Goal: Transaction & Acquisition: Book appointment/travel/reservation

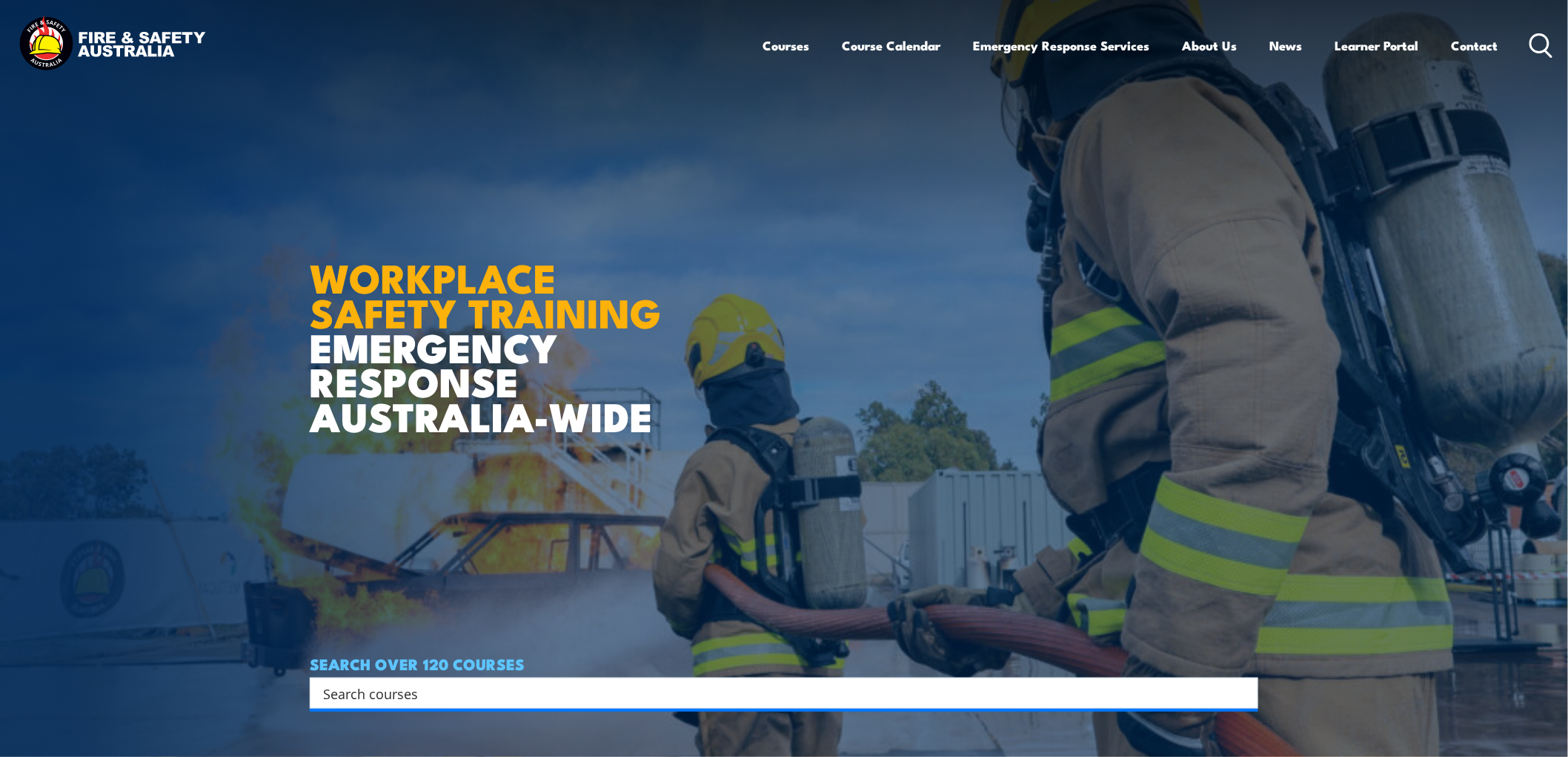
click at [522, 701] on input "Search input" at bounding box center [774, 693] width 902 height 22
type input "a"
type input "warden"
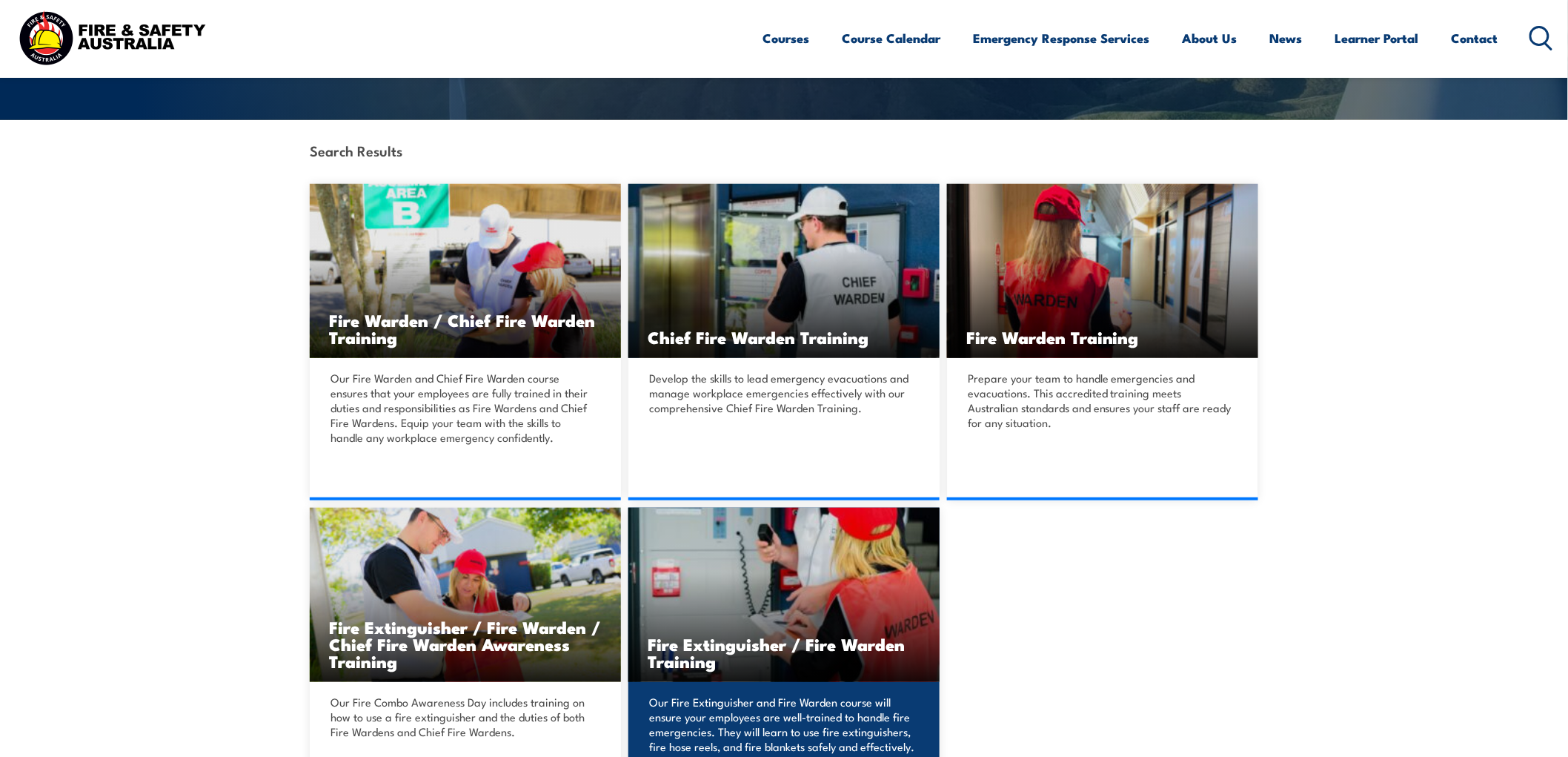
scroll to position [329, 0]
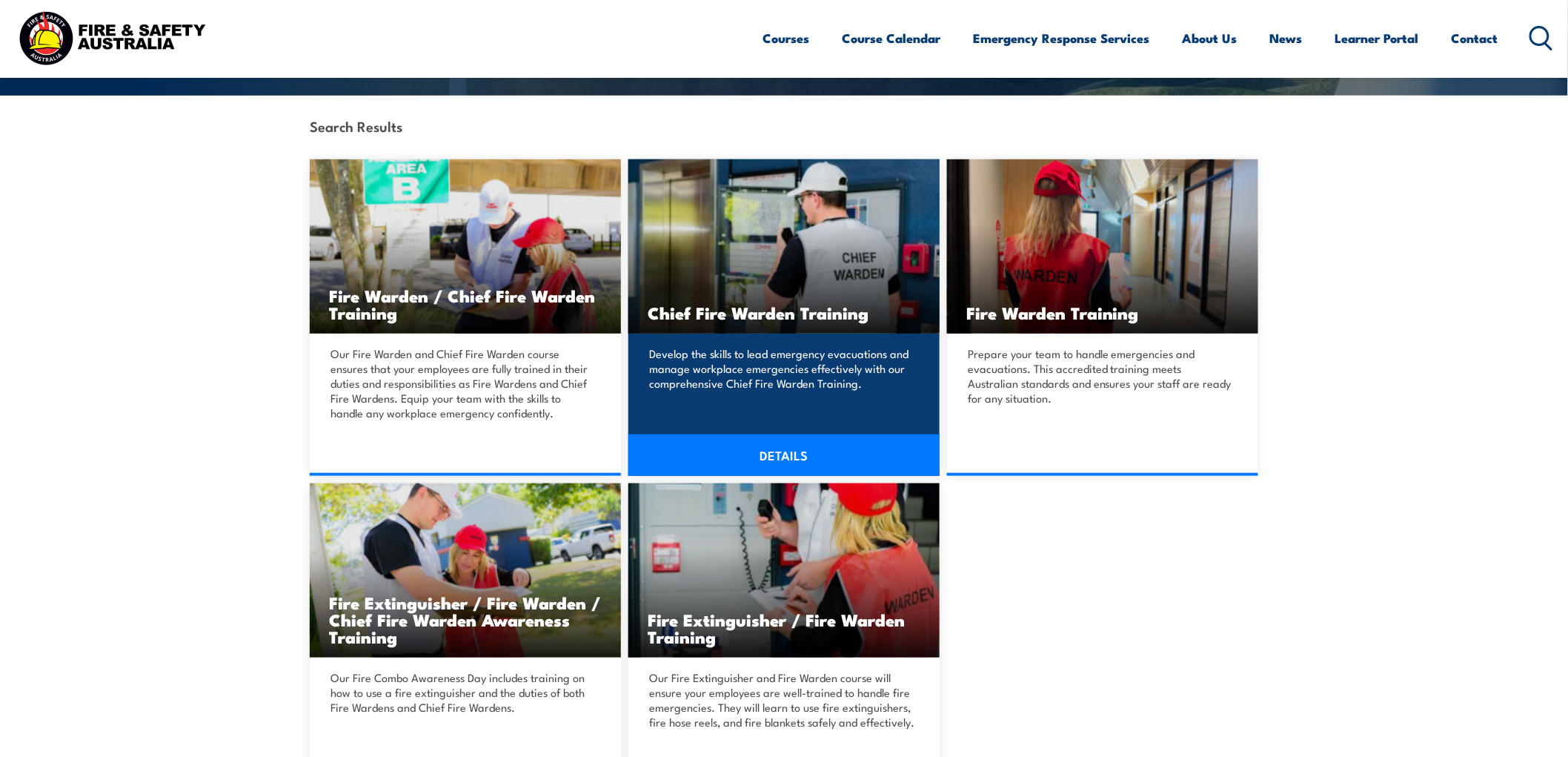
click at [773, 449] on link "DETAILS" at bounding box center [784, 455] width 312 height 42
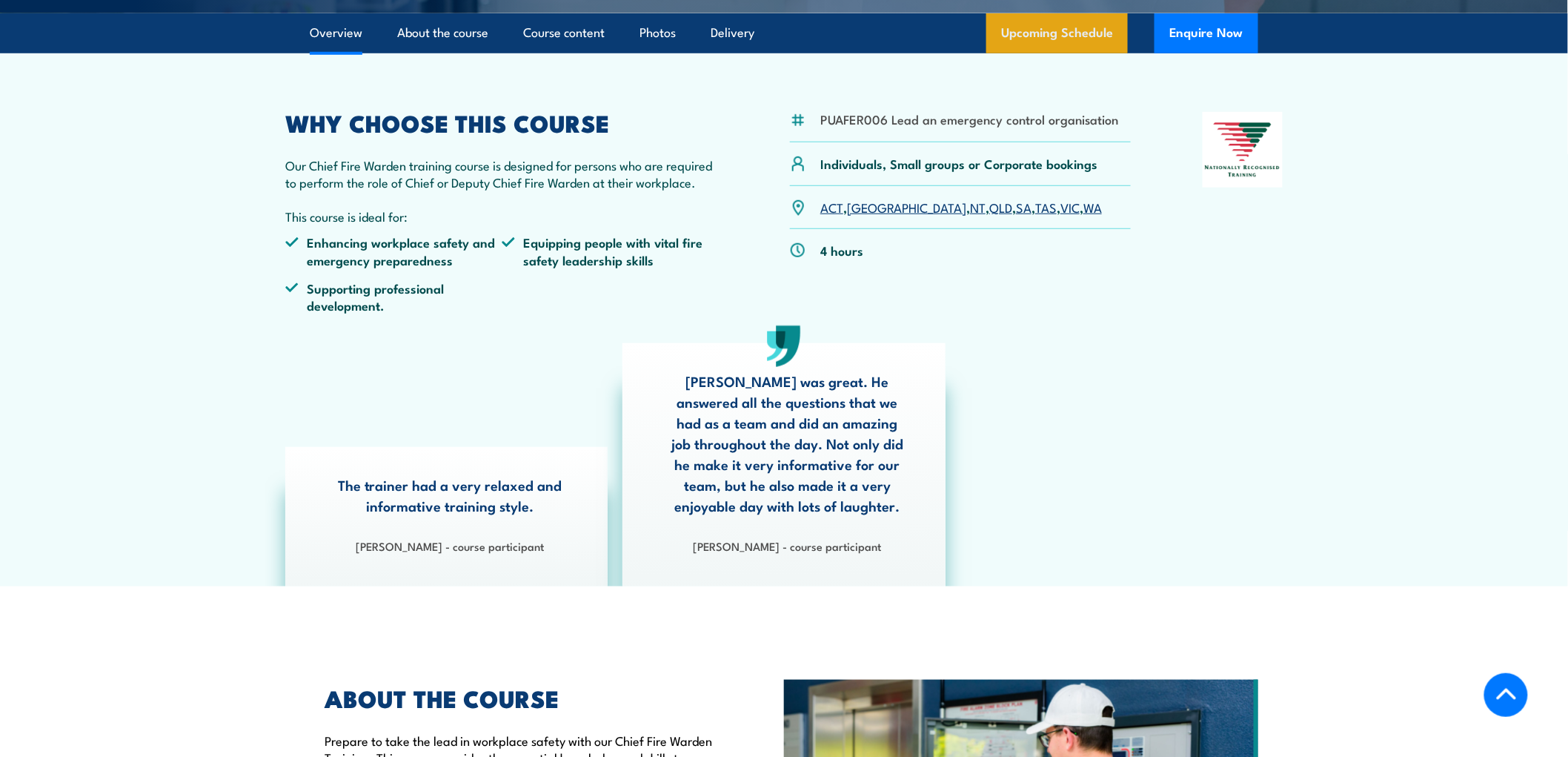
click at [1034, 39] on link "Upcoming Schedule" at bounding box center [1057, 33] width 142 height 40
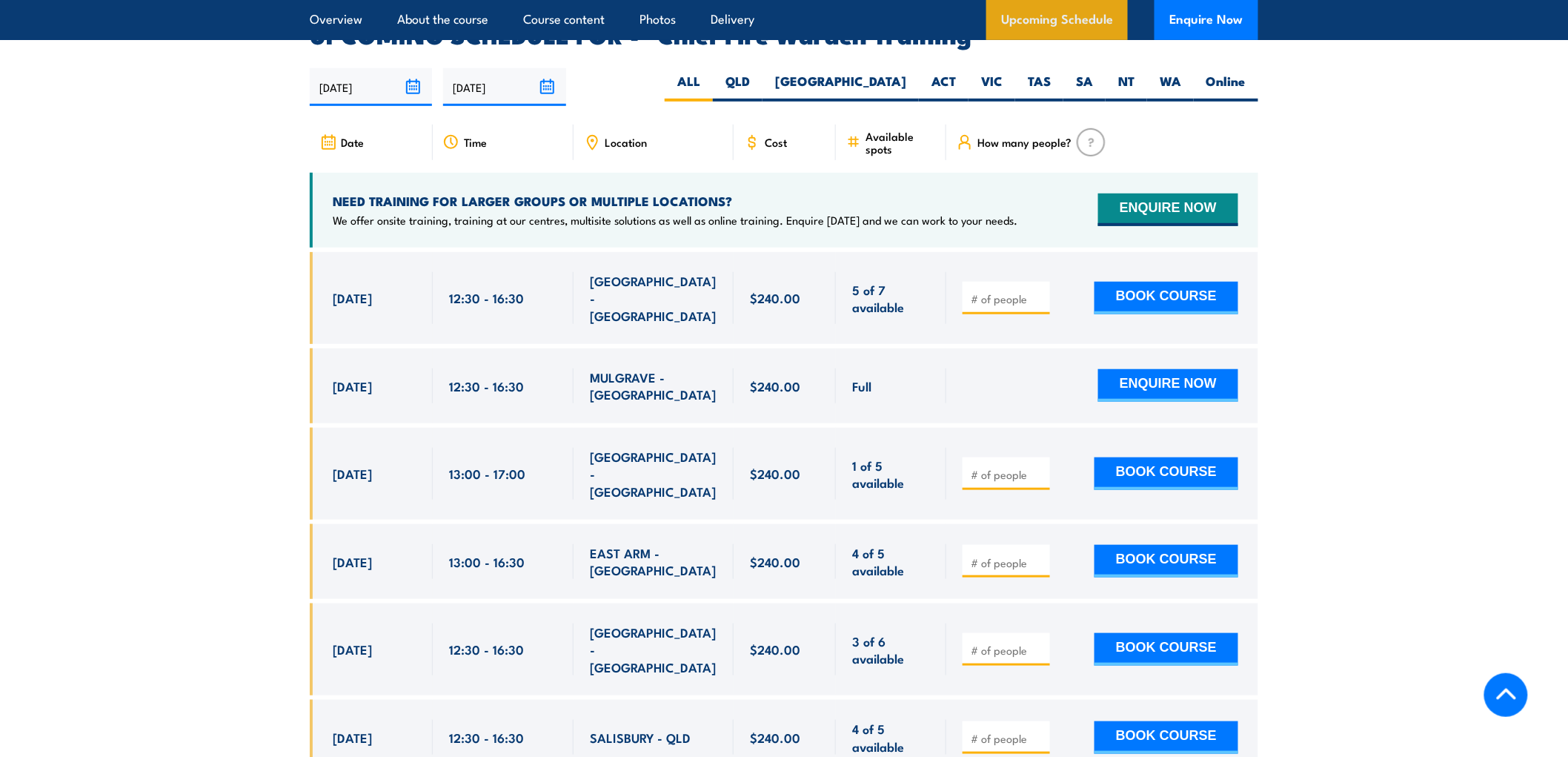
scroll to position [2644, 0]
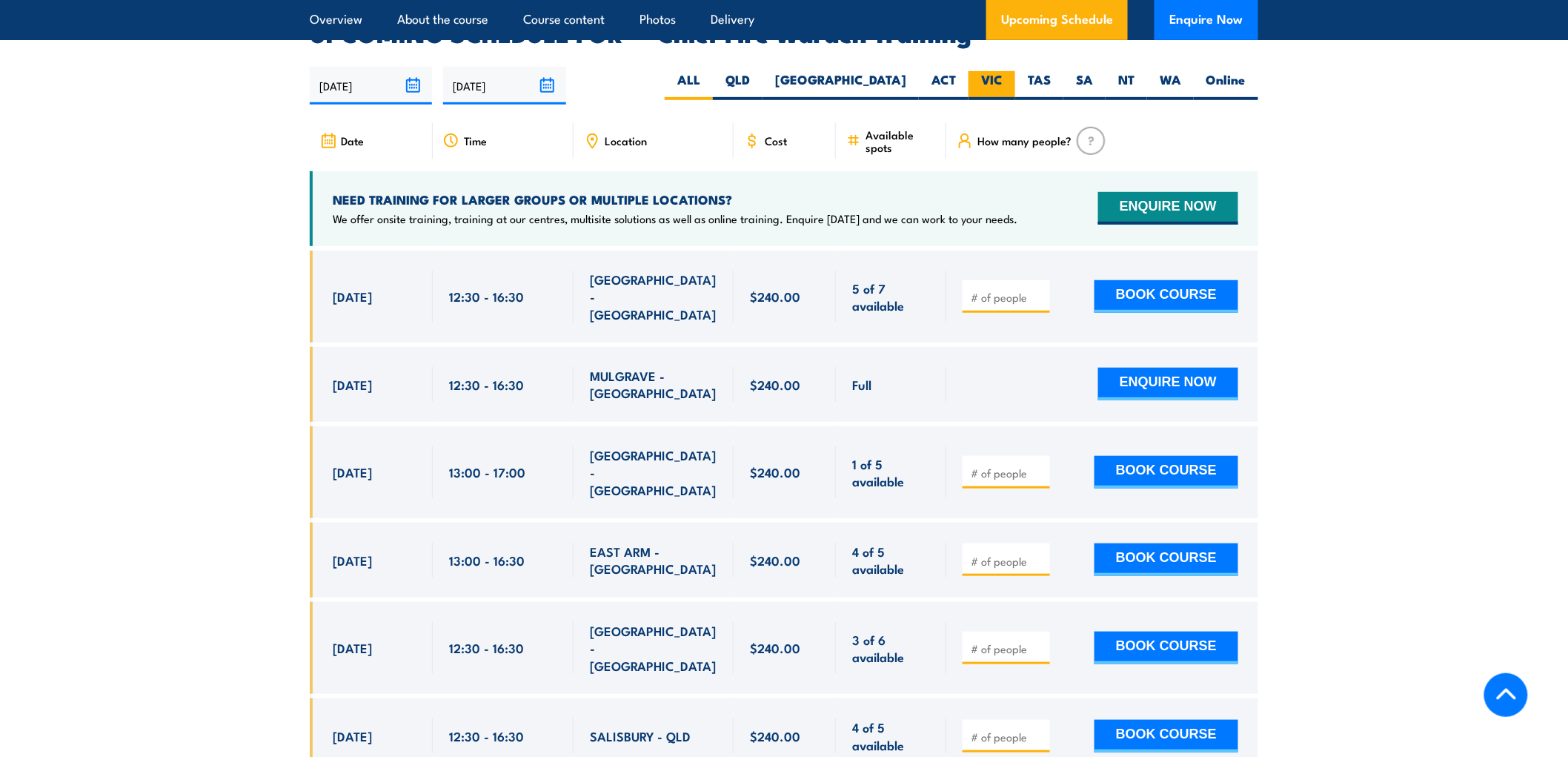
click at [993, 71] on label "VIC" at bounding box center [991, 85] width 46 height 29
click at [1002, 71] on input "VIC" at bounding box center [1007, 76] width 9 height 9
radio input "true"
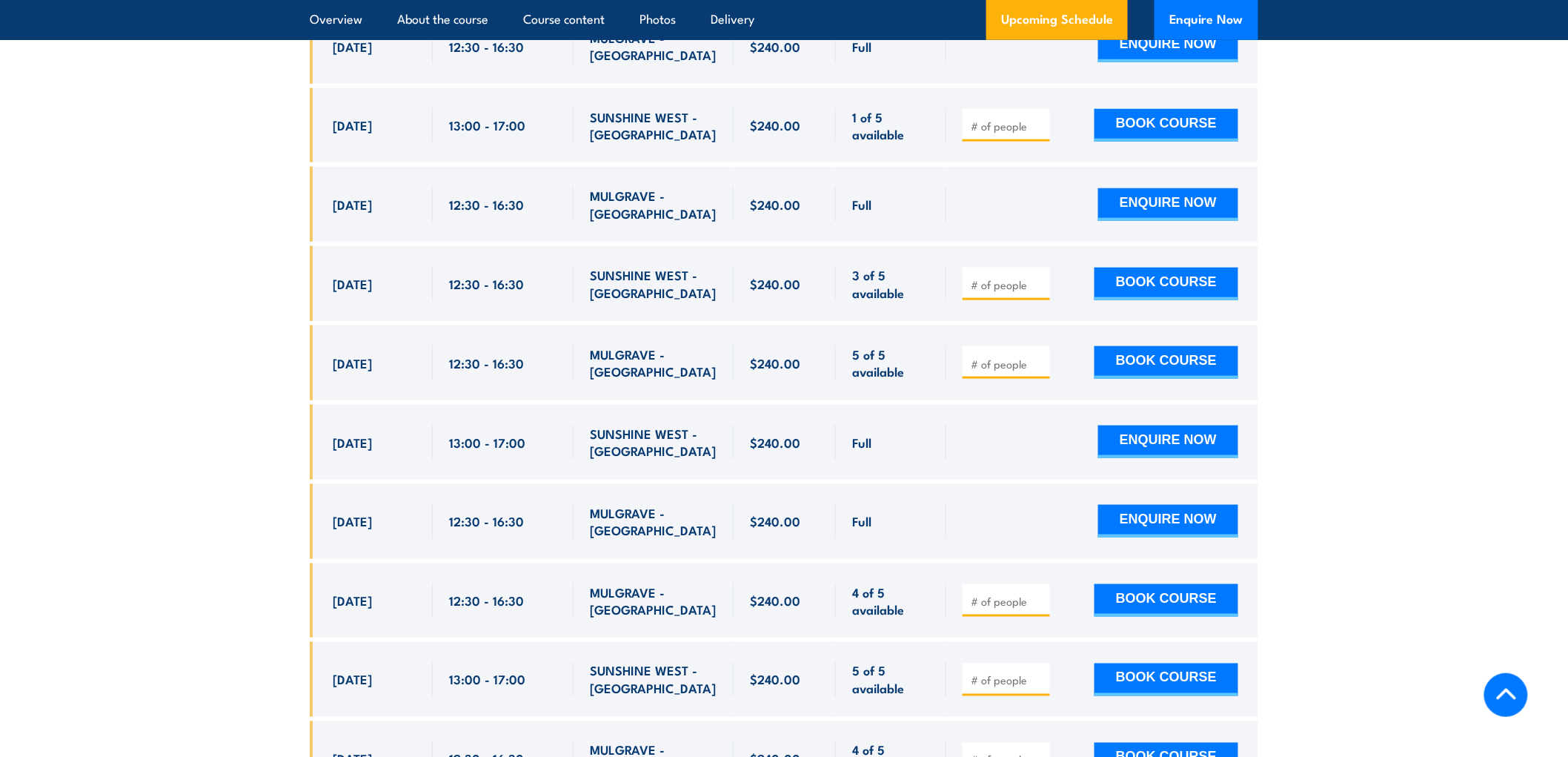
scroll to position [2809, 0]
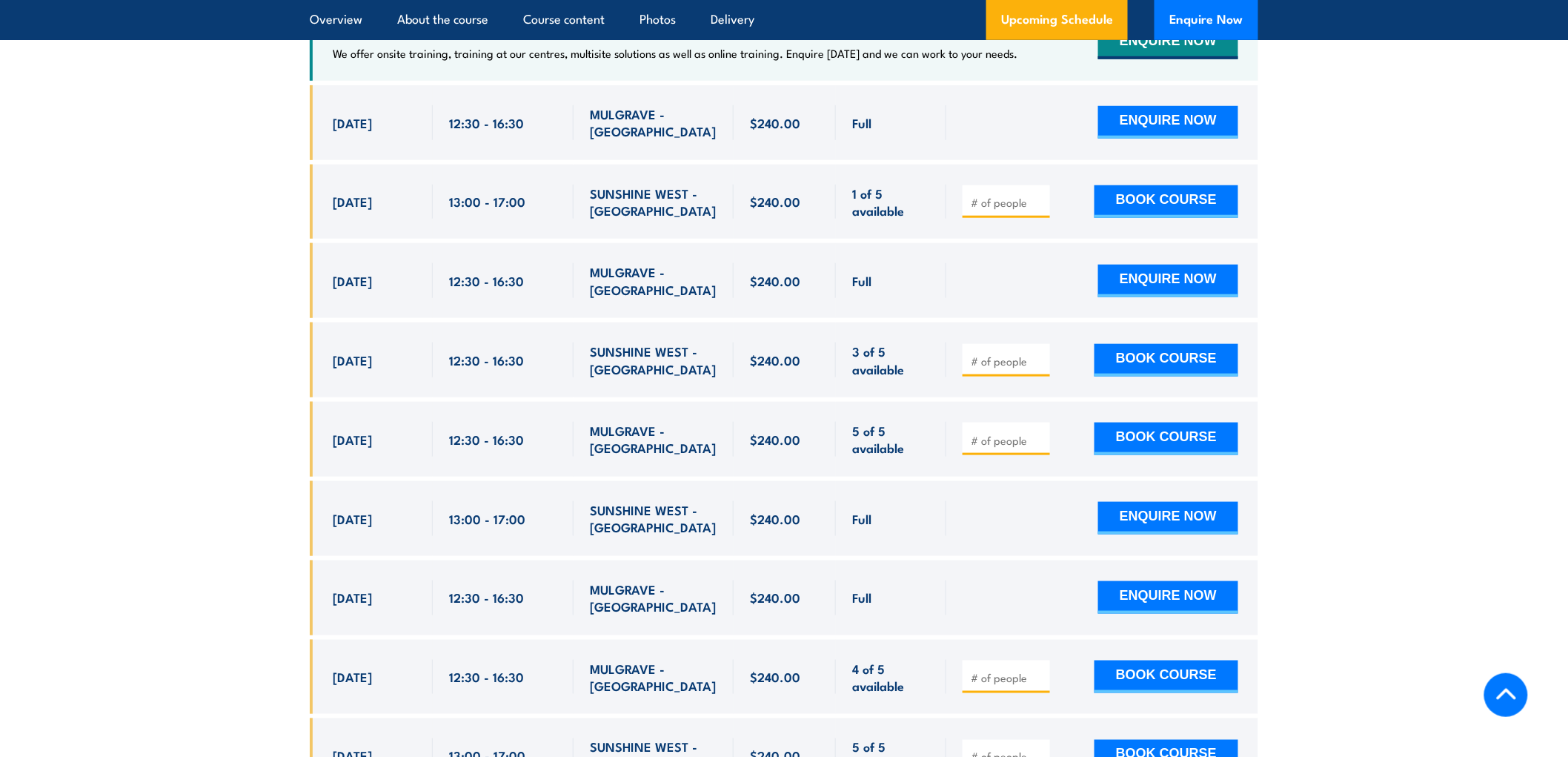
drag, startPoint x: 495, startPoint y: 336, endPoint x: 683, endPoint y: 329, distance: 188.1
click at [683, 329] on div "[DATE] 12:30 - 12:30" at bounding box center [784, 360] width 949 height 75
click at [683, 342] on span "SUNSHINE WEST - [GEOGRAPHIC_DATA]" at bounding box center [654, 360] width 127 height 35
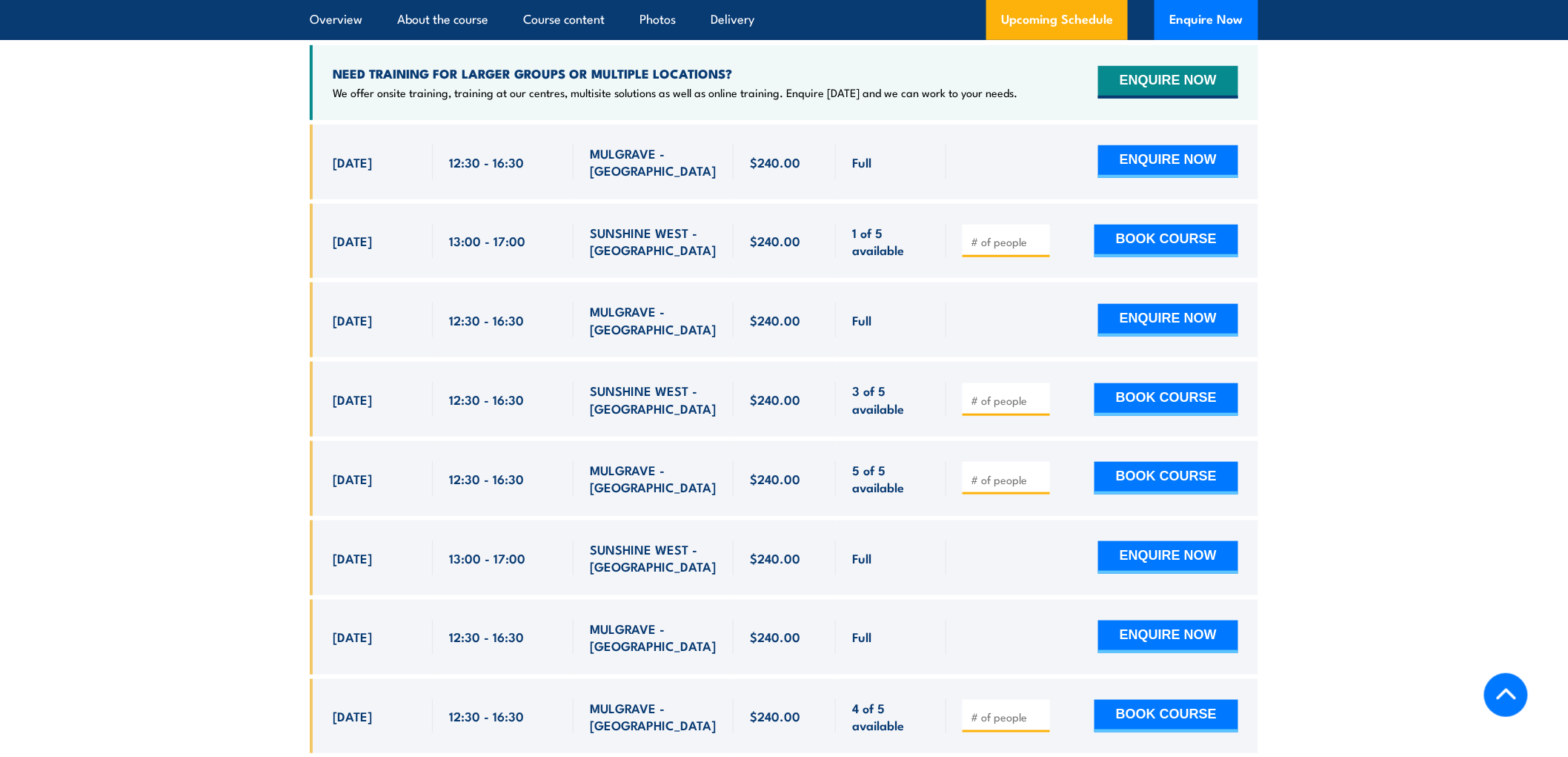
scroll to position [2726, 0]
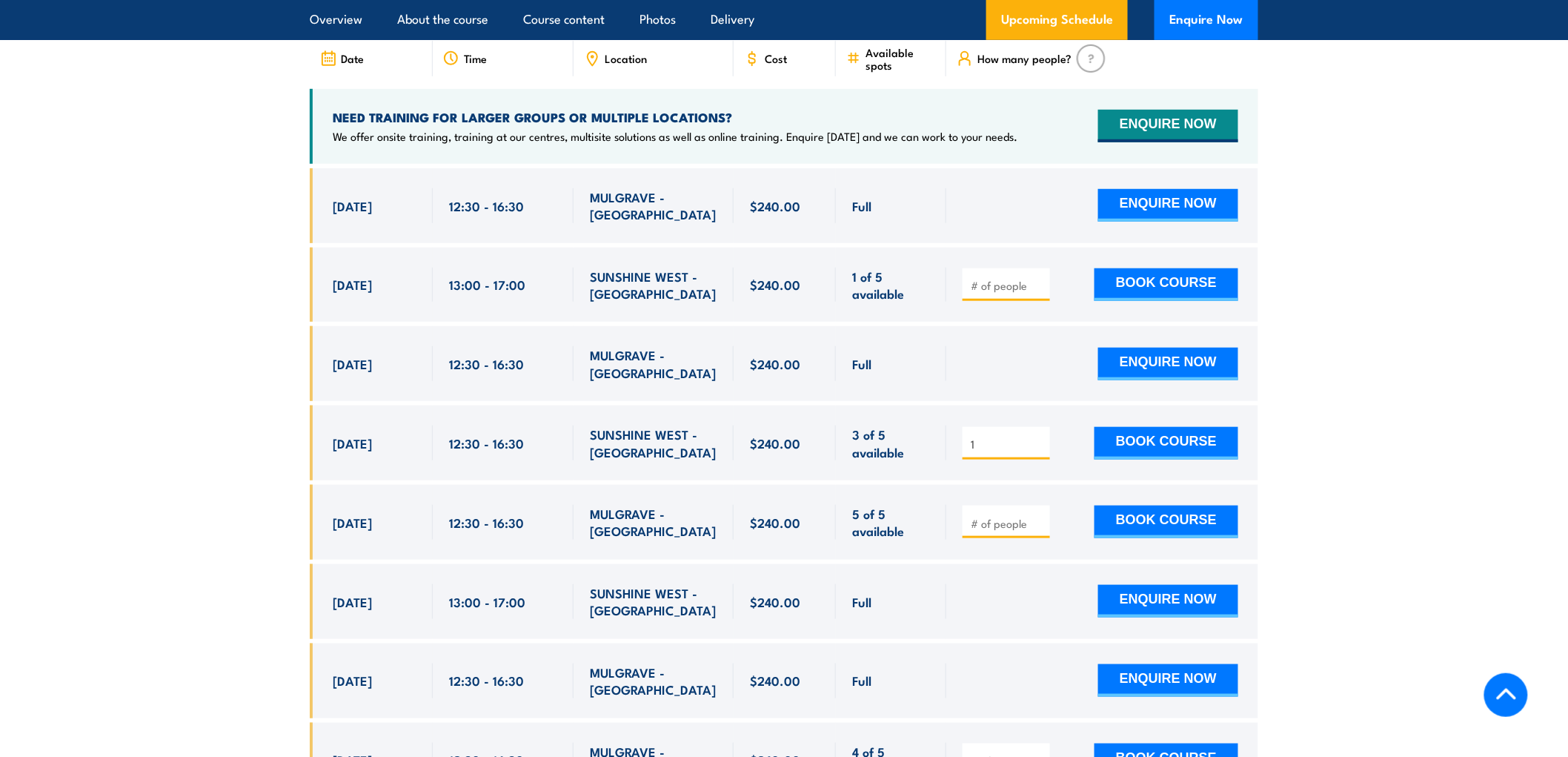
click at [1036, 437] on input "1" at bounding box center [1008, 444] width 74 height 15
type input "1"
click at [1401, 415] on section "UPCOMING SCHEDULE FOR - "Chief Fire Warden Training" 01/09/2025 28/02/2026" at bounding box center [784, 538] width 1568 height 1196
click at [1197, 427] on button "BOOK COURSE" at bounding box center [1166, 443] width 144 height 32
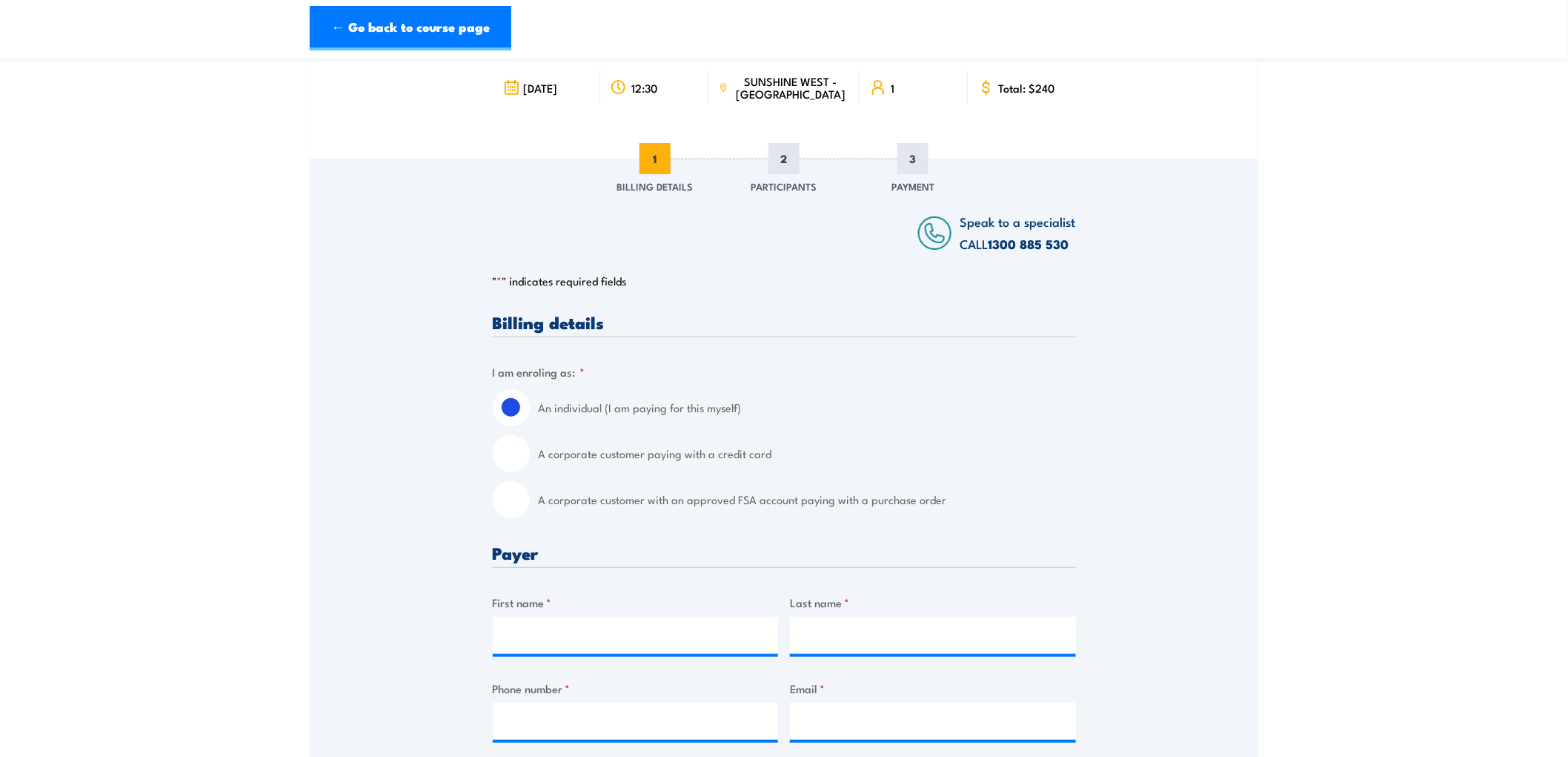
scroll to position [164, 0]
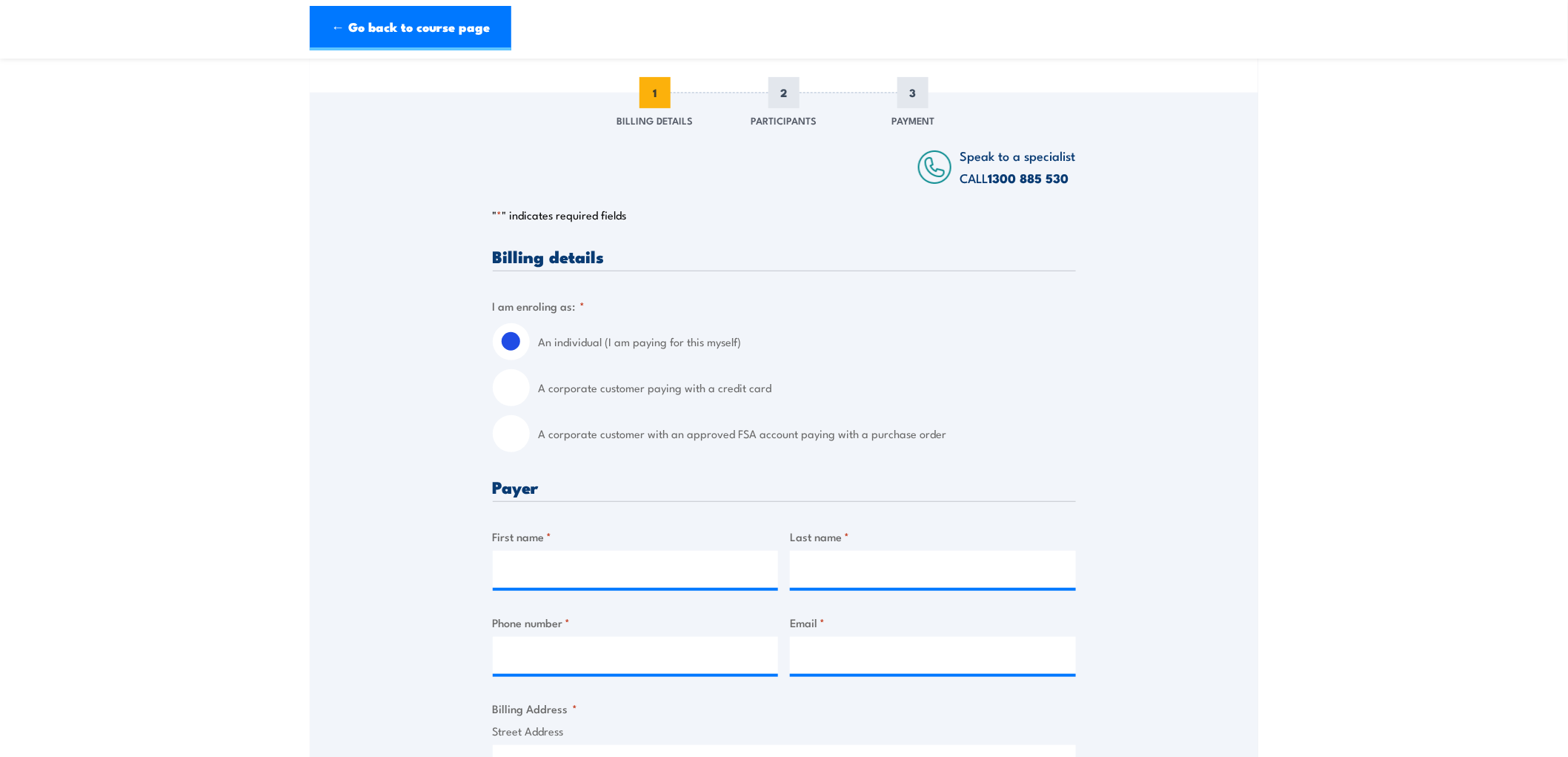
click at [525, 435] on input "A corporate customer with an approved FSA account paying with a purchase order" at bounding box center [511, 433] width 37 height 37
radio input "true"
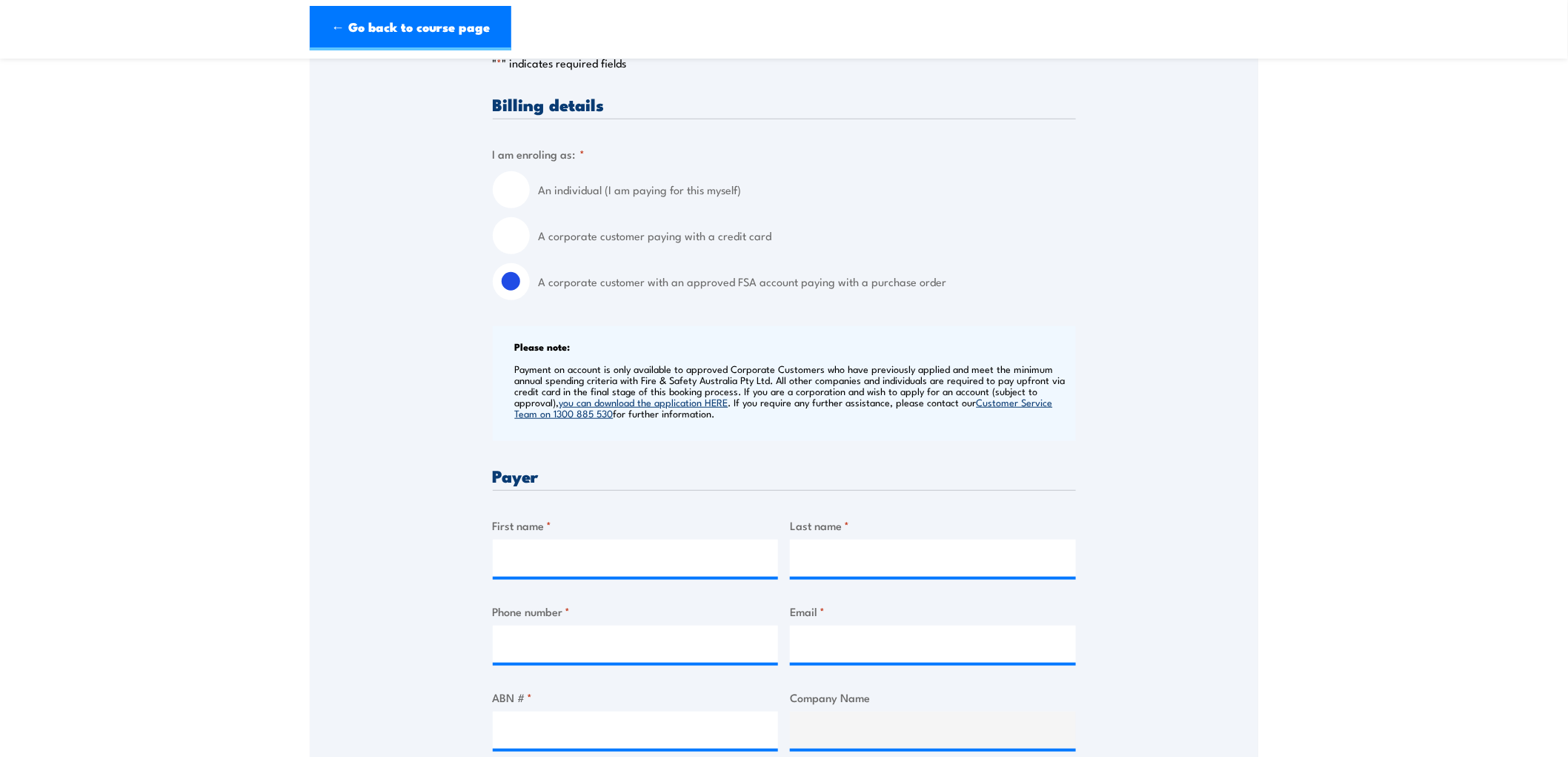
scroll to position [247, 0]
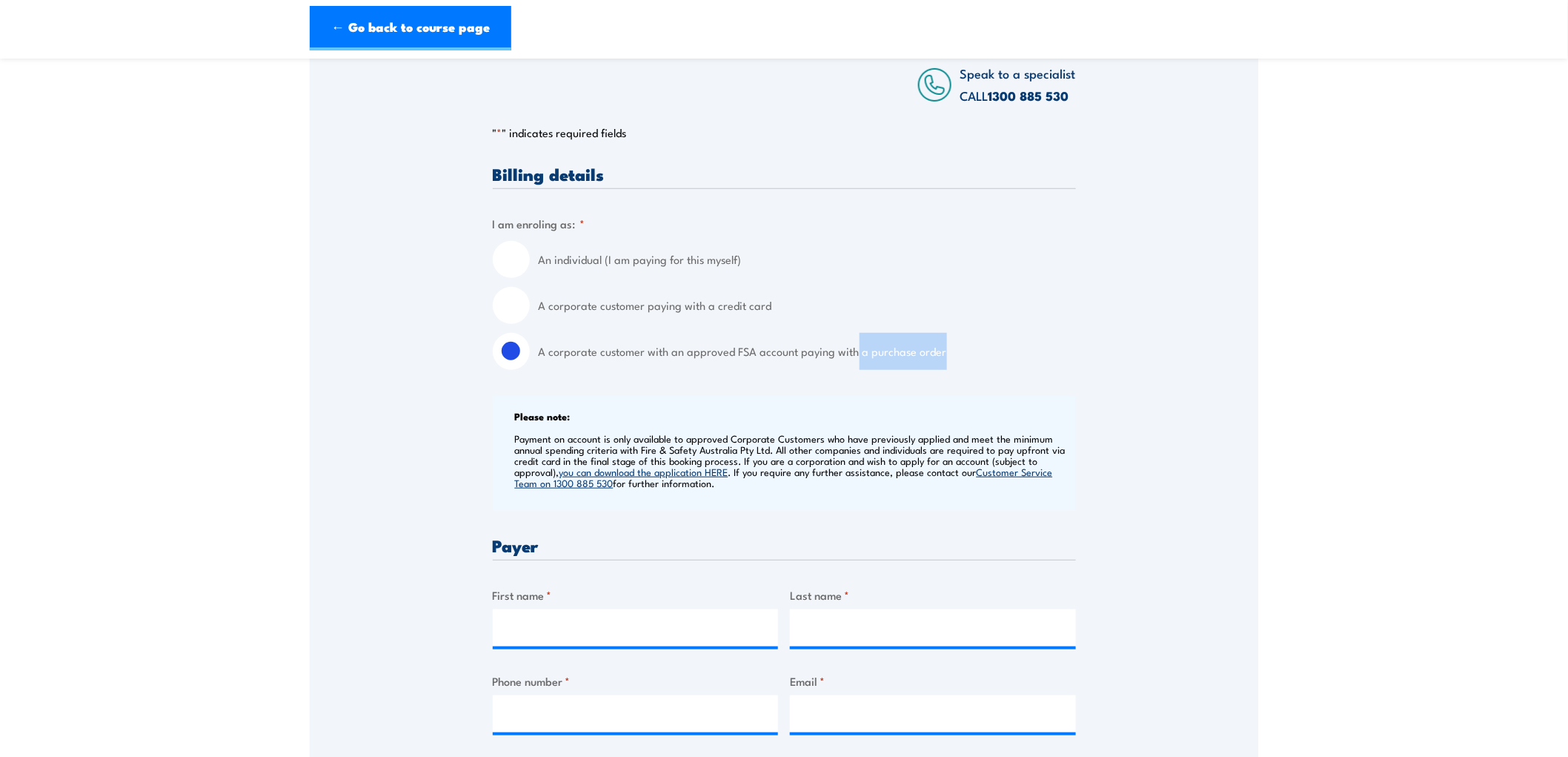
drag, startPoint x: 854, startPoint y: 356, endPoint x: 949, endPoint y: 357, distance: 95.0
click at [949, 357] on label "A corporate customer with an approved FSA account paying with a purchase order" at bounding box center [807, 351] width 537 height 37
click at [529, 357] on input "A corporate customer with an approved FSA account paying with a purchase order" at bounding box center [511, 351] width 37 height 37
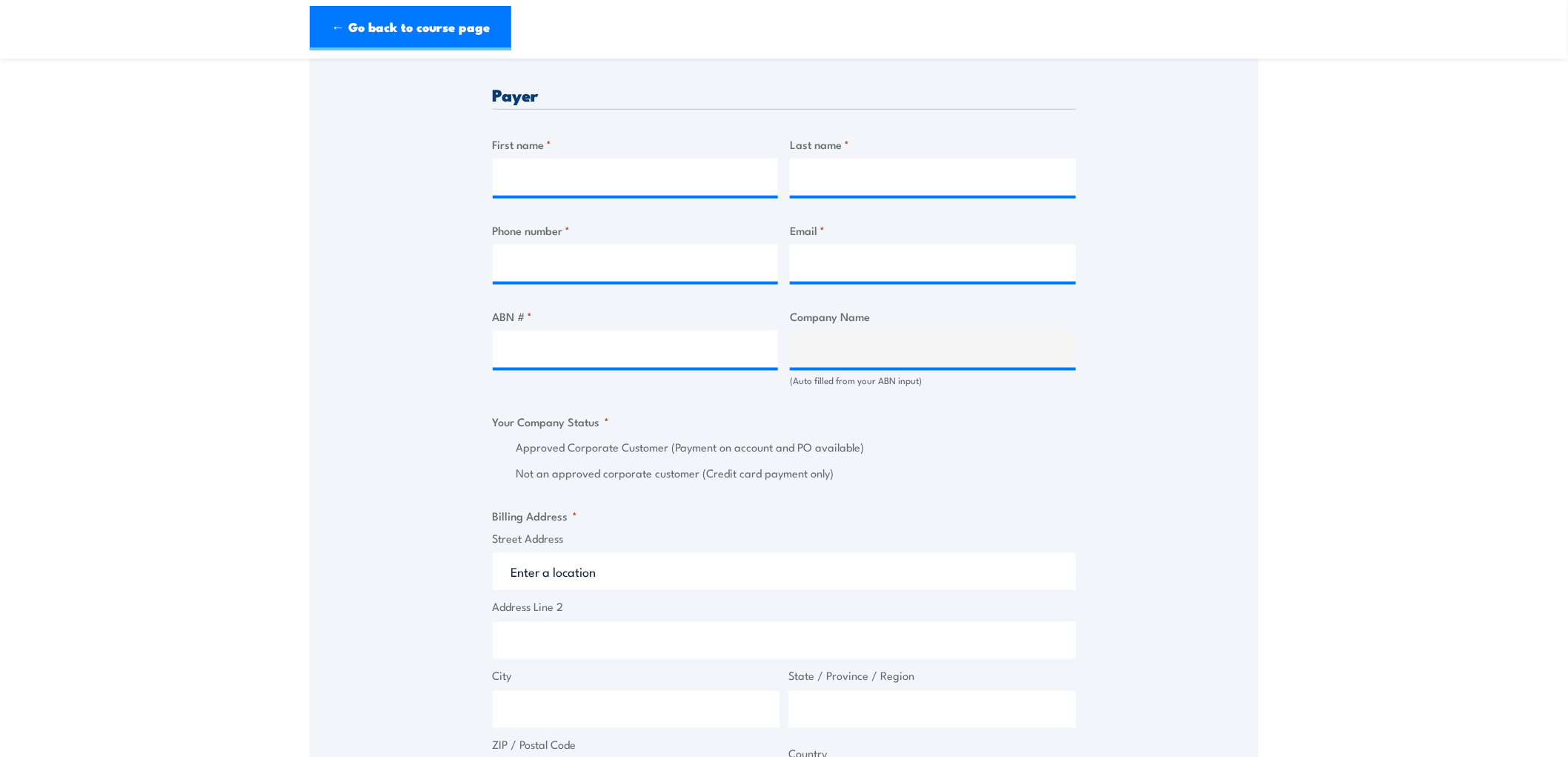
scroll to position [658, 0]
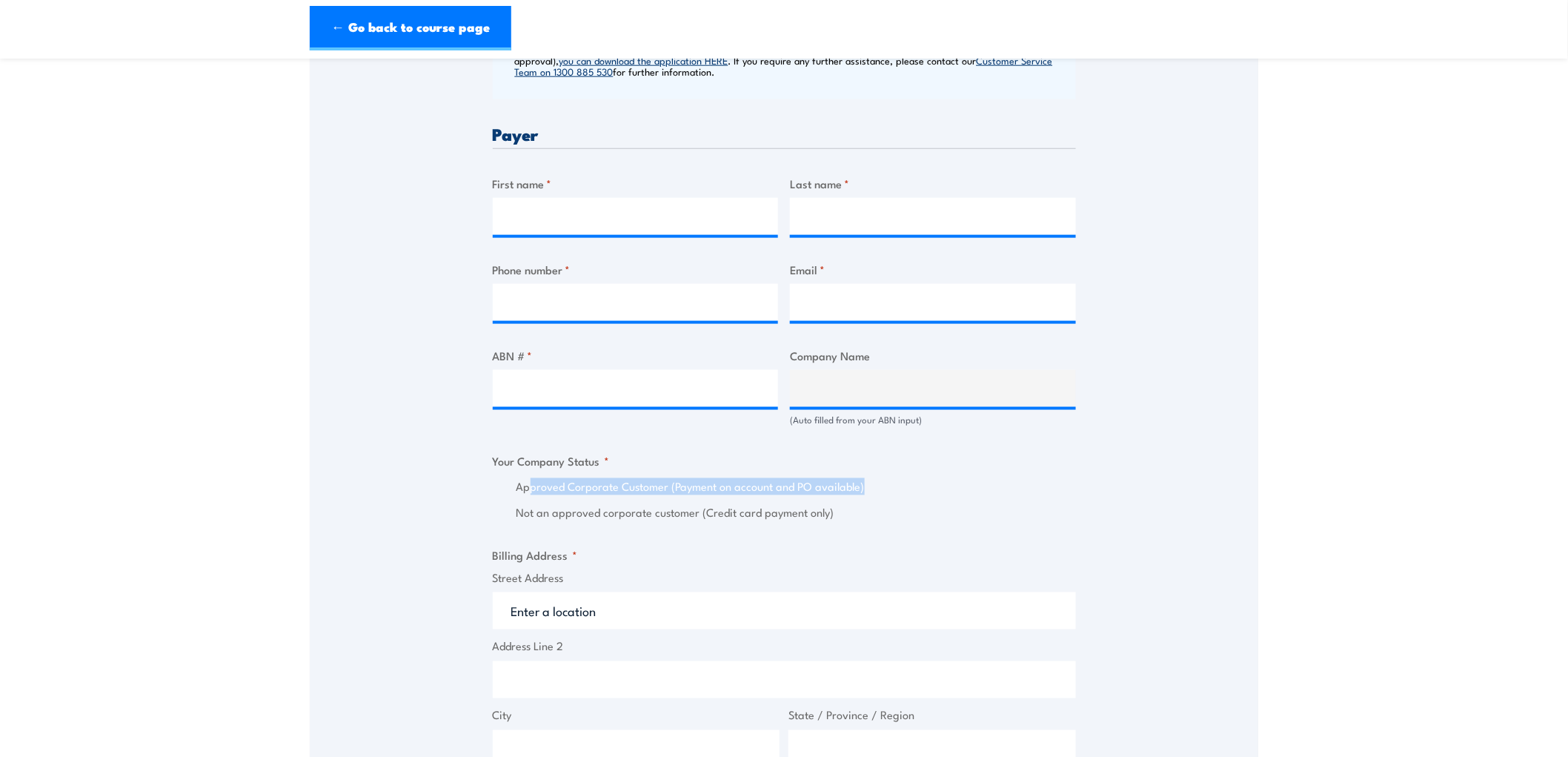
drag, startPoint x: 928, startPoint y: 484, endPoint x: 519, endPoint y: 493, distance: 409.1
click at [519, 493] on label "Approved Corporate Customer (Payment on account and PO available)" at bounding box center [796, 487] width 559 height 17
click at [546, 491] on label "Approved Corporate Customer (Payment on account and PO available)" at bounding box center [796, 487] width 559 height 17
drag, startPoint x: 516, startPoint y: 491, endPoint x: 797, endPoint y: 478, distance: 281.3
click at [788, 478] on label "Approved Corporate Customer (Payment on account and PO available)" at bounding box center [796, 487] width 559 height 17
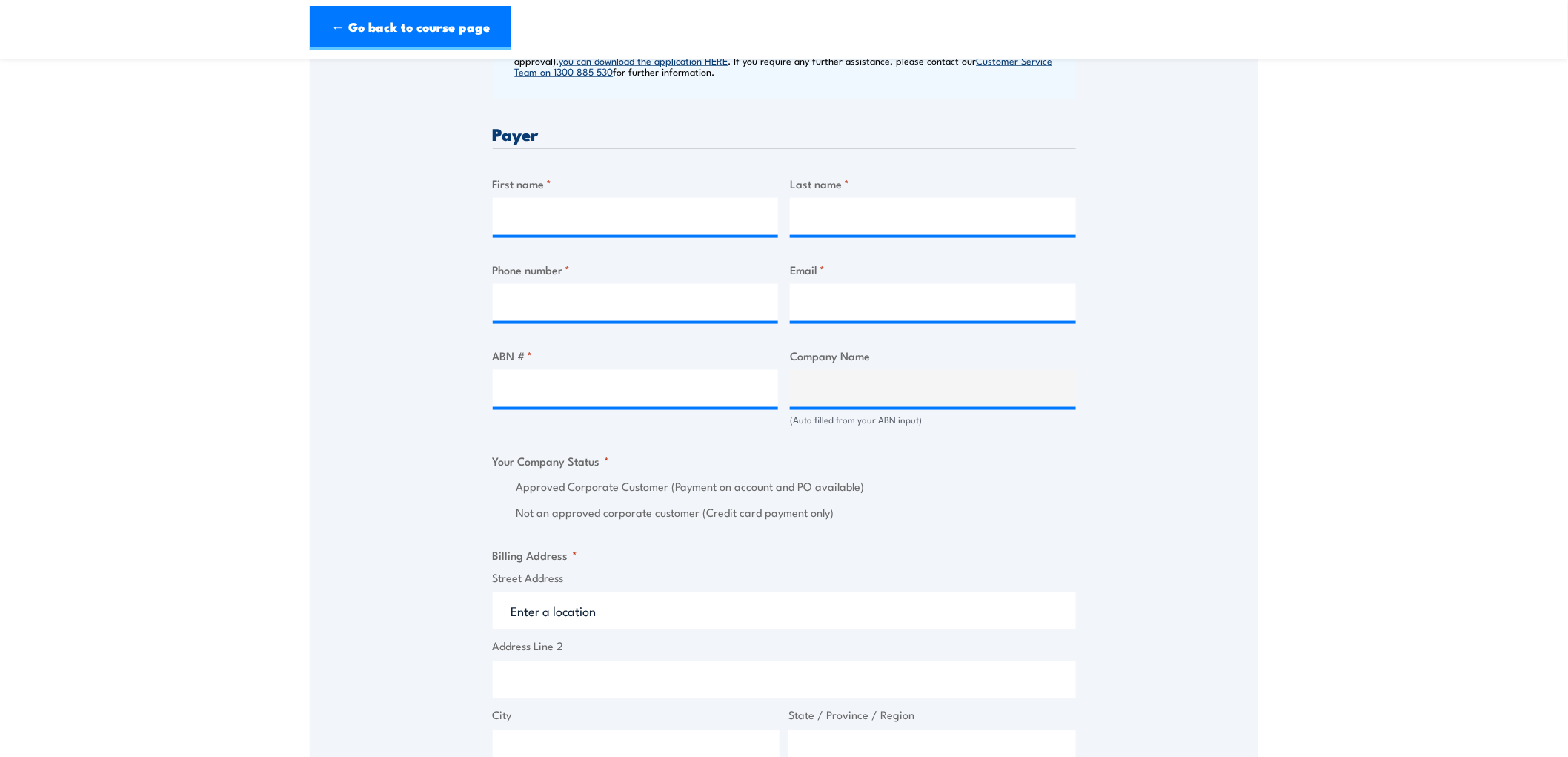
click at [797, 478] on label "Approved Corporate Customer (Payment on account and PO available)" at bounding box center [796, 487] width 559 height 17
drag, startPoint x: 889, startPoint y: 485, endPoint x: 675, endPoint y: 500, distance: 214.5
click at [675, 500] on div "Approved Corporate Customer (Payment on account and PO available) Not an approv…" at bounding box center [784, 500] width 583 height 43
click at [753, 497] on div "Approved Corporate Customer (Payment on account and PO available) Not an approv…" at bounding box center [784, 500] width 583 height 43
drag, startPoint x: 878, startPoint y: 513, endPoint x: 497, endPoint y: 538, distance: 381.8
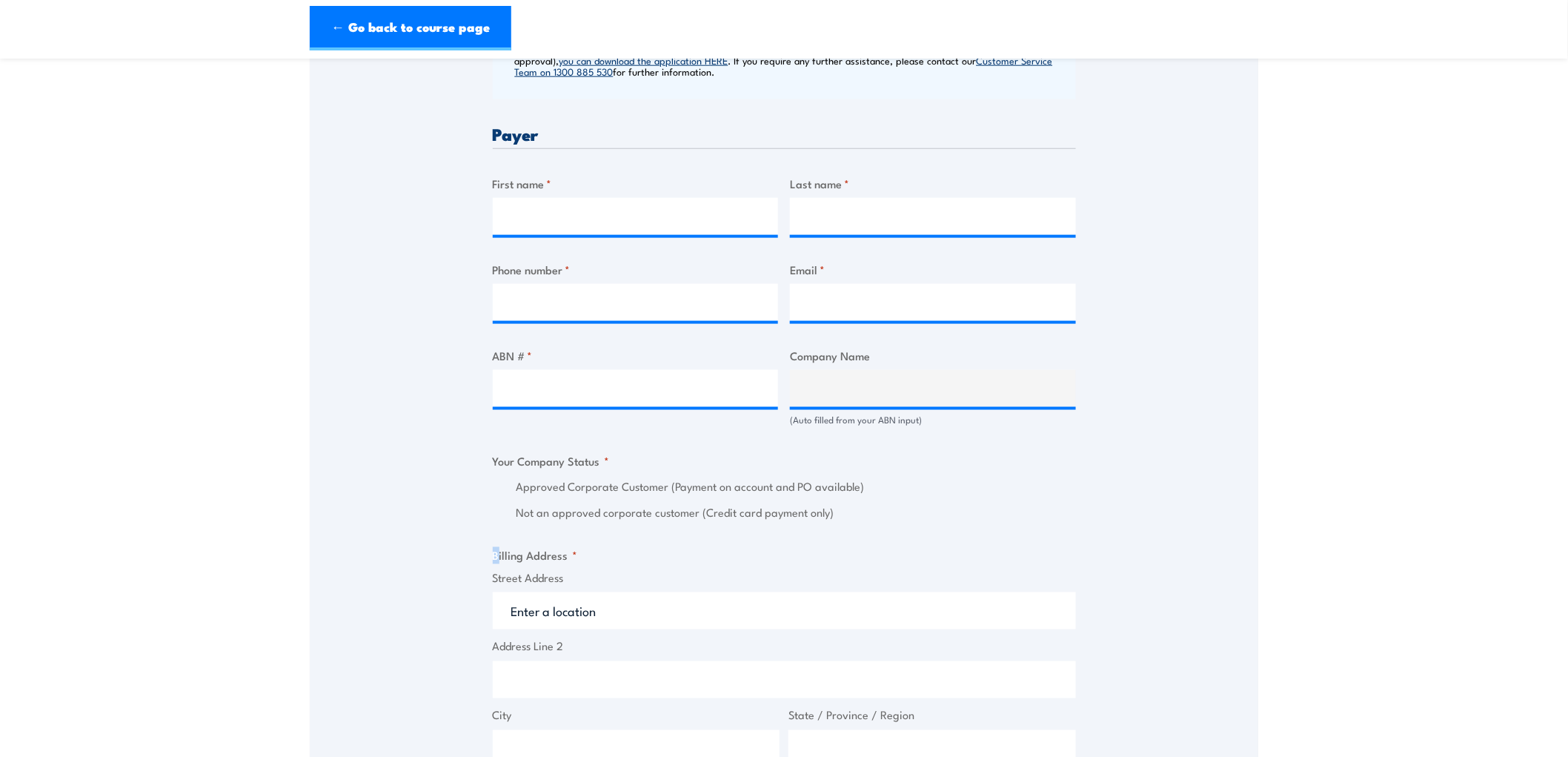
click at [497, 538] on div "Billing details I am enroling as: * An individual (I am paying for this myself)…" at bounding box center [784, 519] width 583 height 1532
click at [553, 515] on label "Not an approved corporate customer (Credit card payment only)" at bounding box center [796, 512] width 559 height 17
drag, startPoint x: 519, startPoint y: 519, endPoint x: 628, endPoint y: 511, distance: 109.3
click at [628, 511] on label "Not an approved corporate customer (Credit card payment only)" at bounding box center [796, 512] width 559 height 17
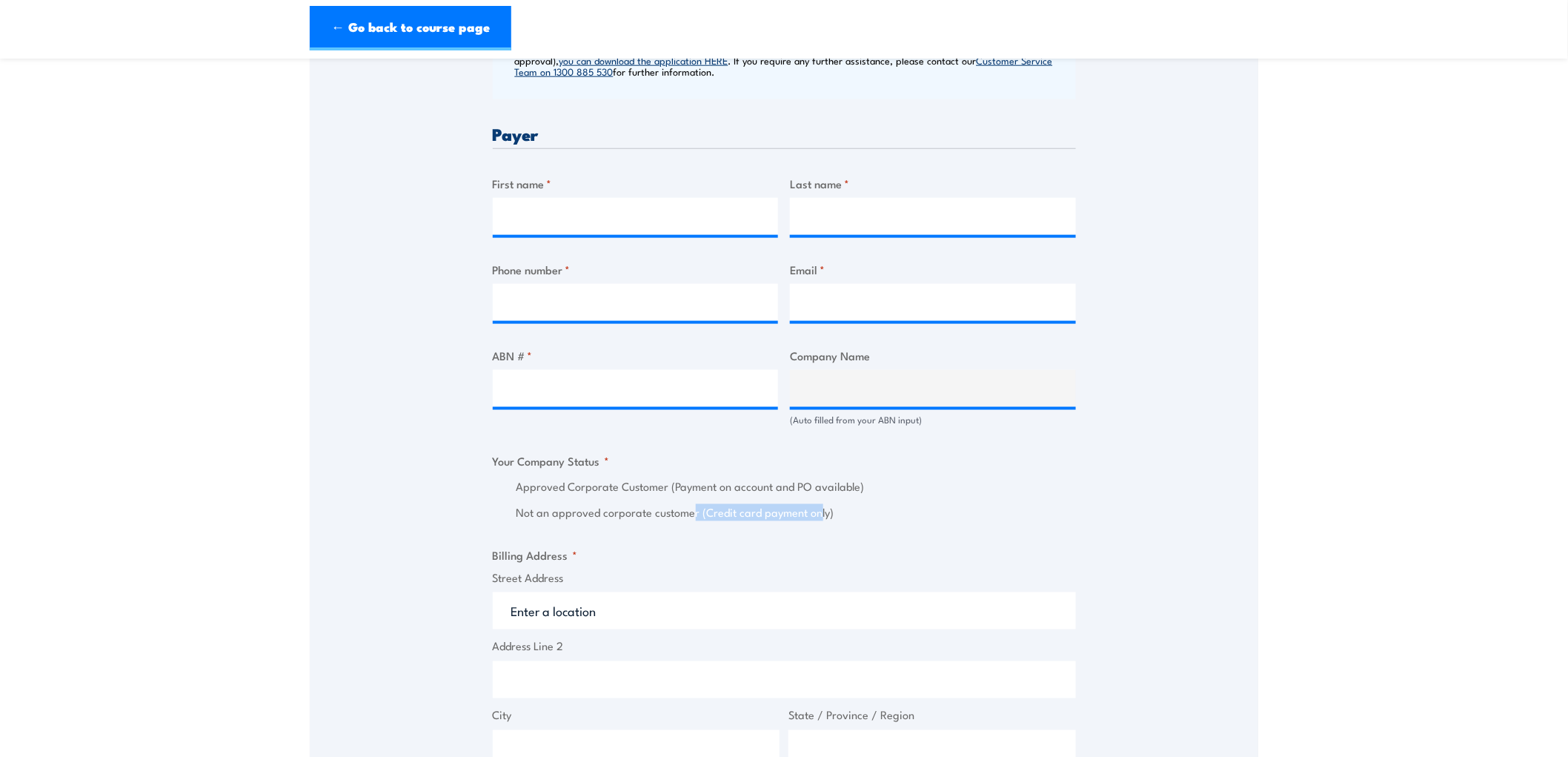
drag, startPoint x: 766, startPoint y: 515, endPoint x: 817, endPoint y: 512, distance: 51.1
click at [817, 512] on label "Not an approved corporate customer (Credit card payment only)" at bounding box center [796, 512] width 559 height 17
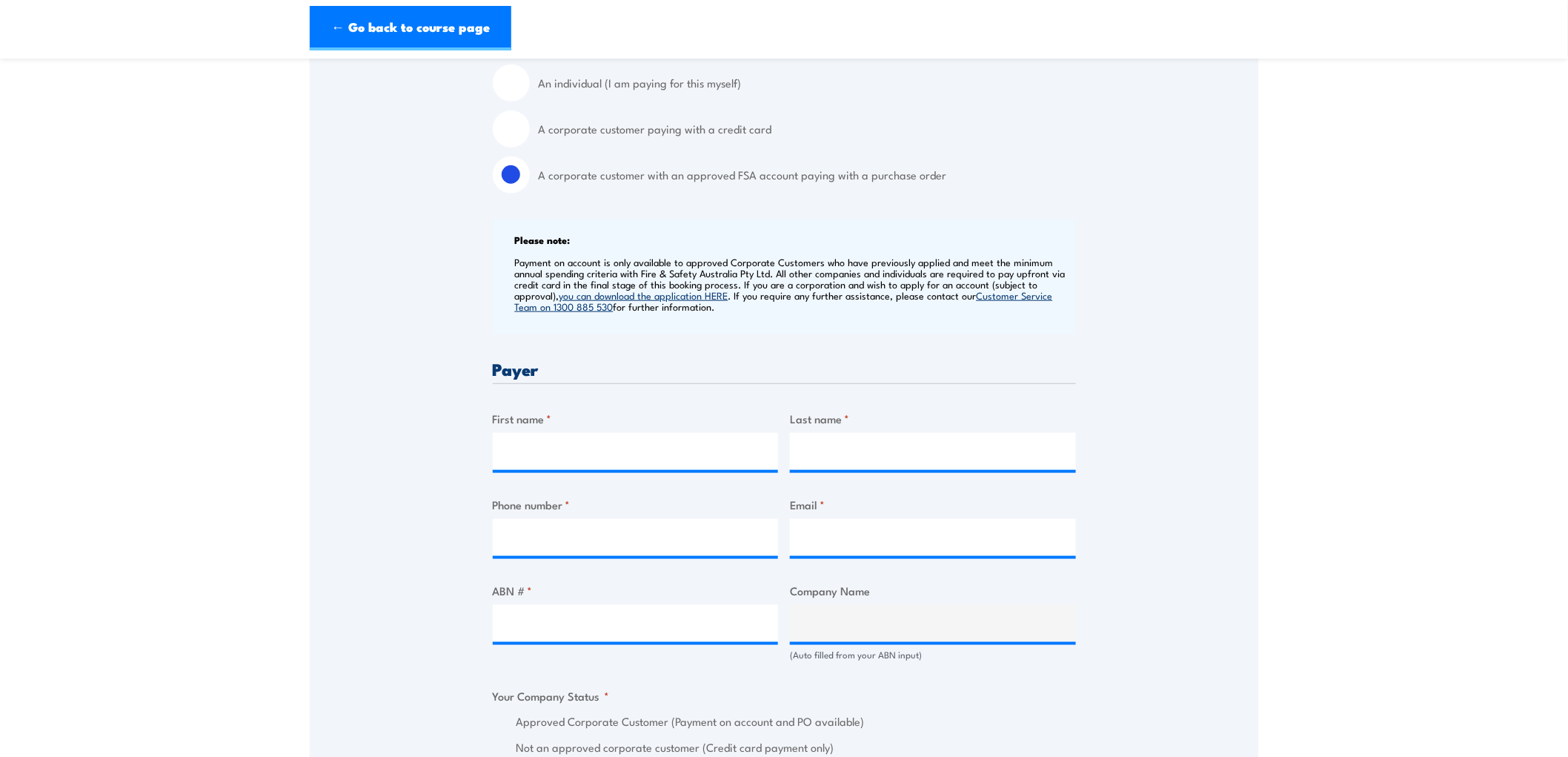
scroll to position [412, 0]
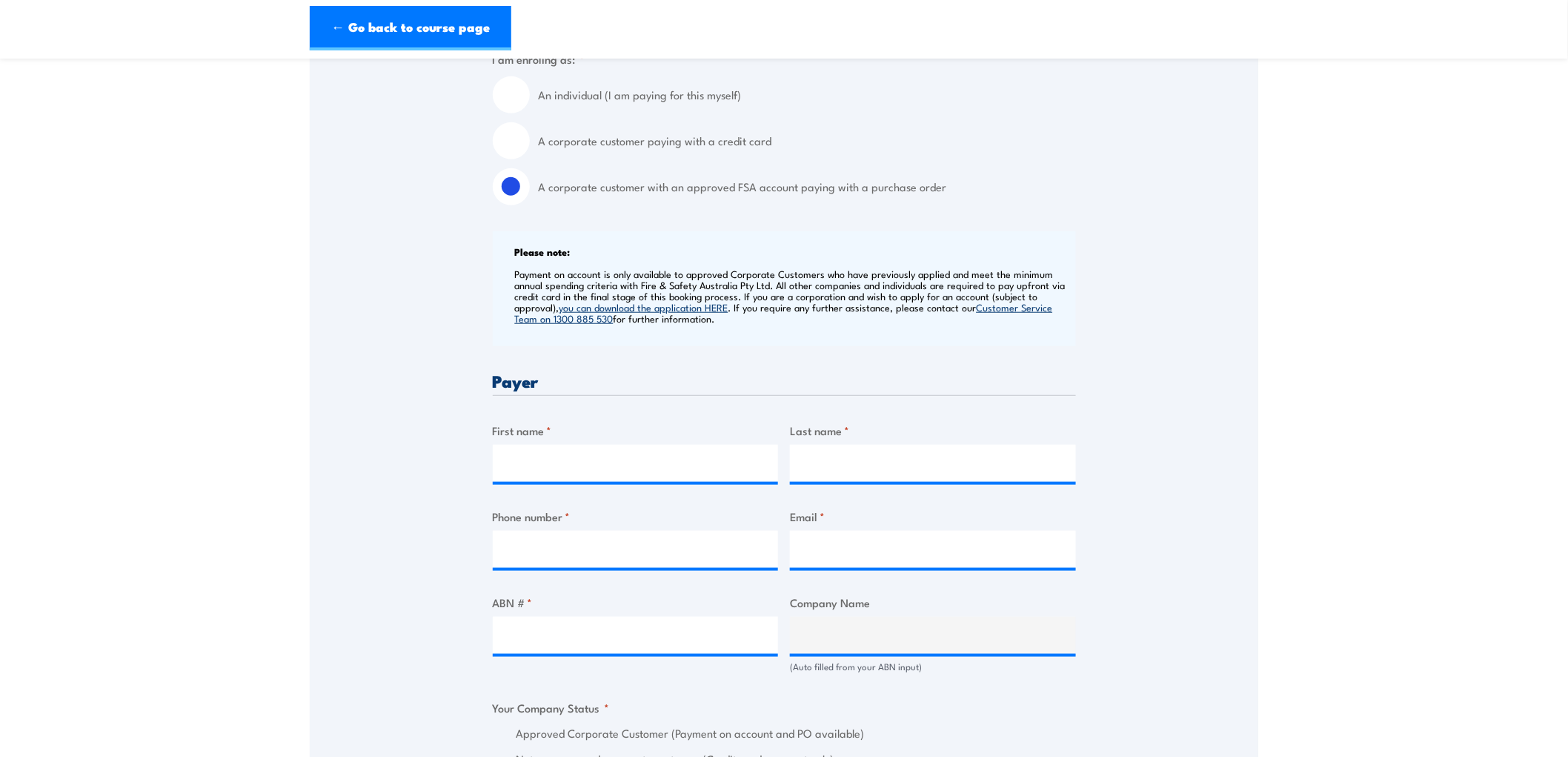
click at [517, 136] on input "A corporate customer paying with a credit card" at bounding box center [511, 140] width 37 height 37
radio input "true"
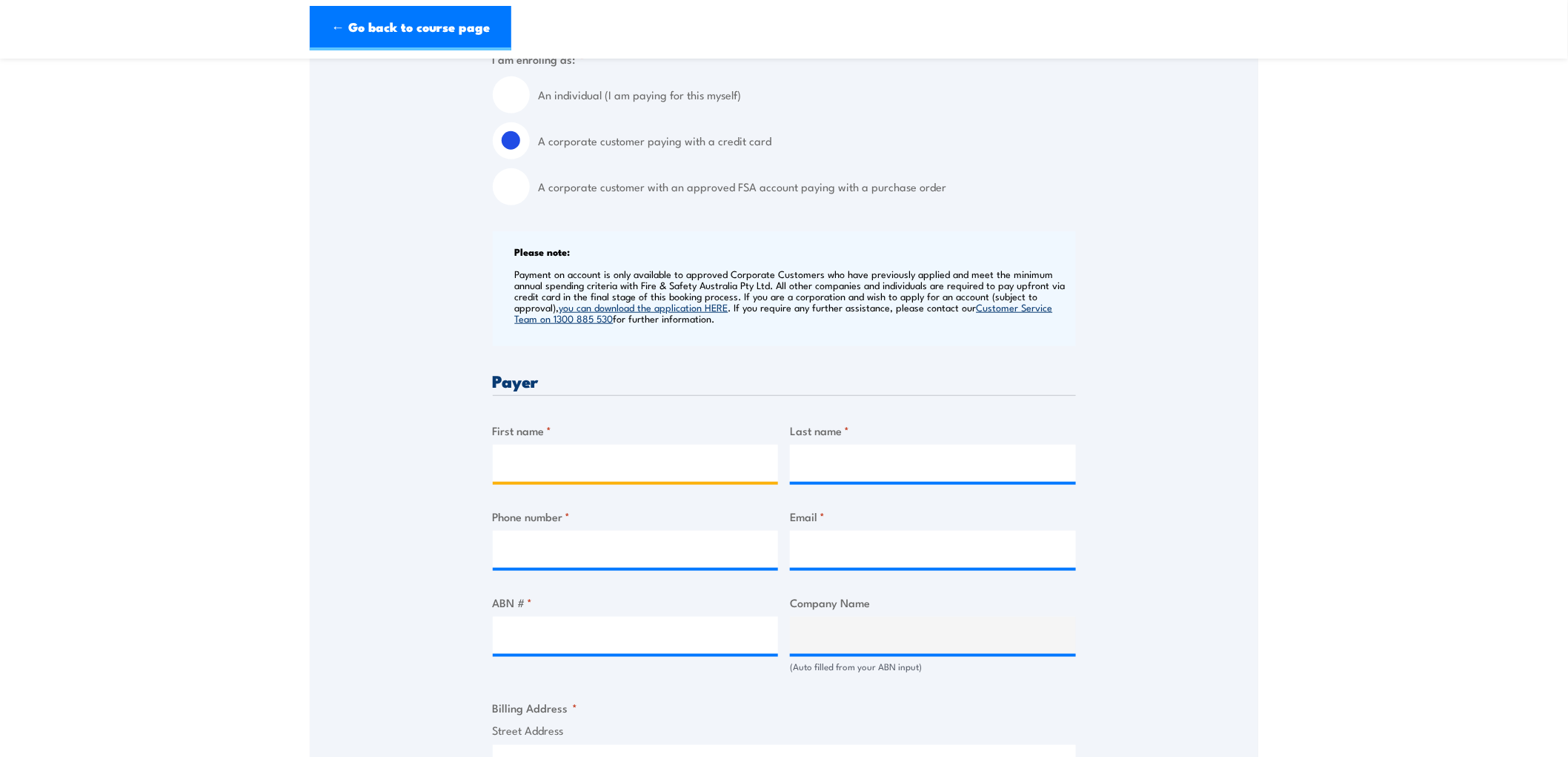
click at [544, 469] on input "First name *" at bounding box center [636, 463] width 286 height 37
type input "J"
type input "Caterina"
type input "Vavladelis"
click at [668, 554] on input "Phone number *" at bounding box center [636, 548] width 286 height 37
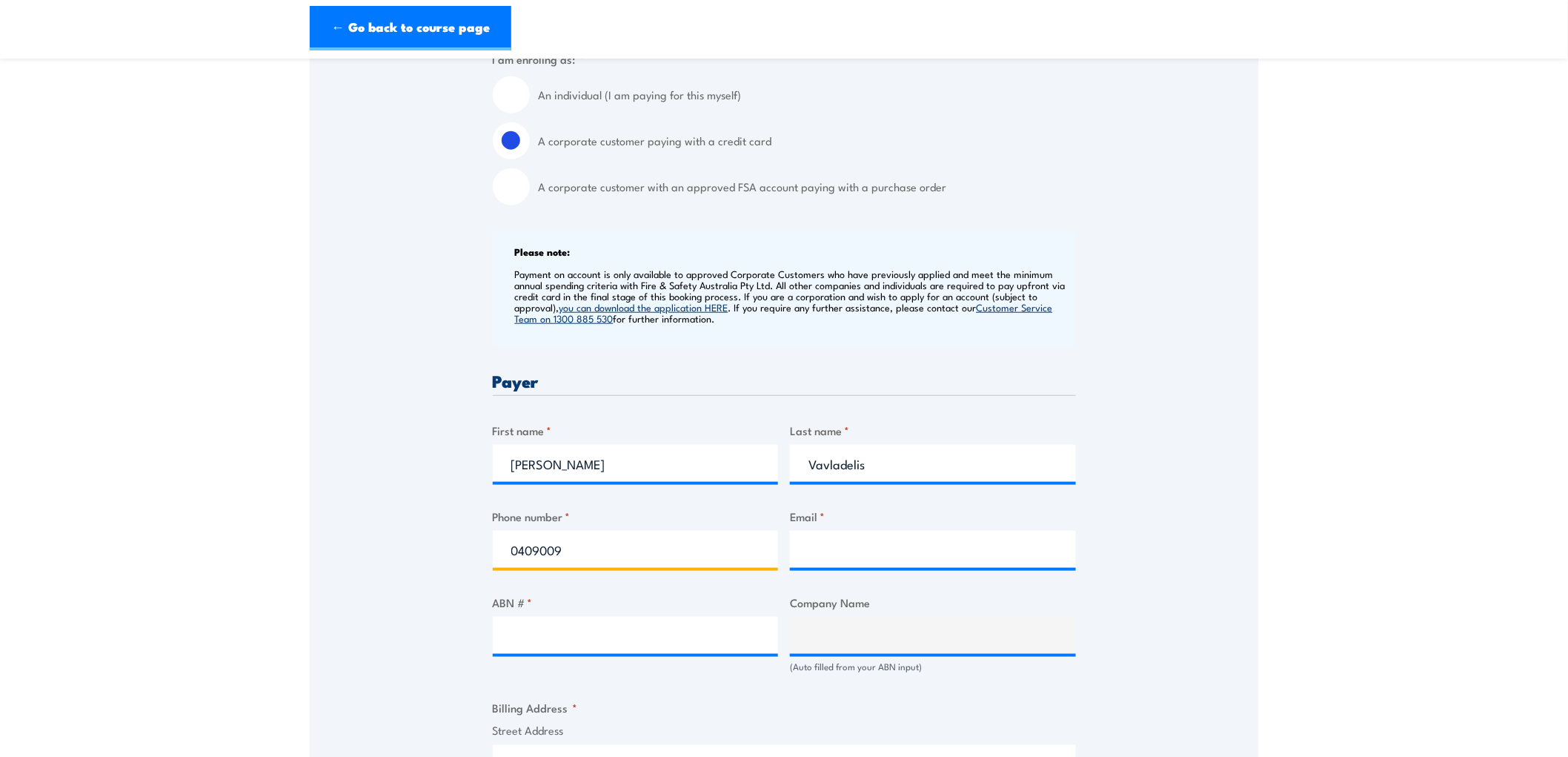
type input "04090090"
drag, startPoint x: 669, startPoint y: 555, endPoint x: 466, endPoint y: 569, distance: 203.5
click at [466, 569] on div "Speak to a specialist CALL 1300 885 530 CALL 1300 885 530 " * " indicates requi…" at bounding box center [784, 644] width 949 height 1598
click at [923, 552] on input "Email *" at bounding box center [933, 548] width 286 height 37
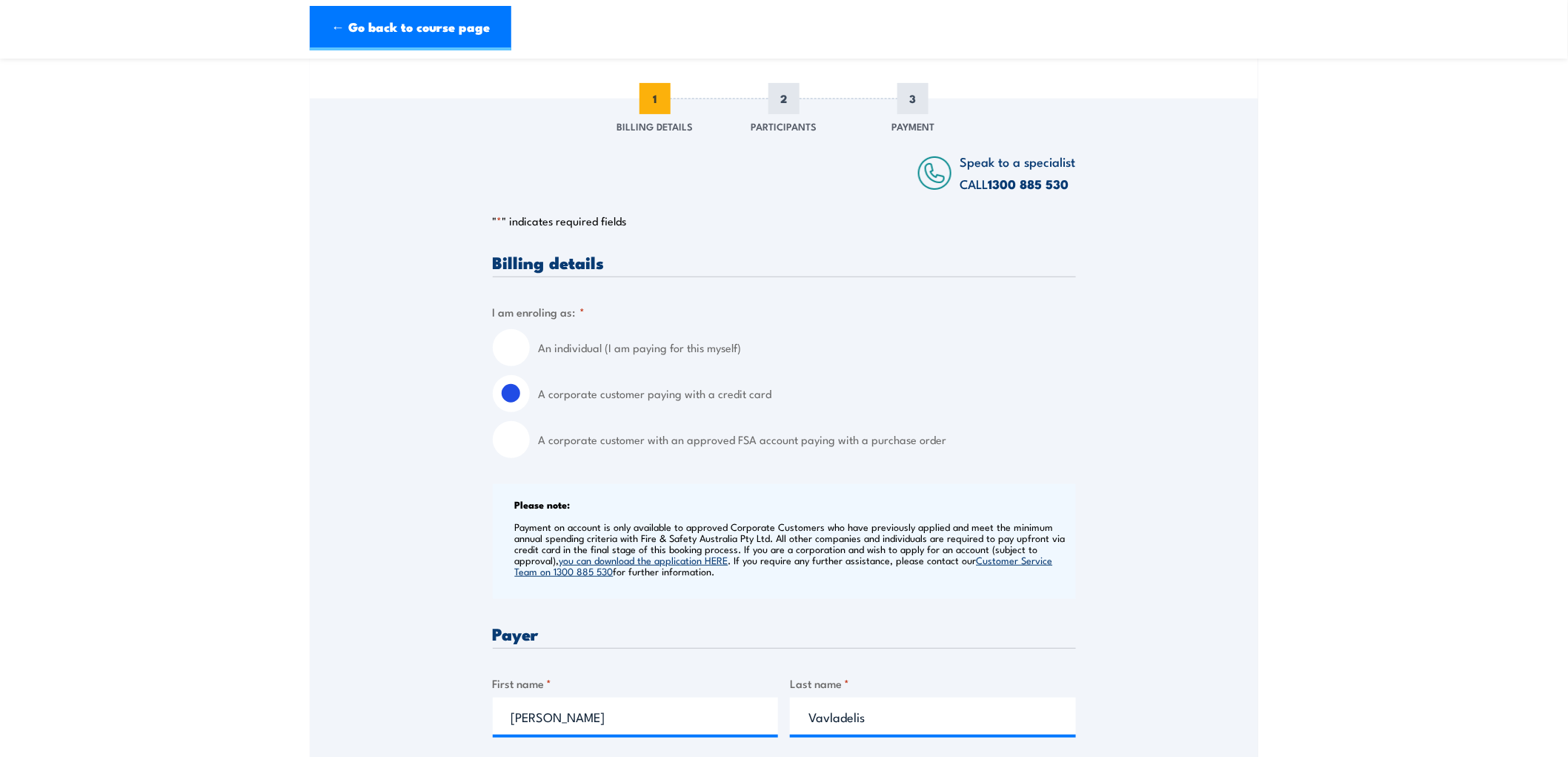
scroll to position [83, 0]
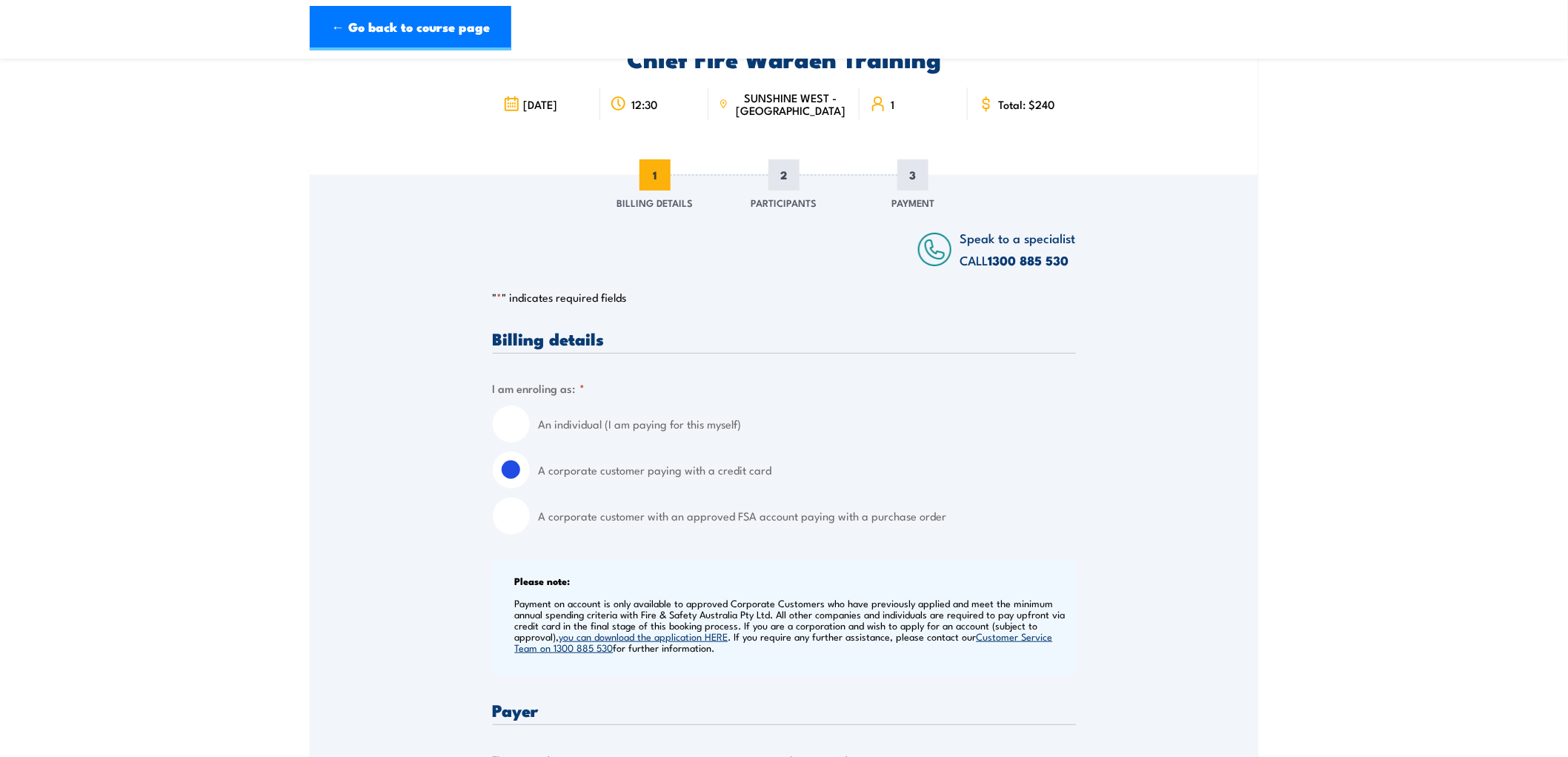
click at [528, 415] on div "An individual (I am paying for this myself)" at bounding box center [784, 423] width 583 height 37
click at [518, 430] on input "An individual (I am paying for this myself)" at bounding box center [511, 423] width 37 height 37
radio input "true"
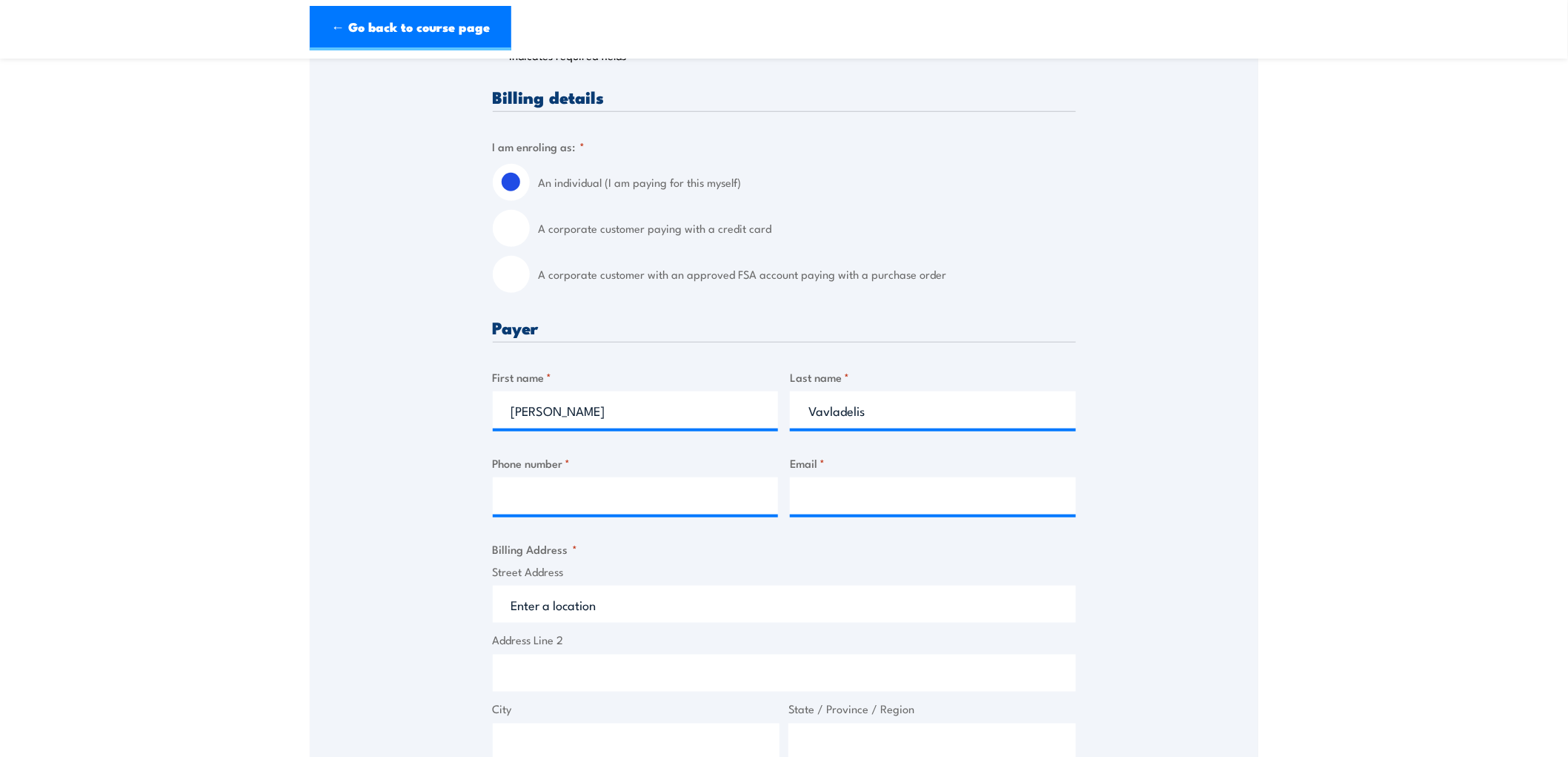
scroll to position [412, 0]
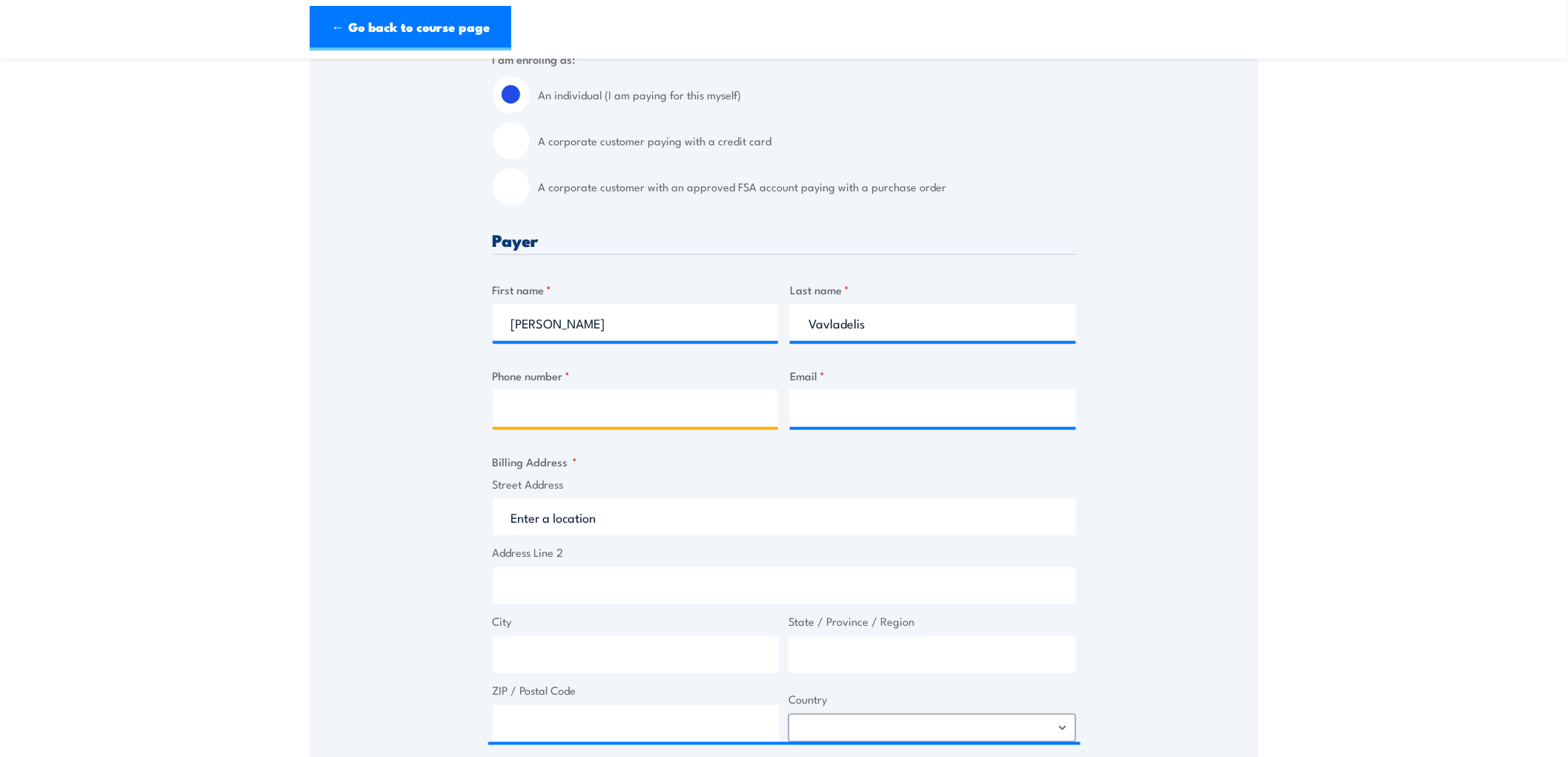
click at [625, 423] on input "Phone number *" at bounding box center [636, 408] width 286 height 37
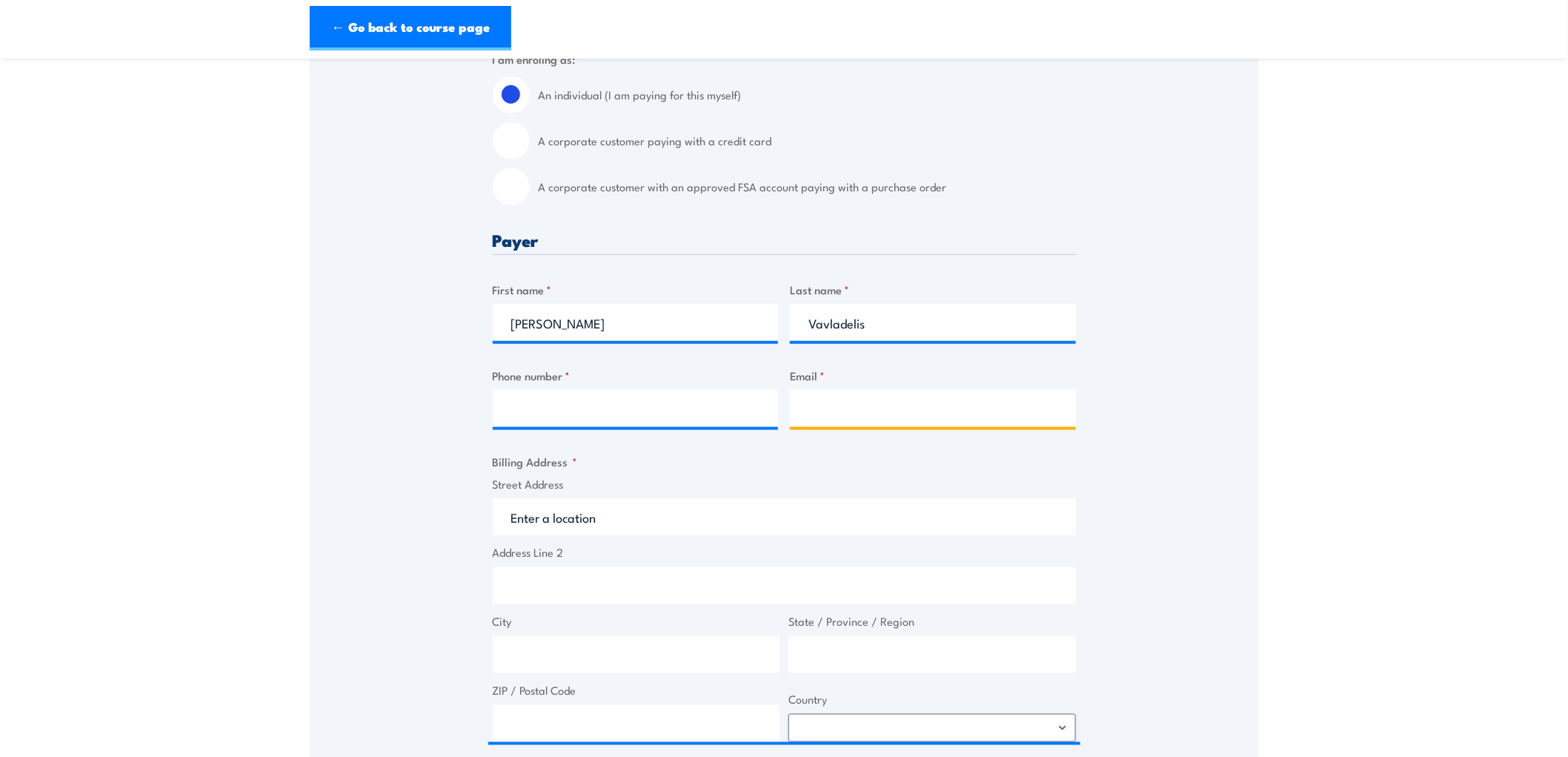
click at [943, 402] on input "Email *" at bounding box center [933, 408] width 286 height 37
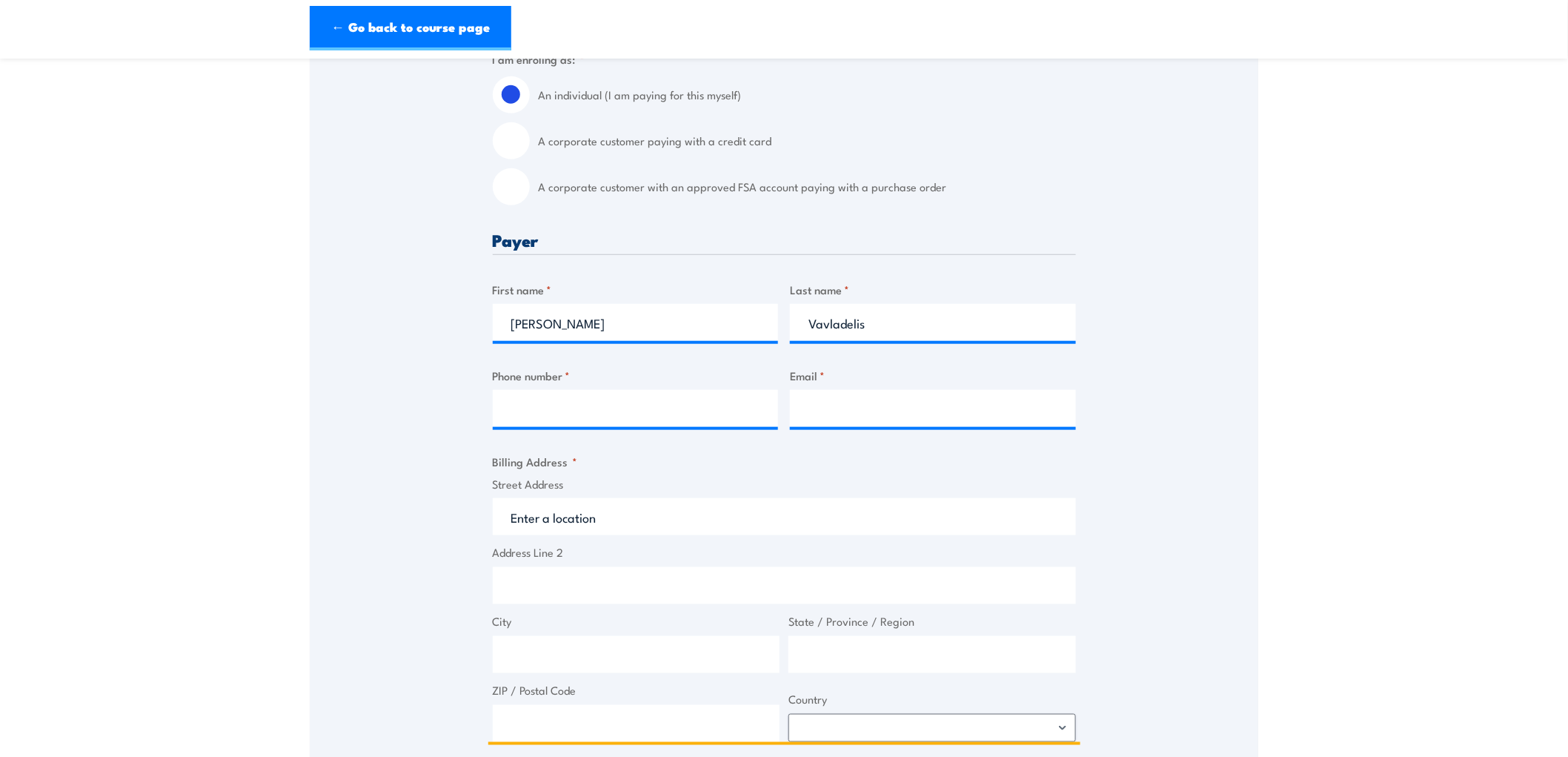
click at [544, 527] on input "Street Address" at bounding box center [784, 516] width 583 height 37
click at [610, 515] on input "Street Address" at bounding box center [784, 516] width 583 height 37
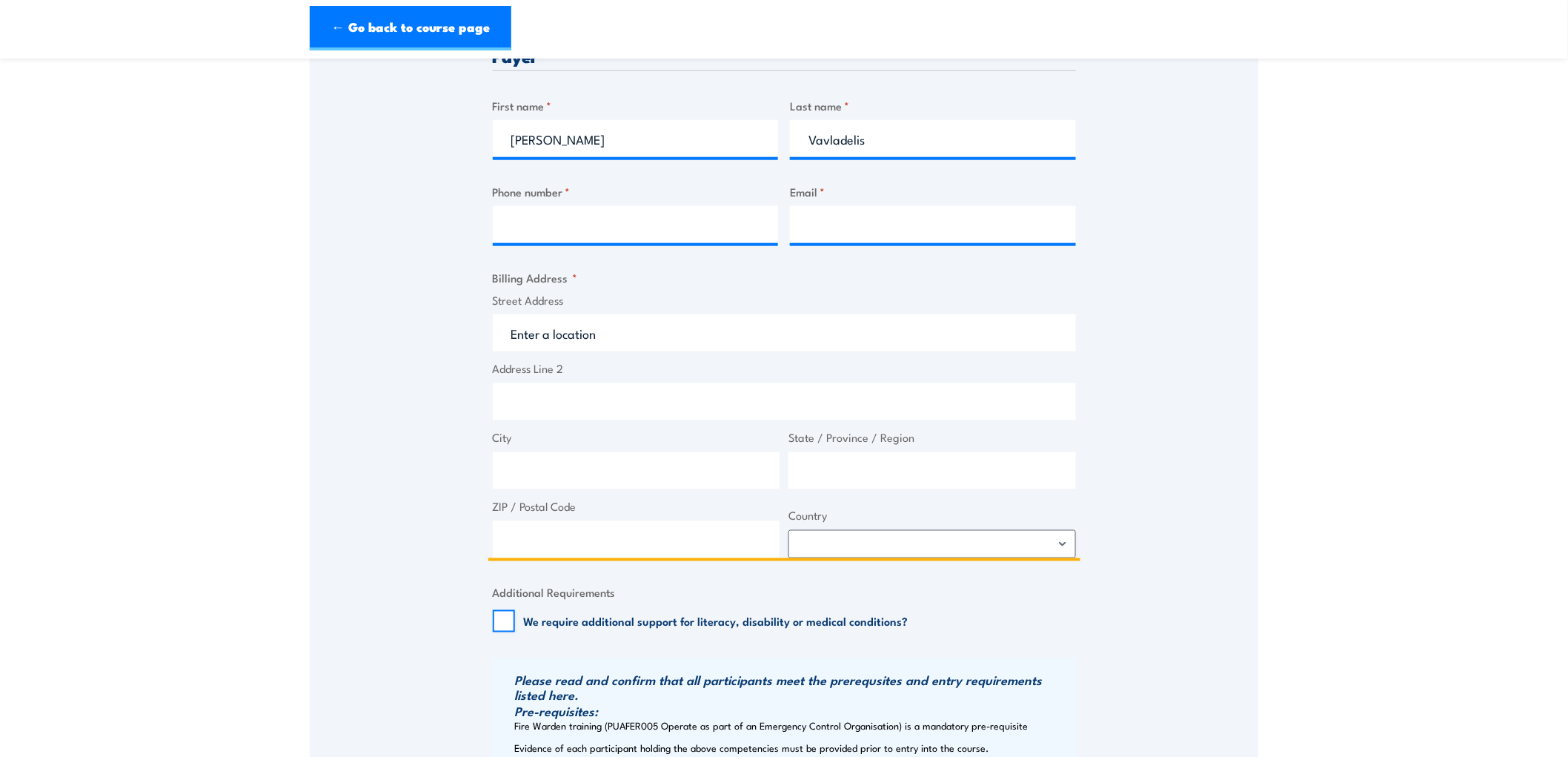
scroll to position [576, 0]
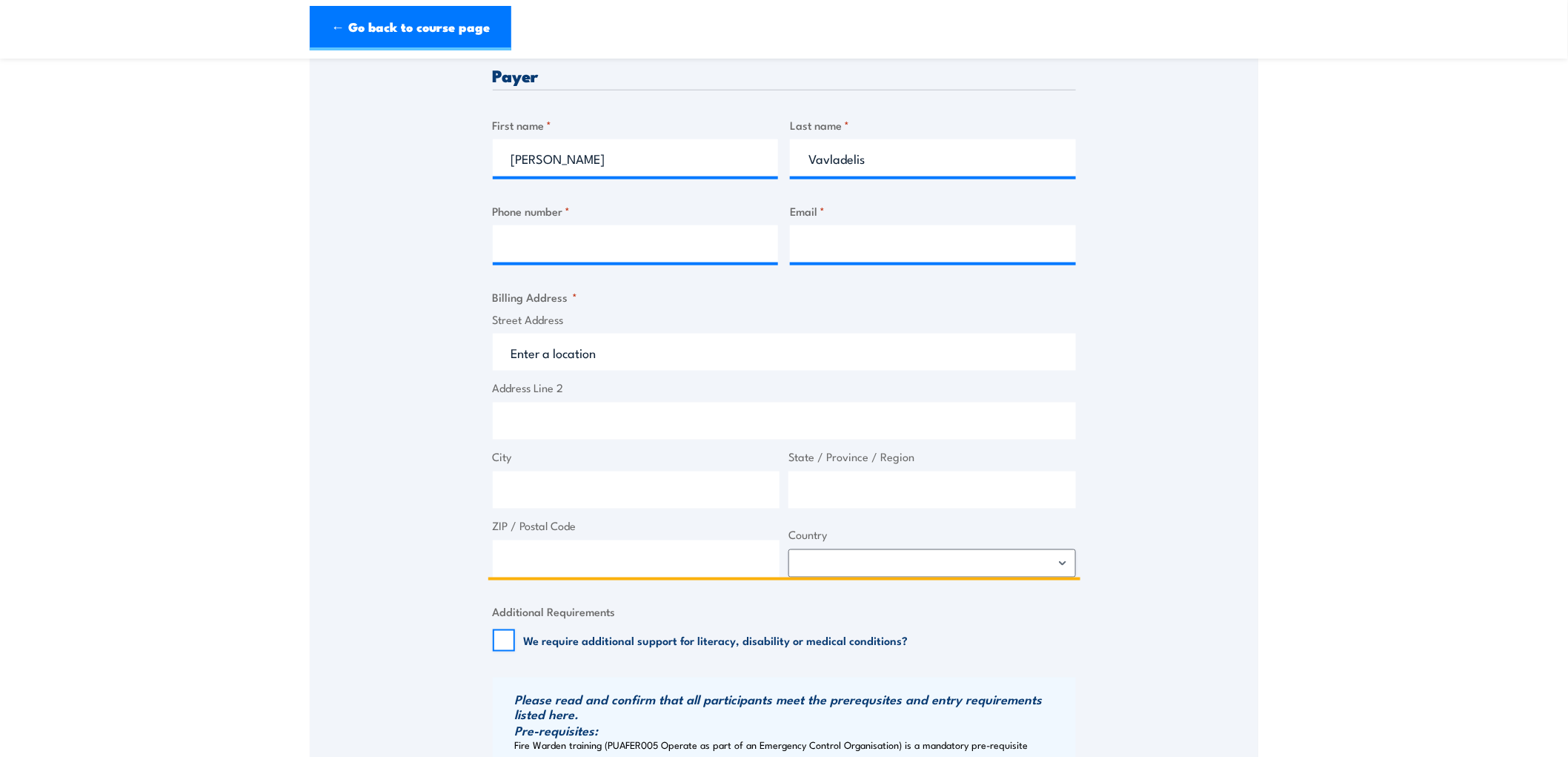
click at [552, 567] on input "ZIP / Postal Code" at bounding box center [636, 559] width 287 height 37
drag, startPoint x: 538, startPoint y: 339, endPoint x: 540, endPoint y: 349, distance: 10.2
click at [537, 339] on input "Street Address" at bounding box center [784, 352] width 583 height 37
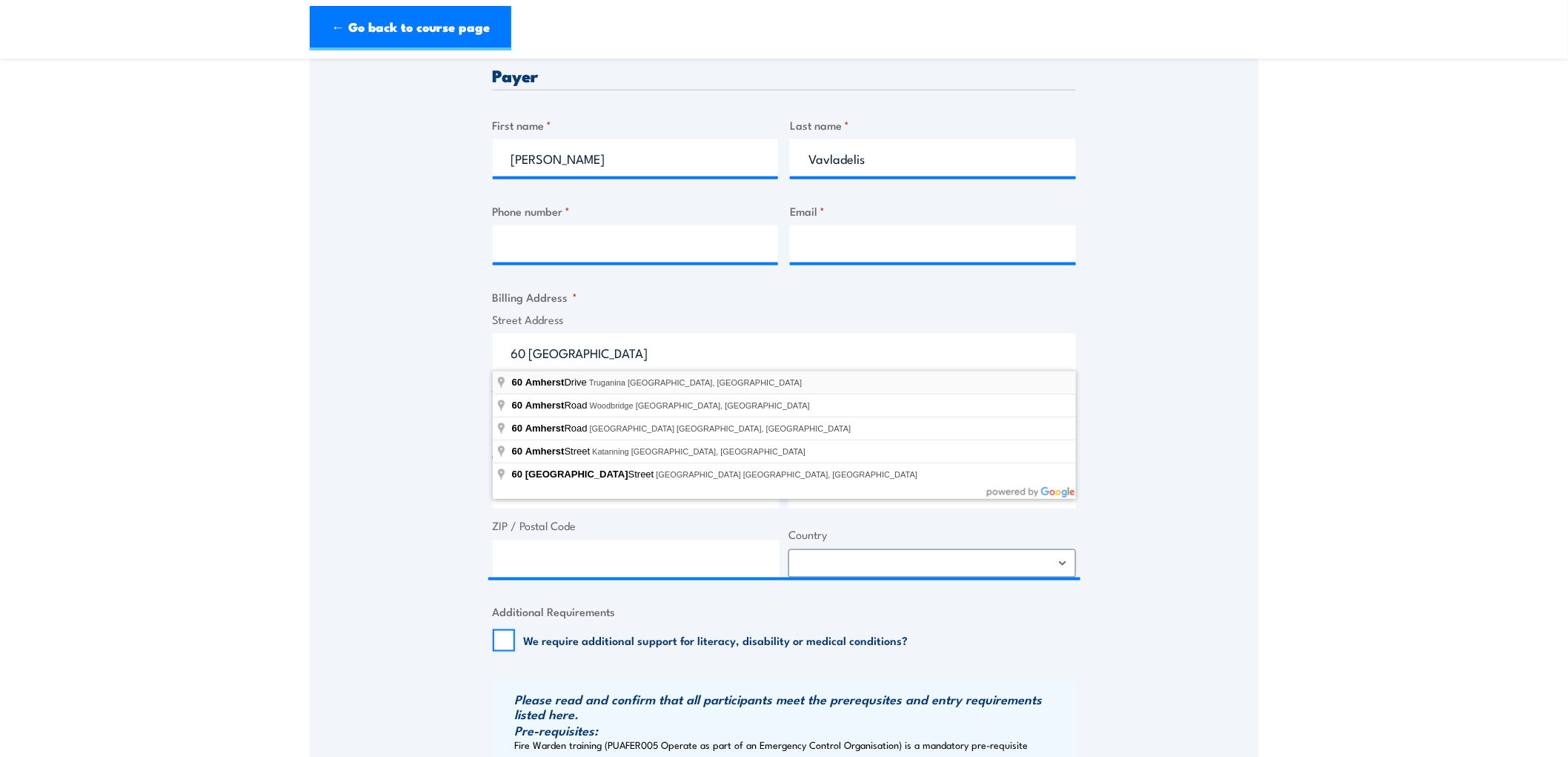
type input "60 Amherst Drive, Truganina VIC, Australia"
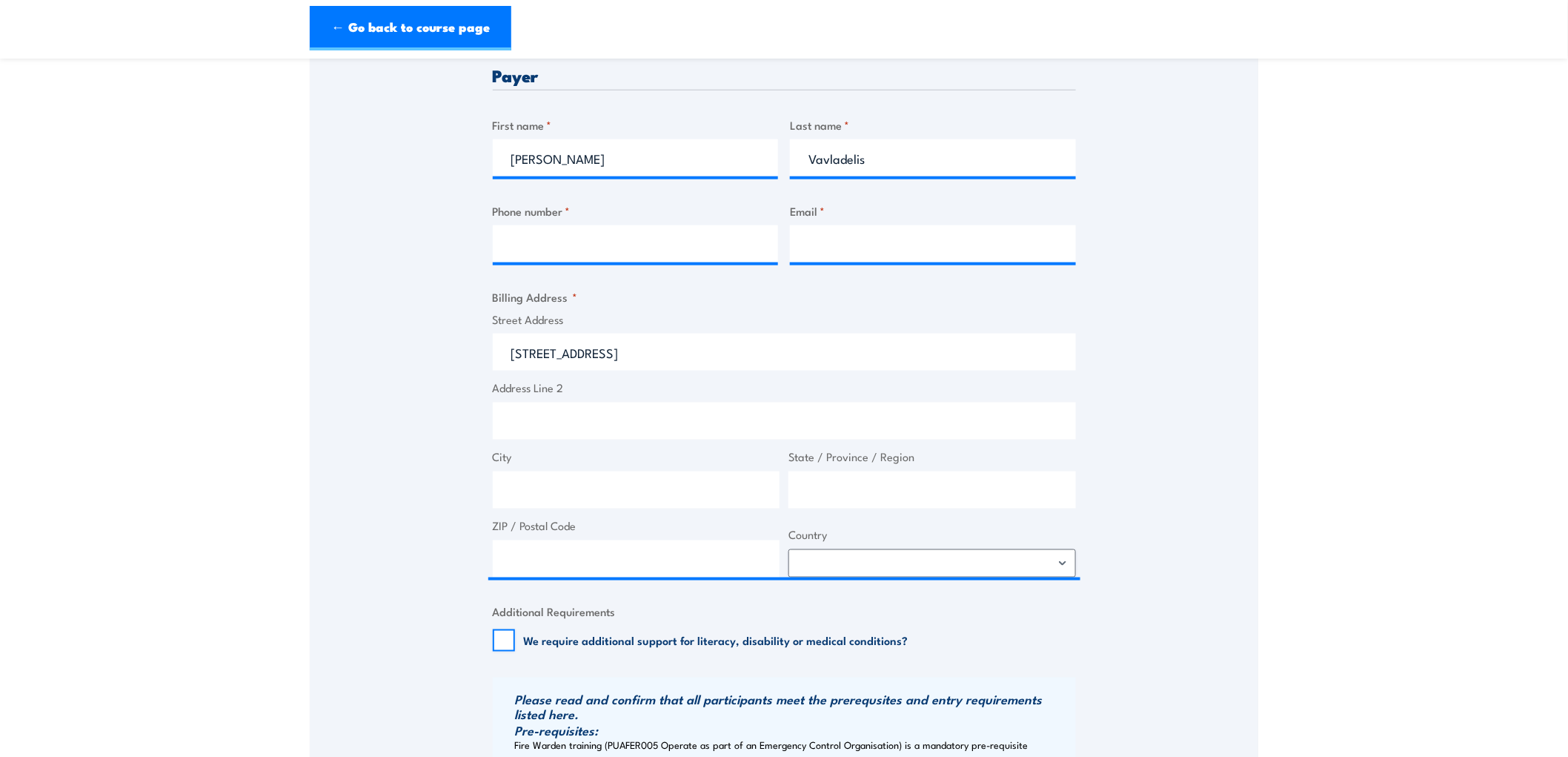
type input "60 Amherst Dr"
type input "Truganina"
type input "Victoria"
type input "3029"
select select "Australia"
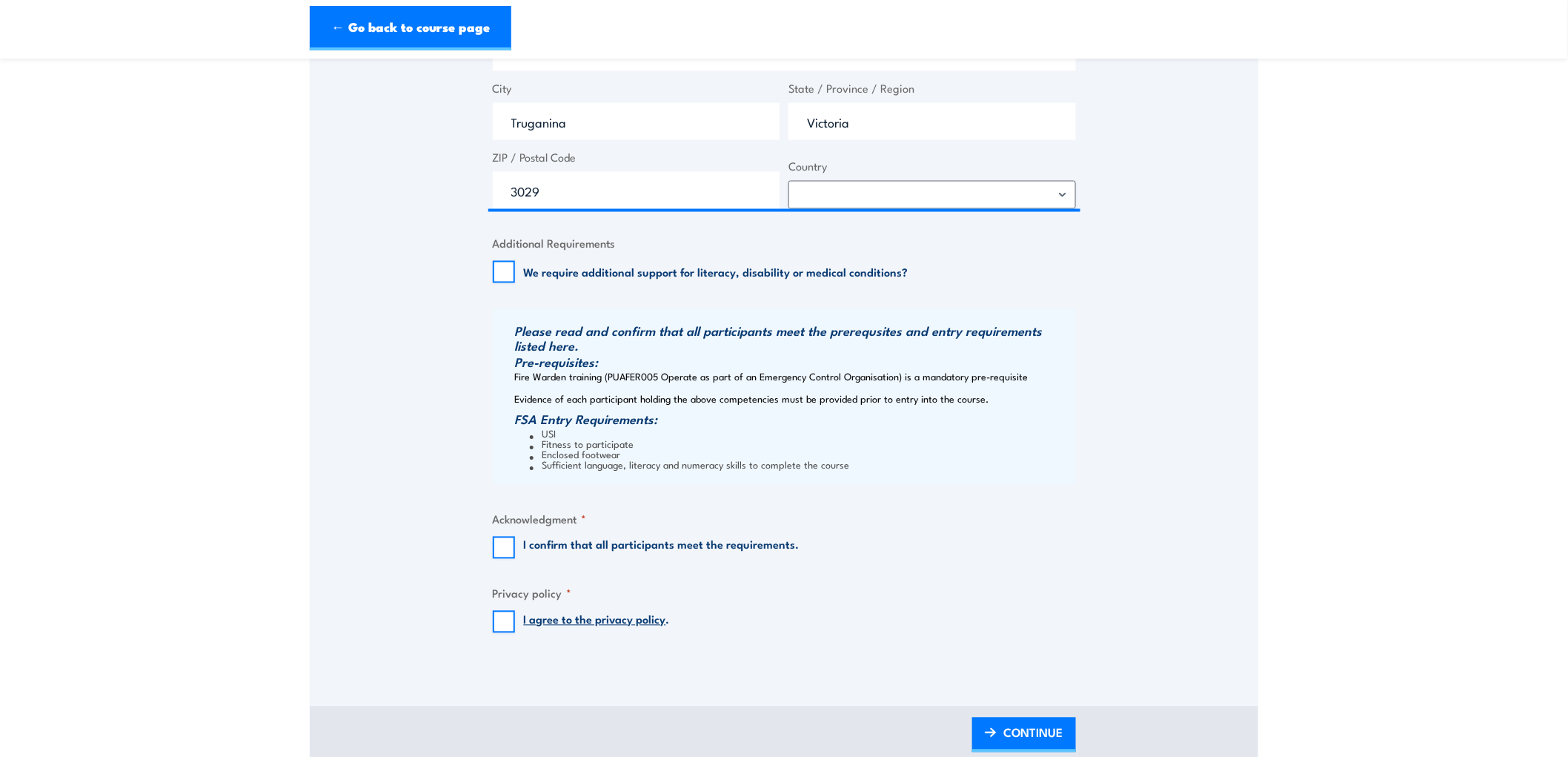
scroll to position [988, 0]
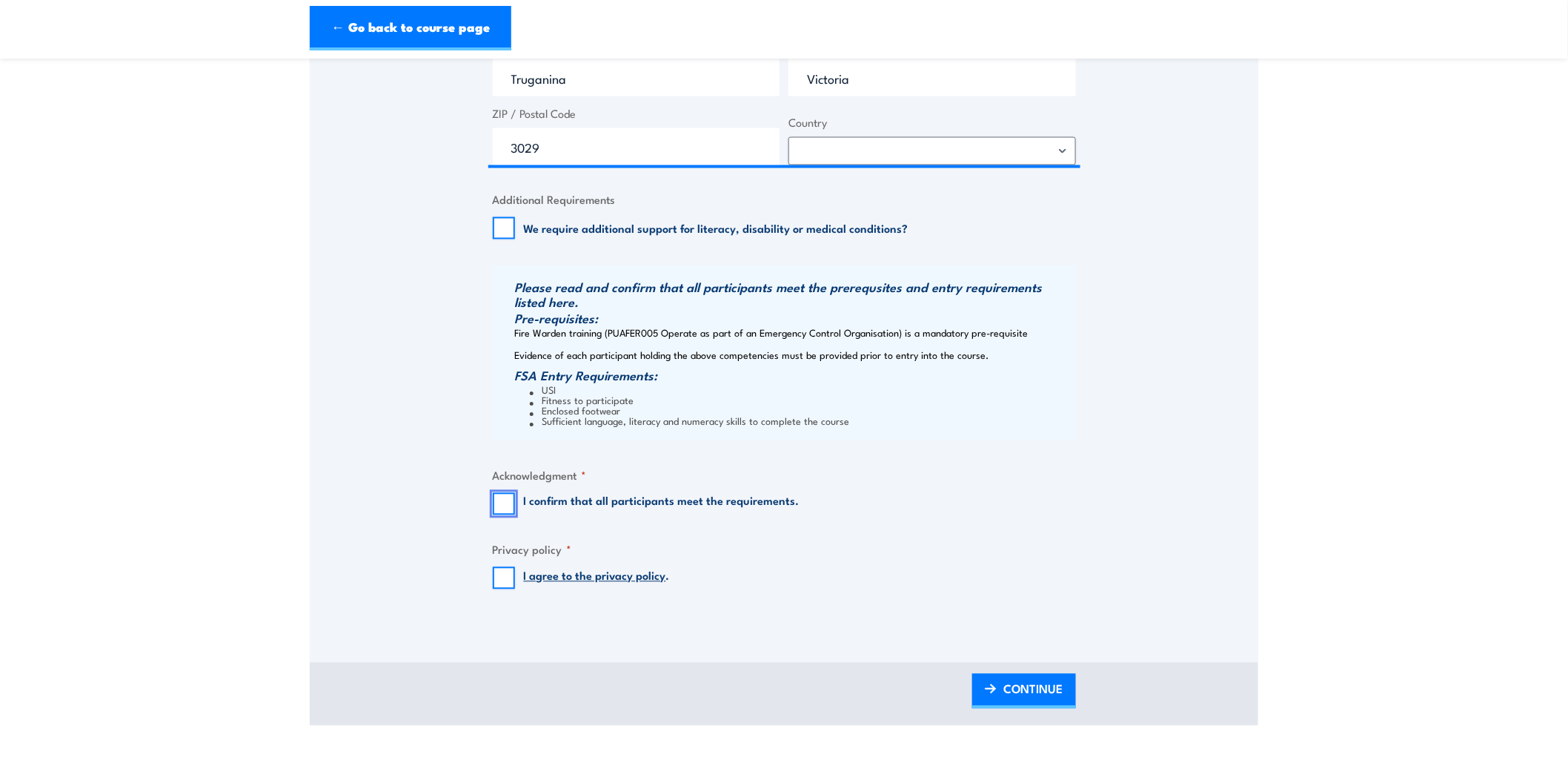
drag, startPoint x: 497, startPoint y: 513, endPoint x: 506, endPoint y: 508, distance: 10.3
click at [498, 513] on input "I confirm that all participants meet the requirements." at bounding box center [504, 504] width 22 height 22
checkbox input "true"
click at [495, 576] on input "I agree to the privacy policy ." at bounding box center [504, 578] width 22 height 22
checkbox input "true"
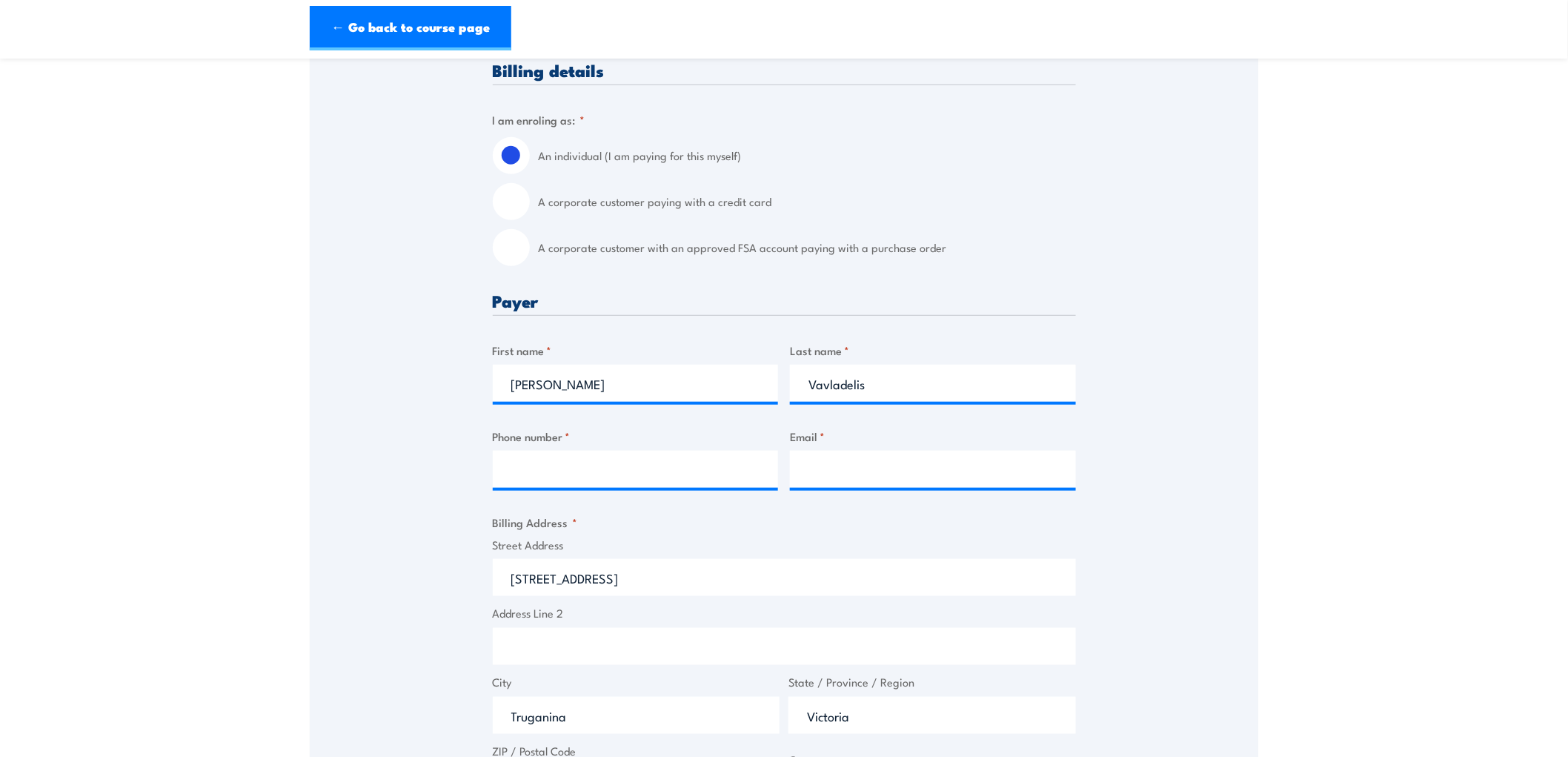
scroll to position [412, 0]
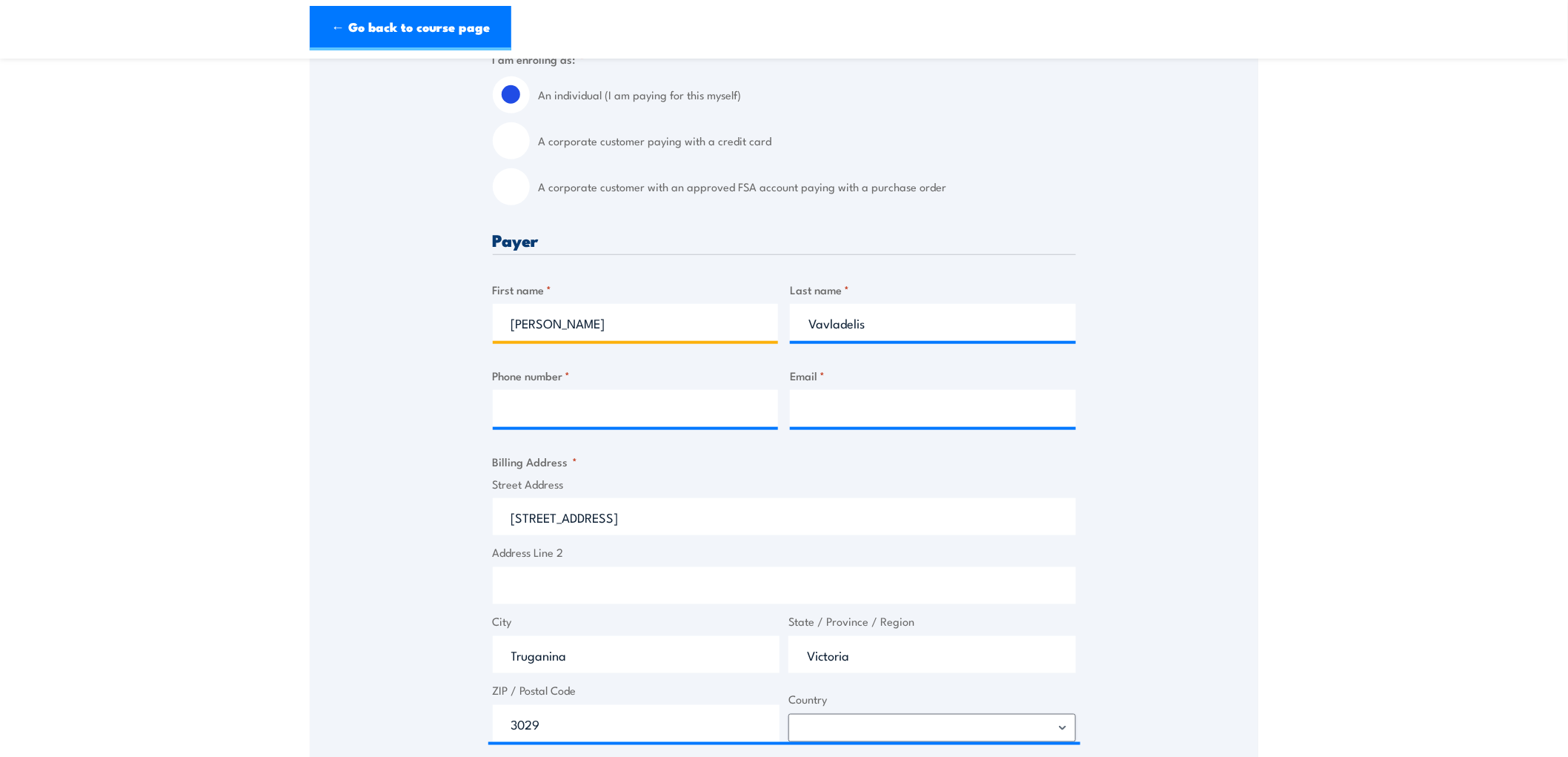
drag, startPoint x: 597, startPoint y: 308, endPoint x: 554, endPoint y: 403, distance: 104.3
click at [596, 312] on input "Caterina" at bounding box center [636, 322] width 286 height 37
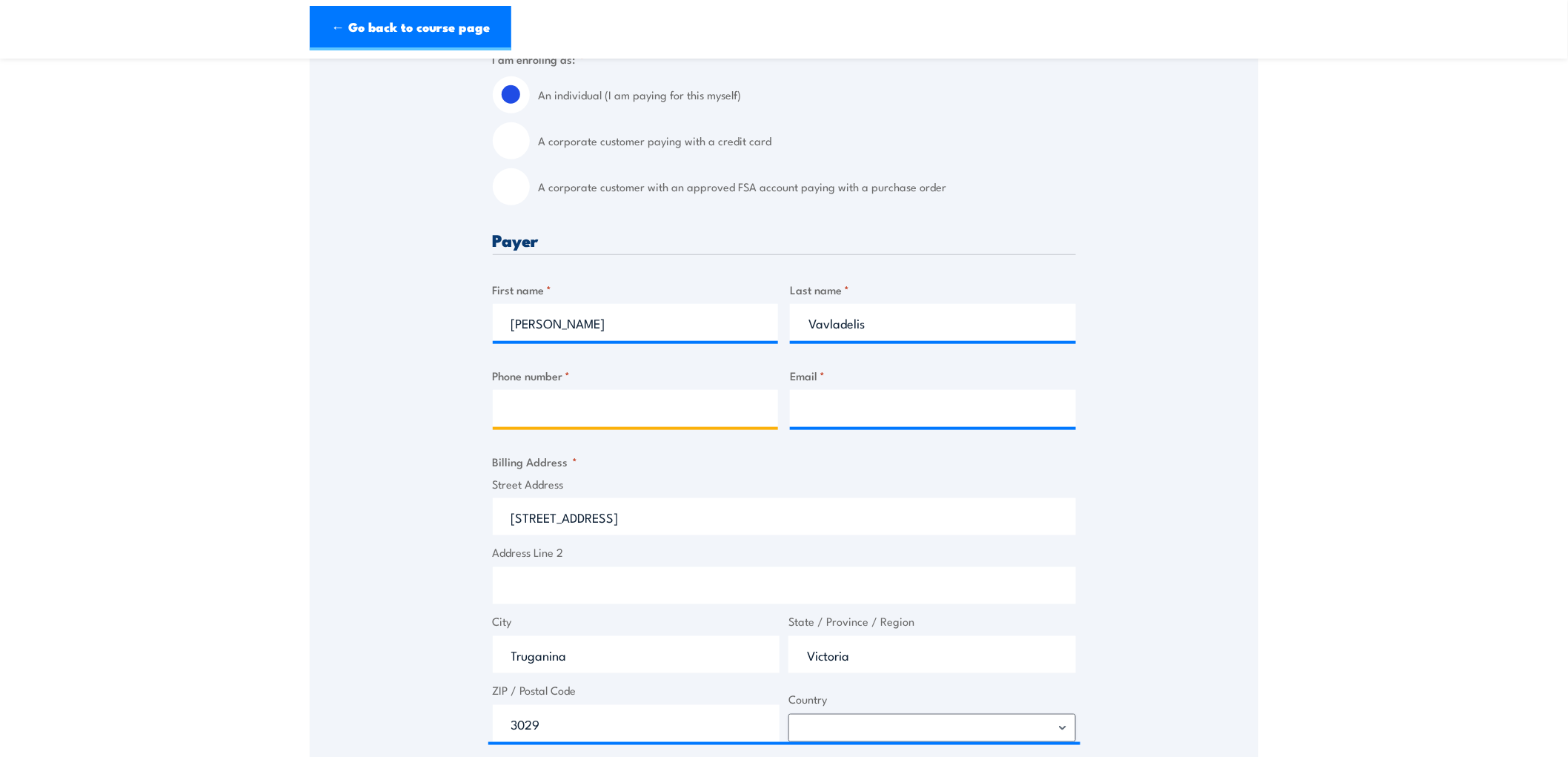
click at [553, 419] on input "Phone number *" at bounding box center [636, 408] width 286 height 37
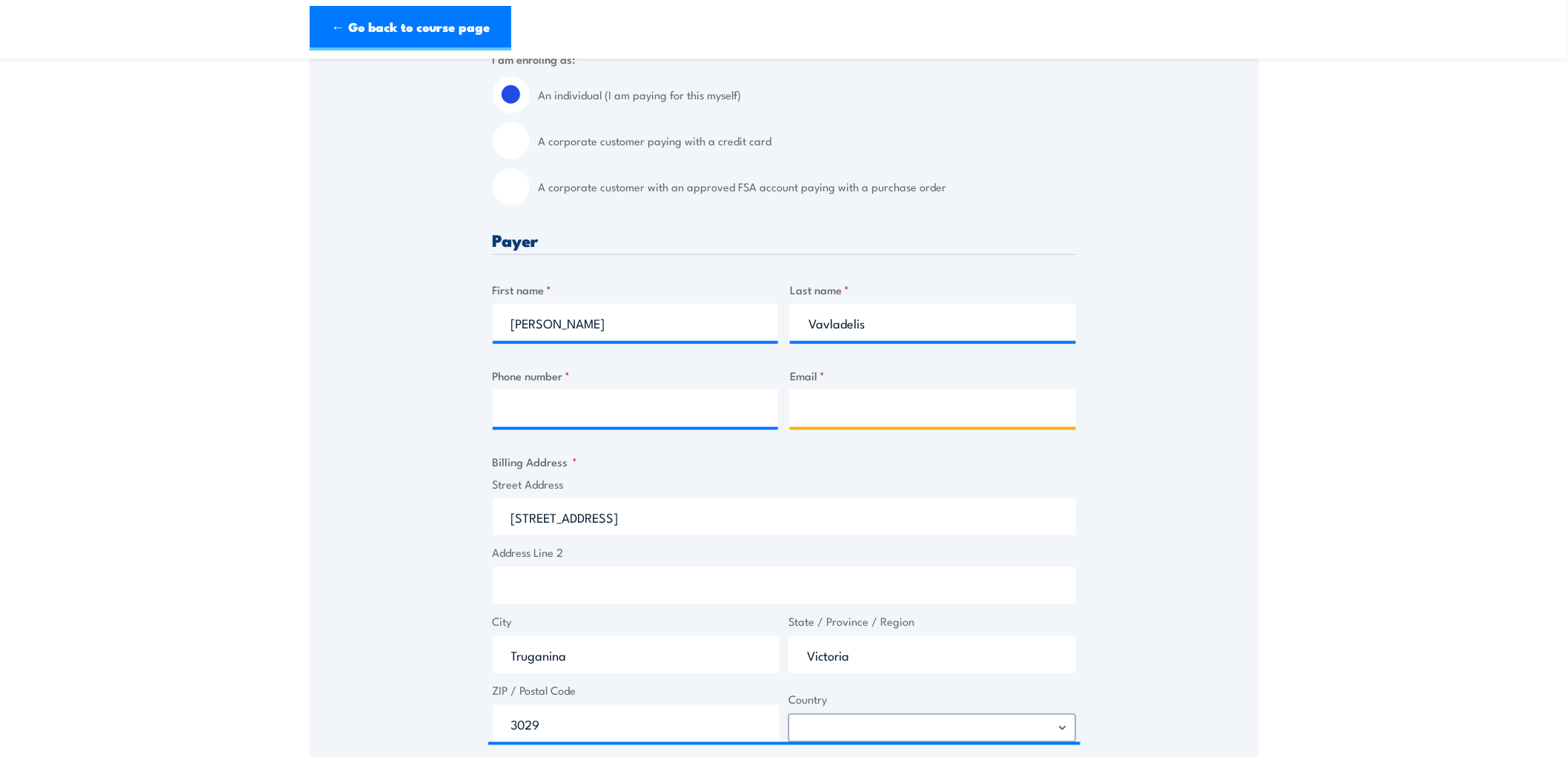
click at [1031, 412] on input "Email *" at bounding box center [933, 408] width 286 height 37
click at [861, 387] on div "Email *" at bounding box center [933, 397] width 286 height 60
click at [856, 398] on input "Email *" at bounding box center [933, 408] width 286 height 37
paste input "cathy_vavladelis@linfox.com"
type input "cathy_vavladelis@linfox.com"
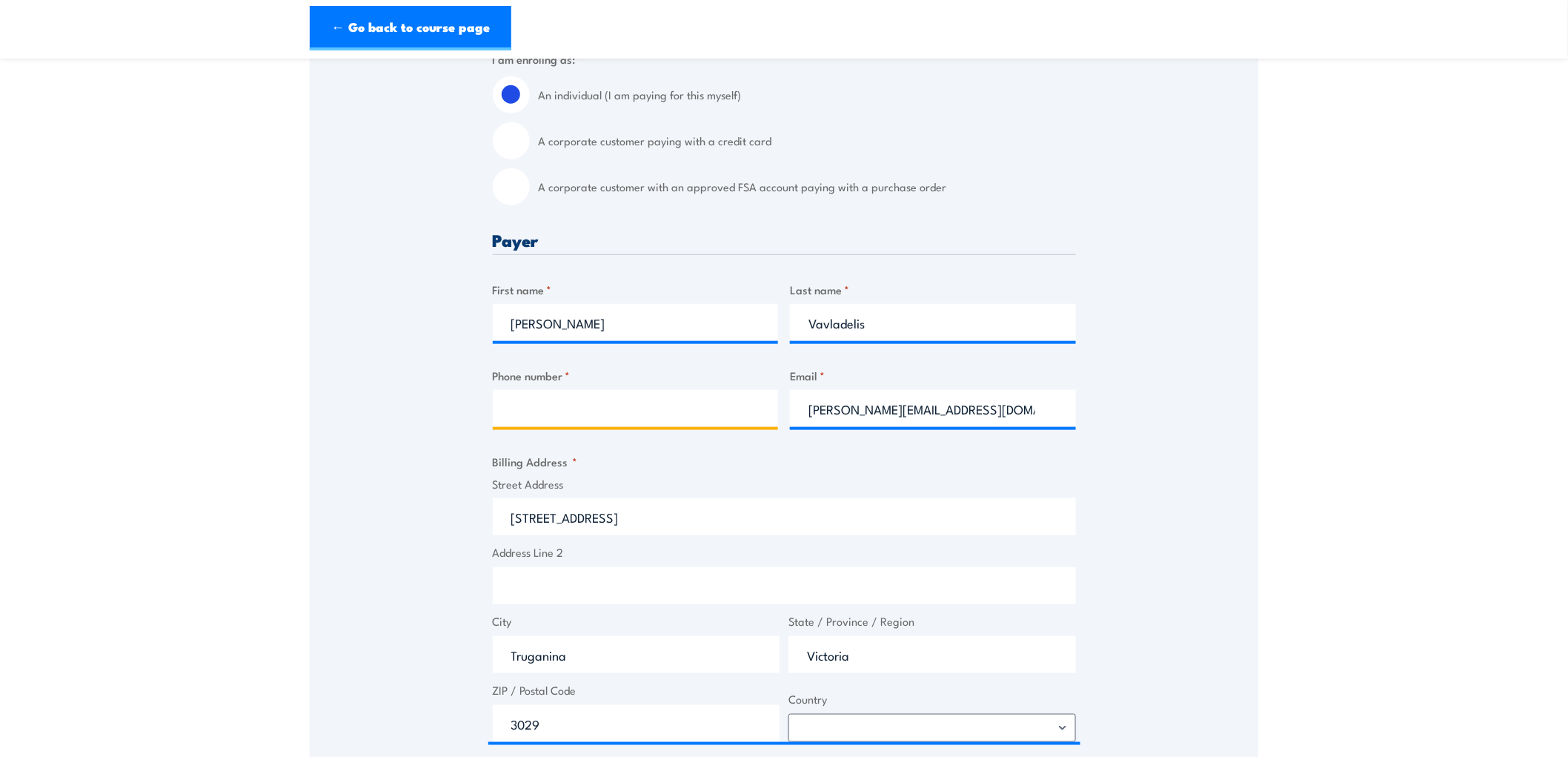
click at [640, 411] on input "Phone number *" at bounding box center [636, 408] width 286 height 37
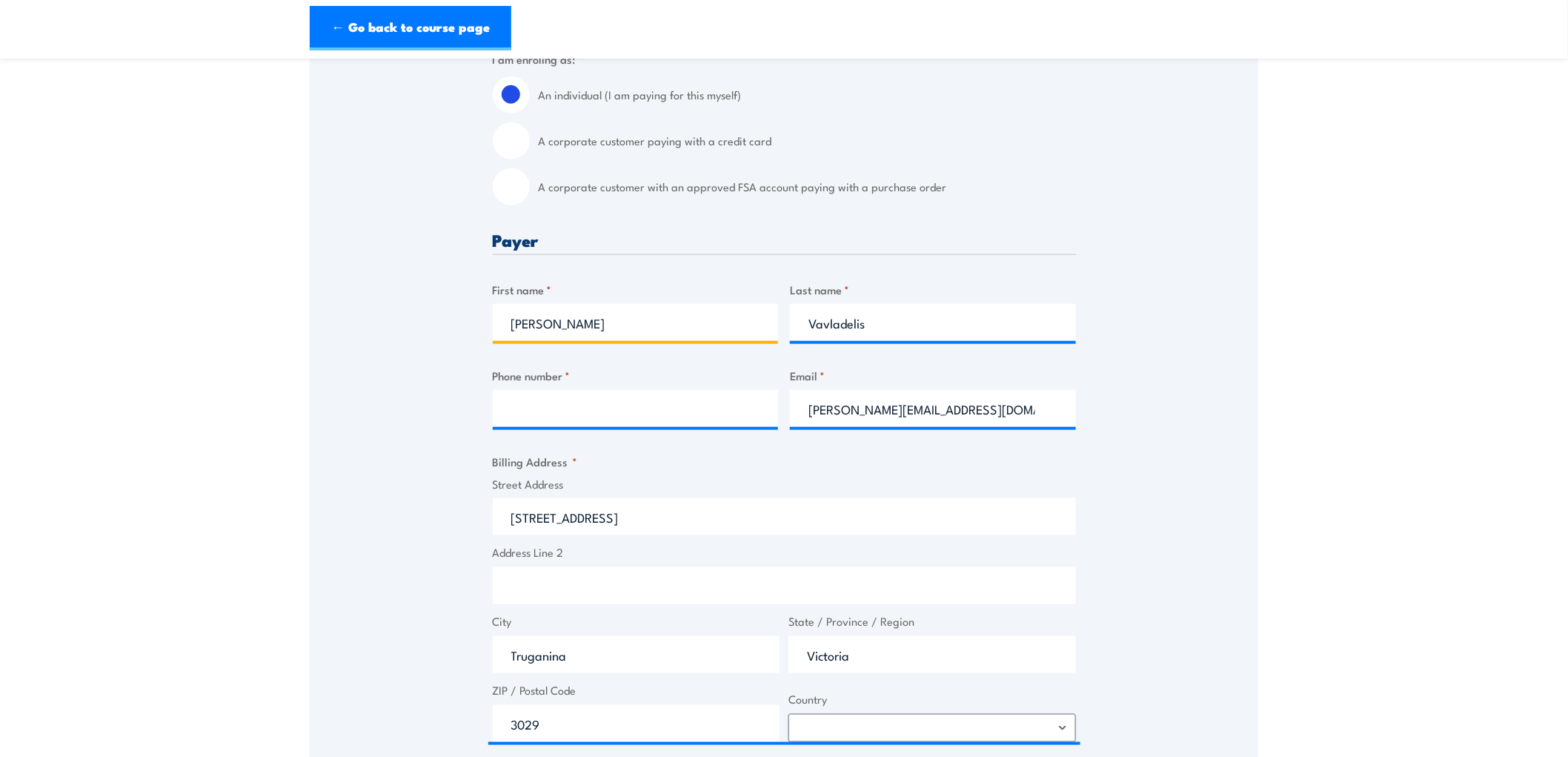
drag, startPoint x: 601, startPoint y: 317, endPoint x: 323, endPoint y: 322, distance: 278.0
click at [337, 323] on div "Speak to a specialist CALL 1300 885 530 CALL 1300 885 530 " * " indicates requi…" at bounding box center [784, 522] width 949 height 1352
type input "Cathy"
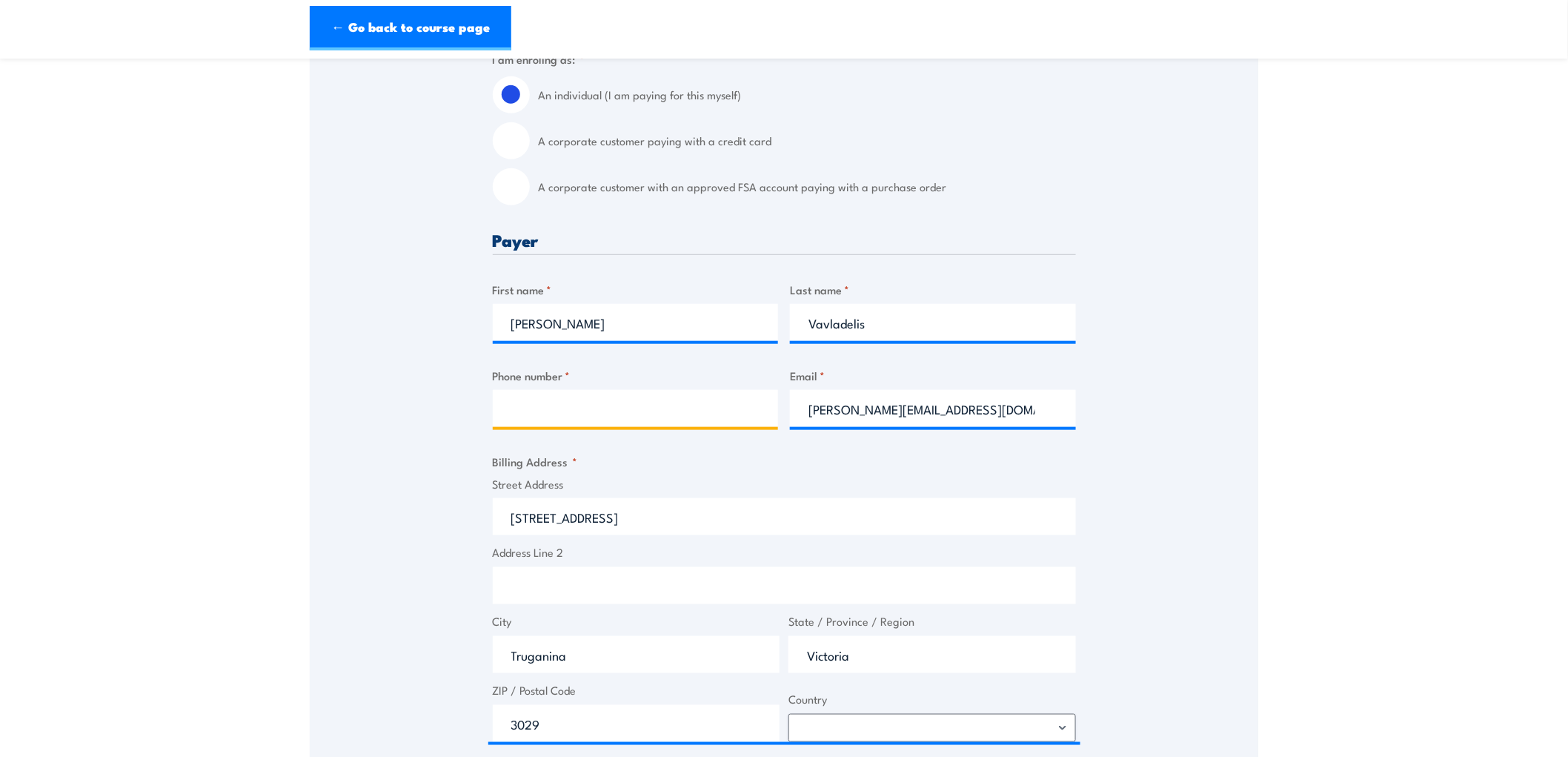
click at [544, 410] on input "Phone number *" at bounding box center [636, 408] width 286 height 37
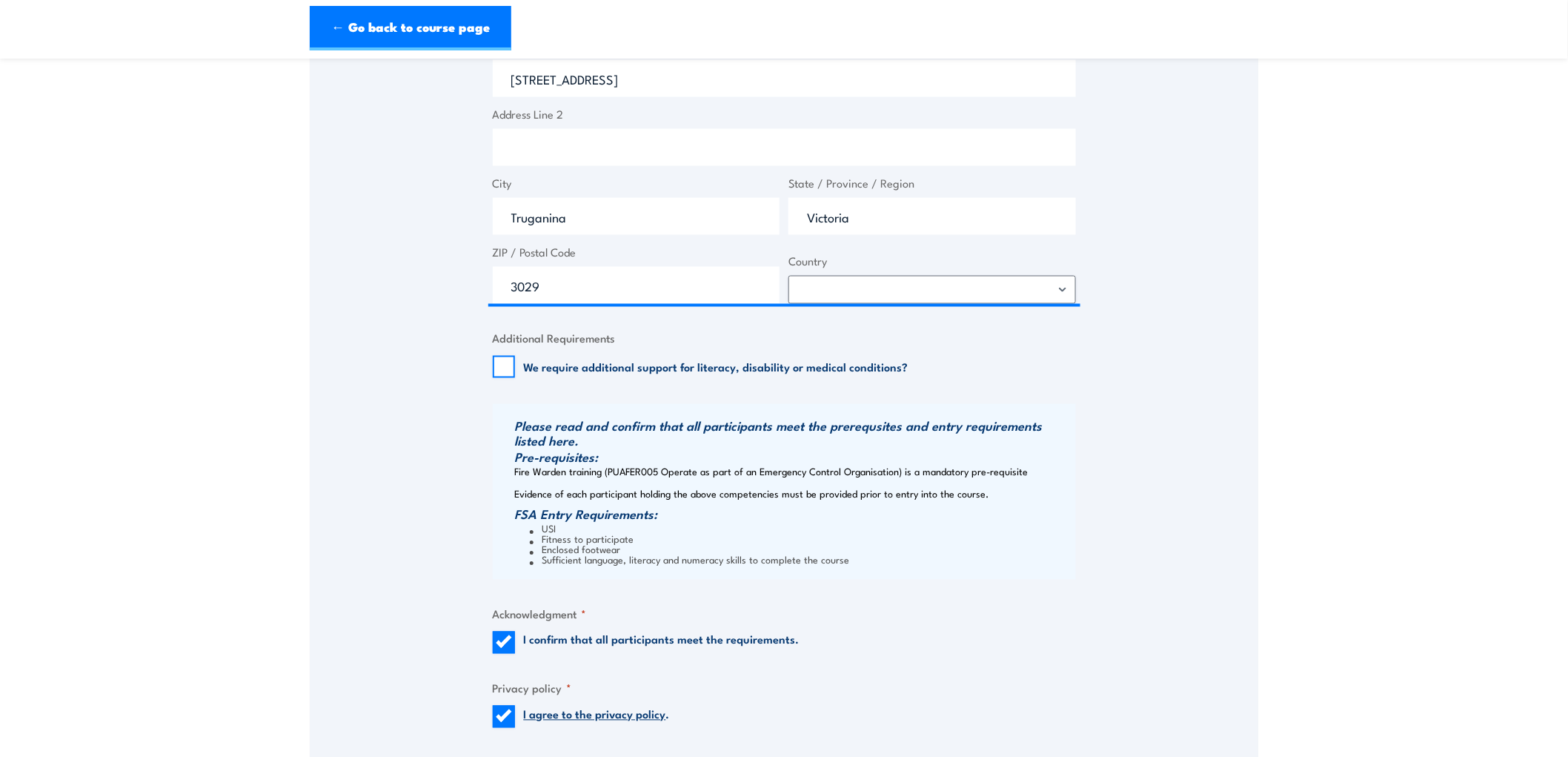
scroll to position [988, 0]
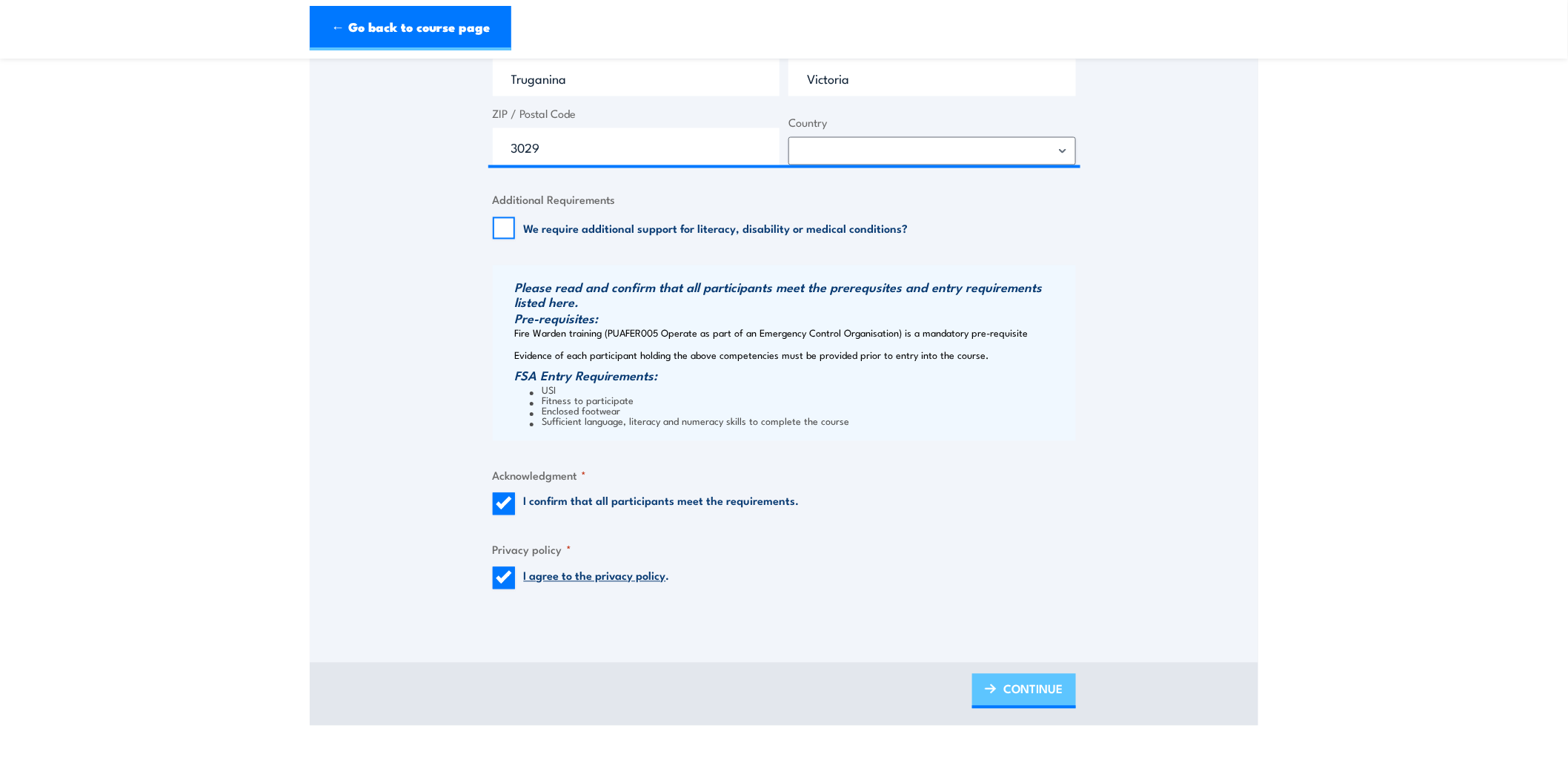
type input "0408889800"
click at [1046, 688] on span "CONTINUE" at bounding box center [1033, 689] width 59 height 39
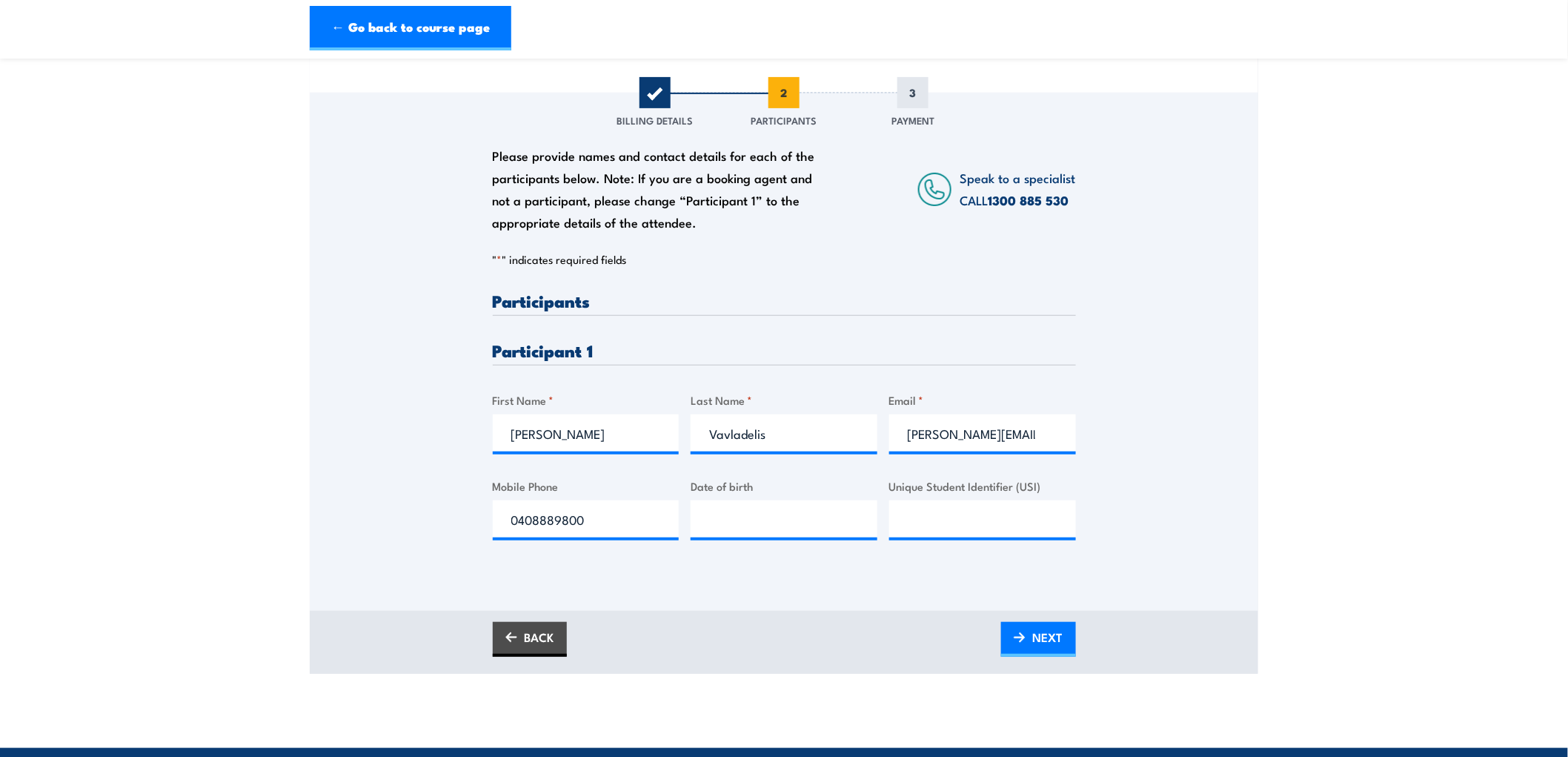
scroll to position [247, 0]
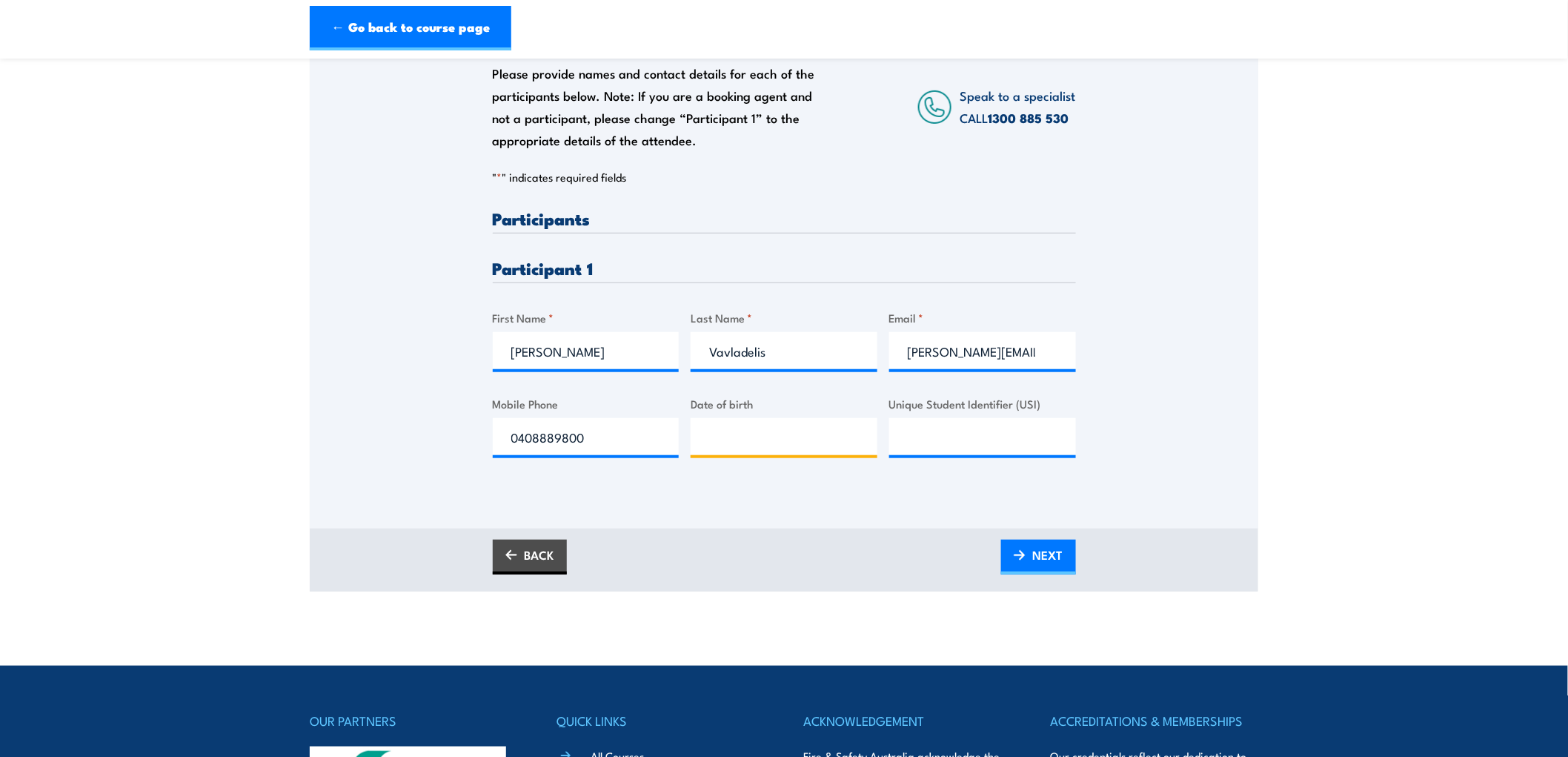
type input "__/__/____"
click at [724, 440] on input "__/__/____" at bounding box center [784, 436] width 186 height 37
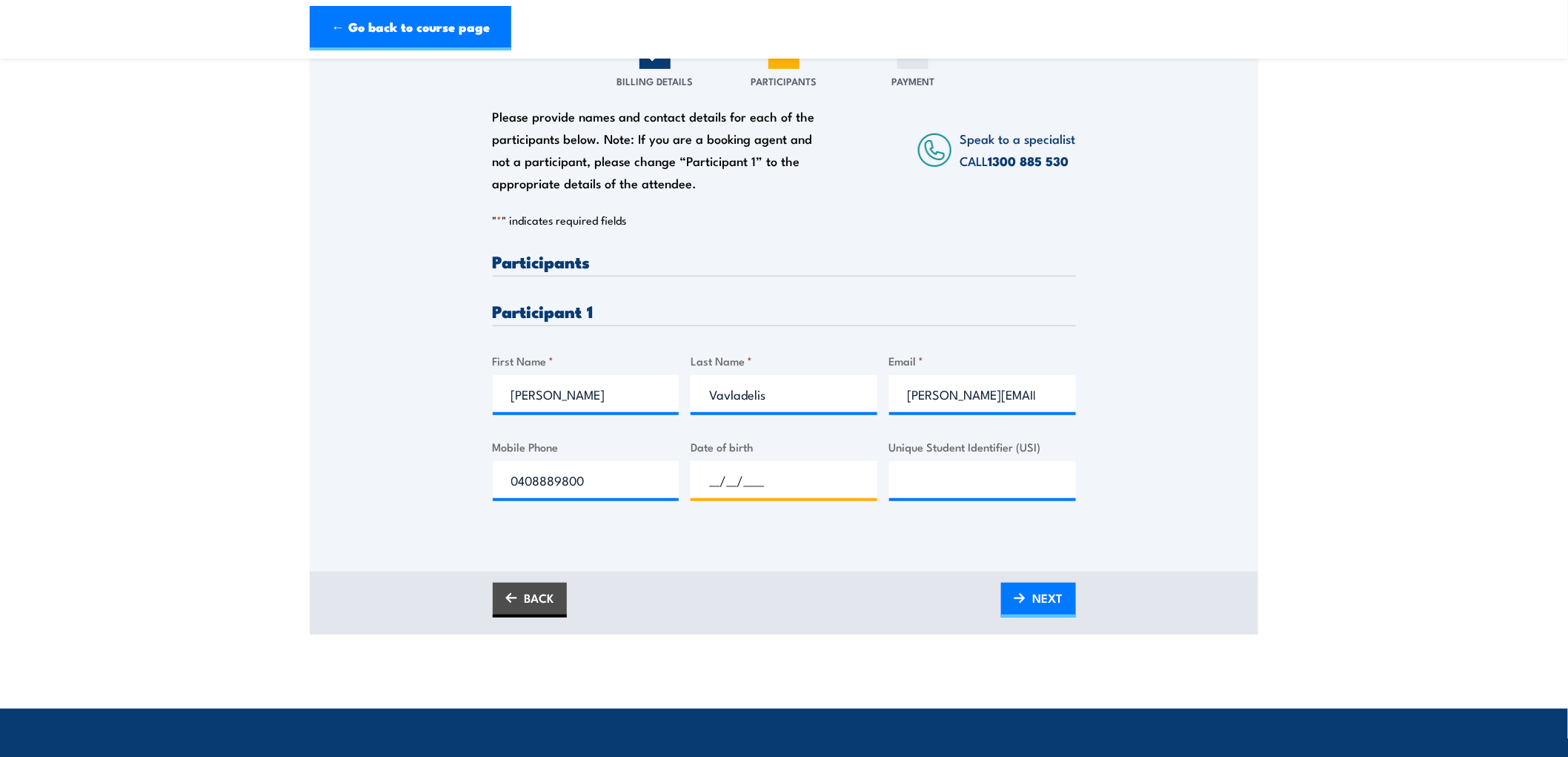
scroll to position [164, 0]
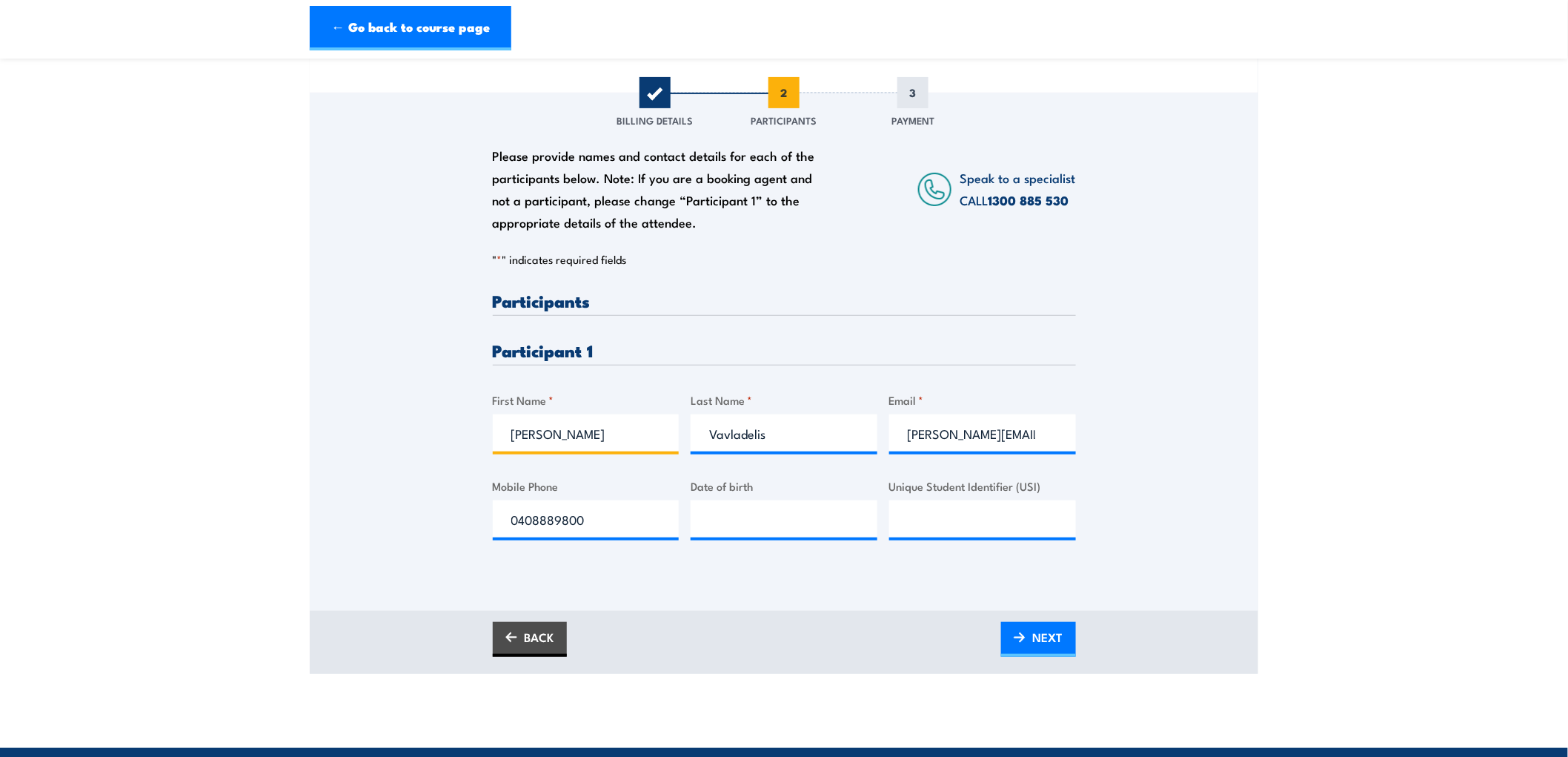
drag, startPoint x: 591, startPoint y: 441, endPoint x: 471, endPoint y: 448, distance: 120.2
click at [471, 449] on div "Please provide names and contact details for each of the participants below. No…" at bounding box center [784, 331] width 949 height 477
type input "Jelisse"
drag, startPoint x: 801, startPoint y: 434, endPoint x: 636, endPoint y: 434, distance: 165.0
click at [636, 434] on div "Please provide names and contact details for each of the participants below. No…" at bounding box center [784, 427] width 583 height 271
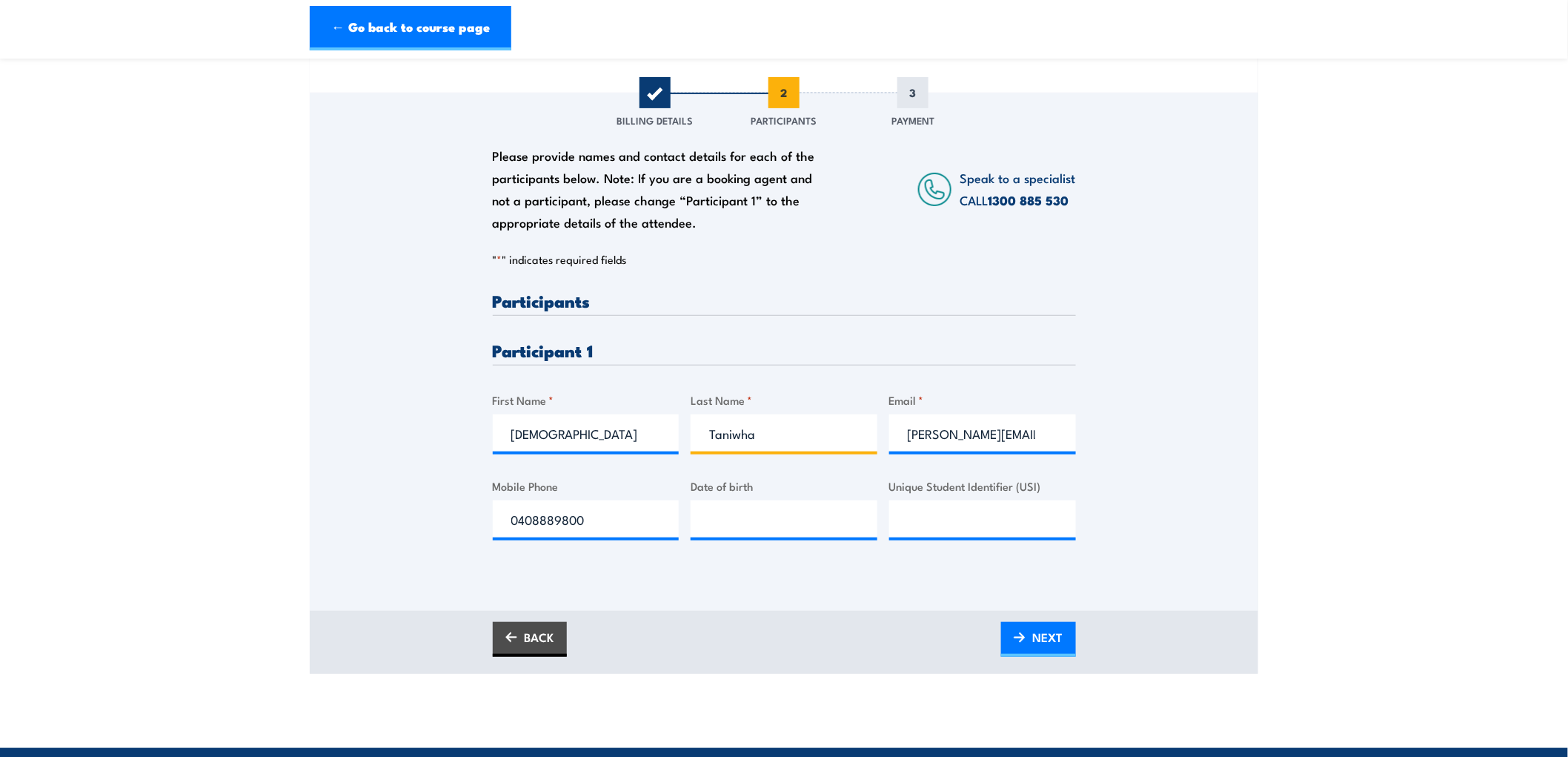
type input "Taniwha"
click at [1047, 440] on input "cathy_vavladelis@linfox.com" at bounding box center [982, 433] width 186 height 37
drag, startPoint x: 1016, startPoint y: 438, endPoint x: 724, endPoint y: 443, distance: 292.0
click at [734, 445] on div "Please provide names and contact details for each of the participants below. No…" at bounding box center [784, 427] width 583 height 271
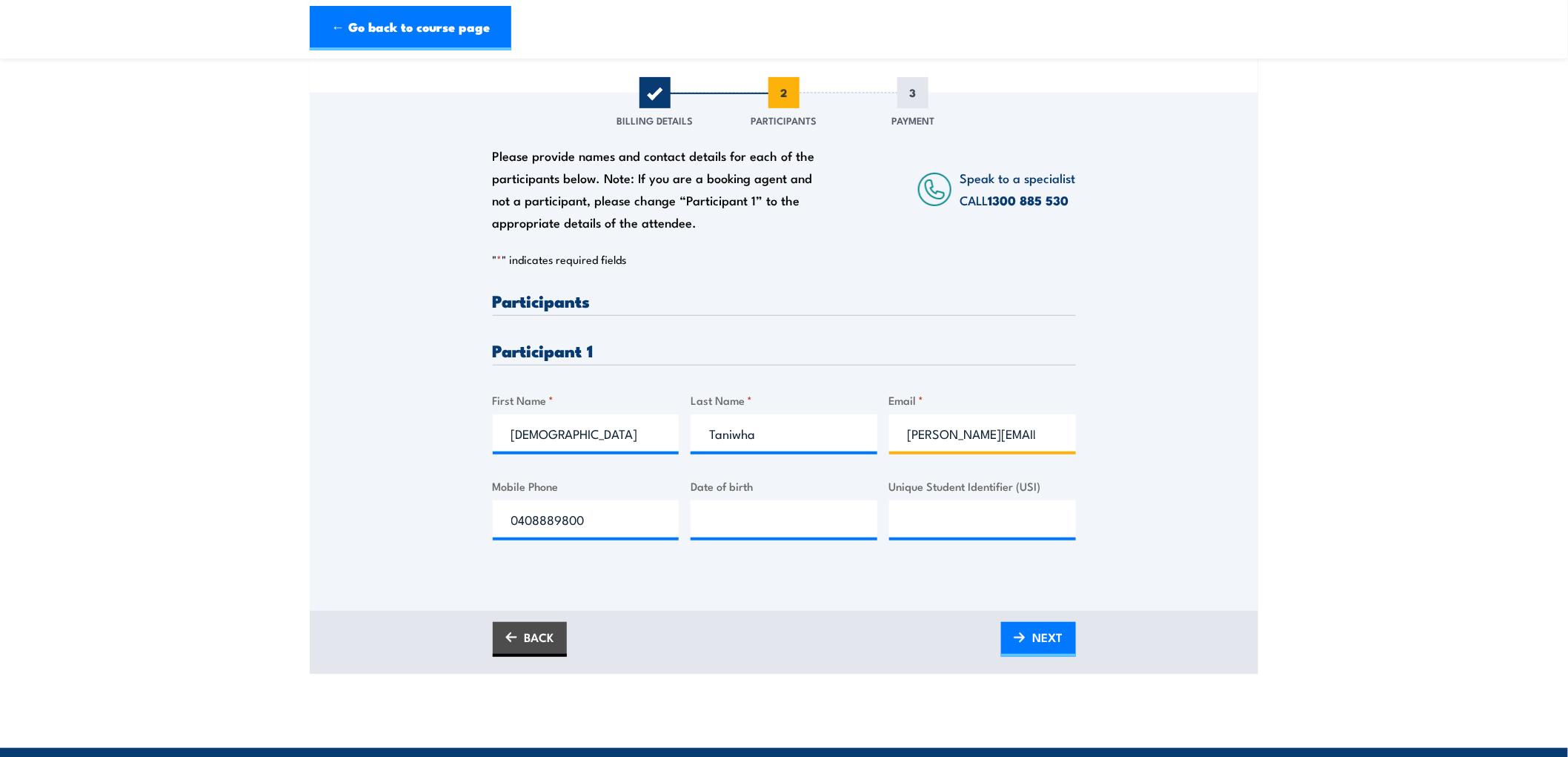
paste input "jelissetaniwha@hotmail.com"
type input "jelissetaniwha@hotmail.com"
click at [1004, 517] on input "Unique Student Identifier (USI)" at bounding box center [982, 519] width 186 height 37
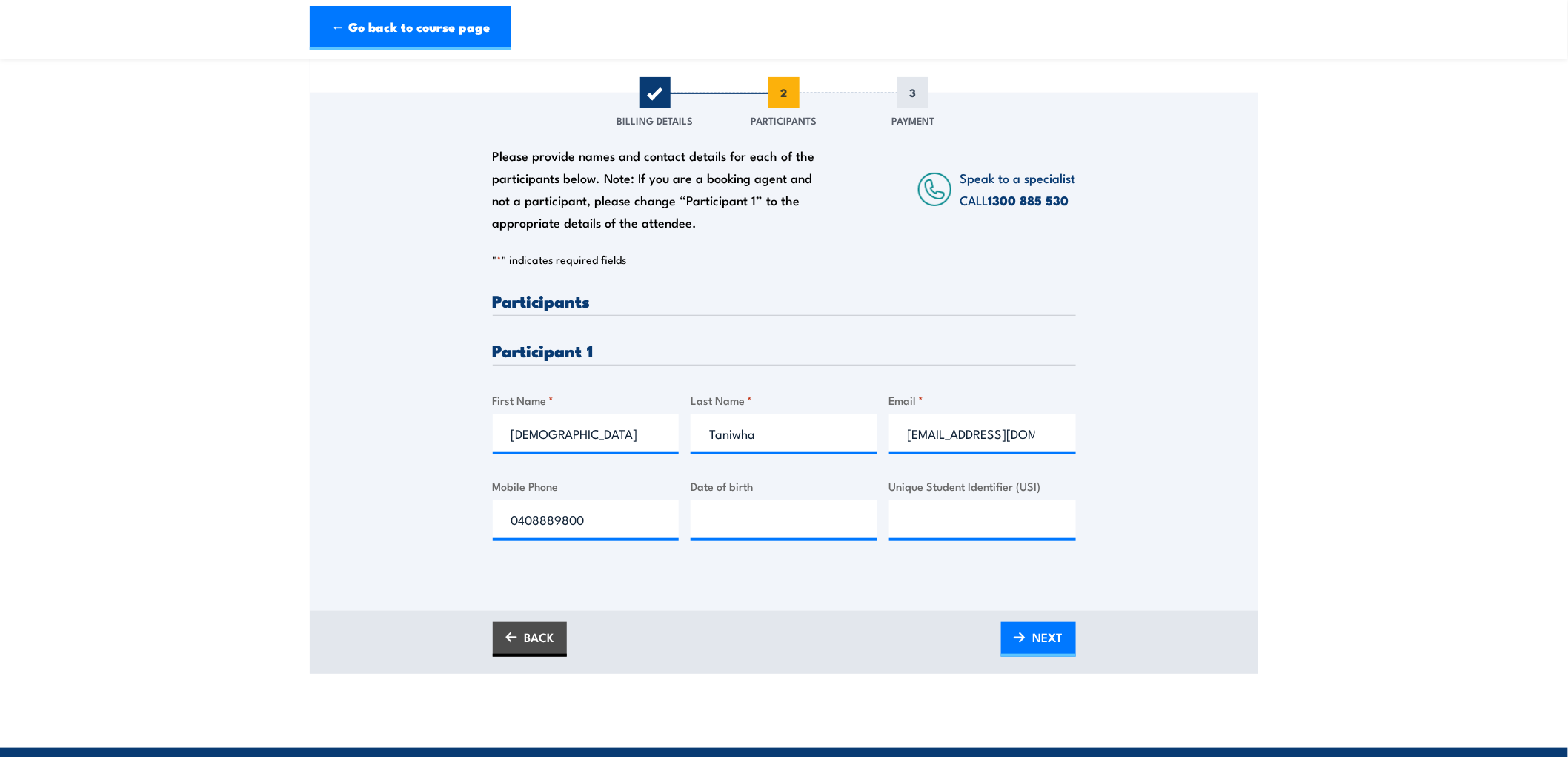
click at [1132, 517] on div "Please provide names and contact details for each of the participants below. No…" at bounding box center [784, 331] width 949 height 477
type input "__/__/____"
drag, startPoint x: 741, startPoint y: 522, endPoint x: 522, endPoint y: 528, distance: 219.1
click at [740, 523] on input "__/__/____" at bounding box center [784, 519] width 186 height 37
click at [799, 526] on input "__/__/____" at bounding box center [784, 519] width 186 height 37
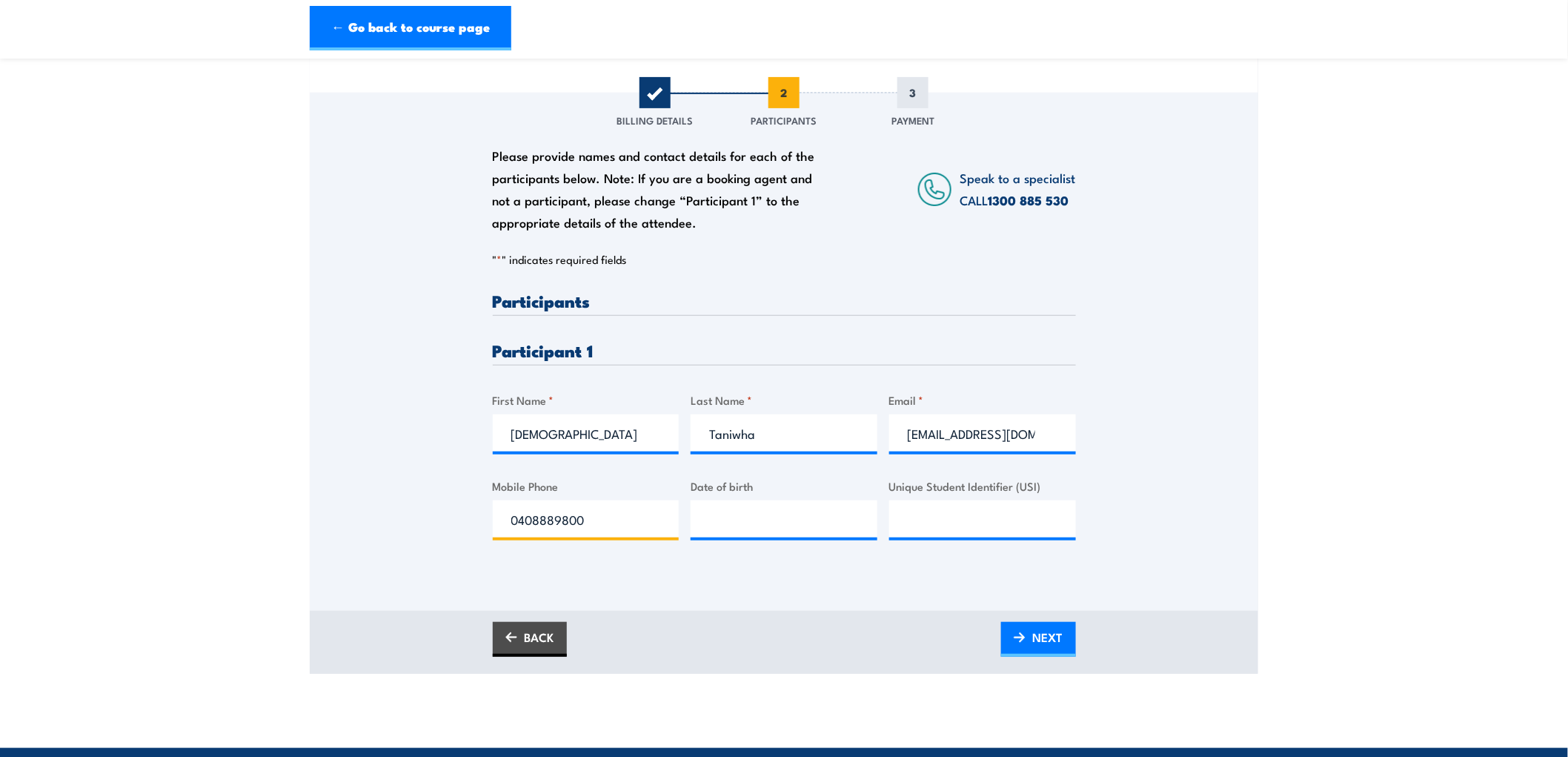
drag, startPoint x: 393, startPoint y: 521, endPoint x: 339, endPoint y: 517, distance: 54.1
click at [329, 521] on div "Please provide names and contact details for each of the participants below. No…" at bounding box center [784, 331] width 949 height 477
type input "0403315636"
click at [747, 523] on input "__/__/____" at bounding box center [784, 519] width 186 height 37
type input "28/10/1994"
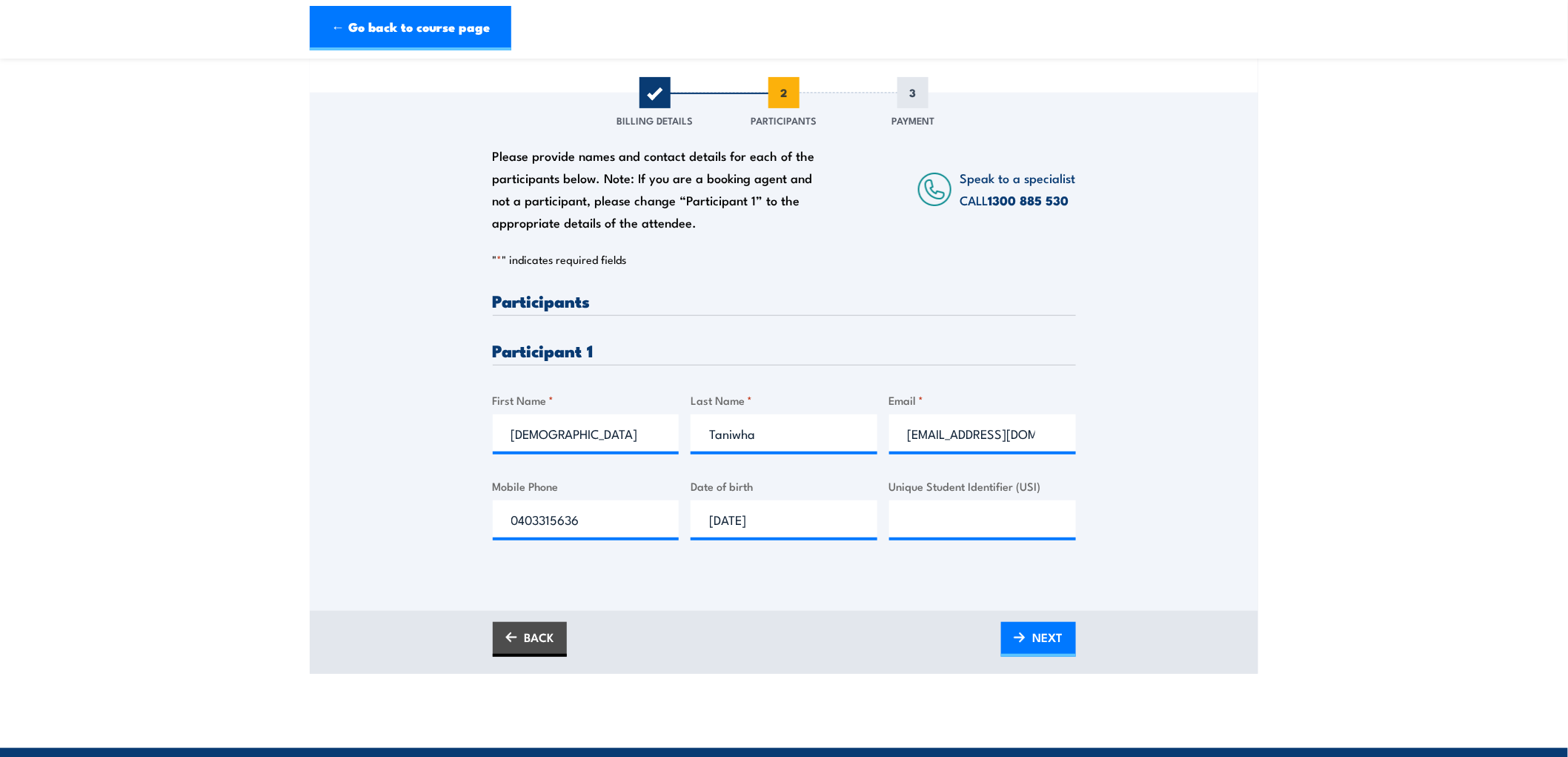
click at [1144, 561] on div "Please provide names and contact details for each of the participants below. No…" at bounding box center [784, 331] width 949 height 477
click at [1042, 633] on span "NEXT" at bounding box center [1048, 637] width 31 height 39
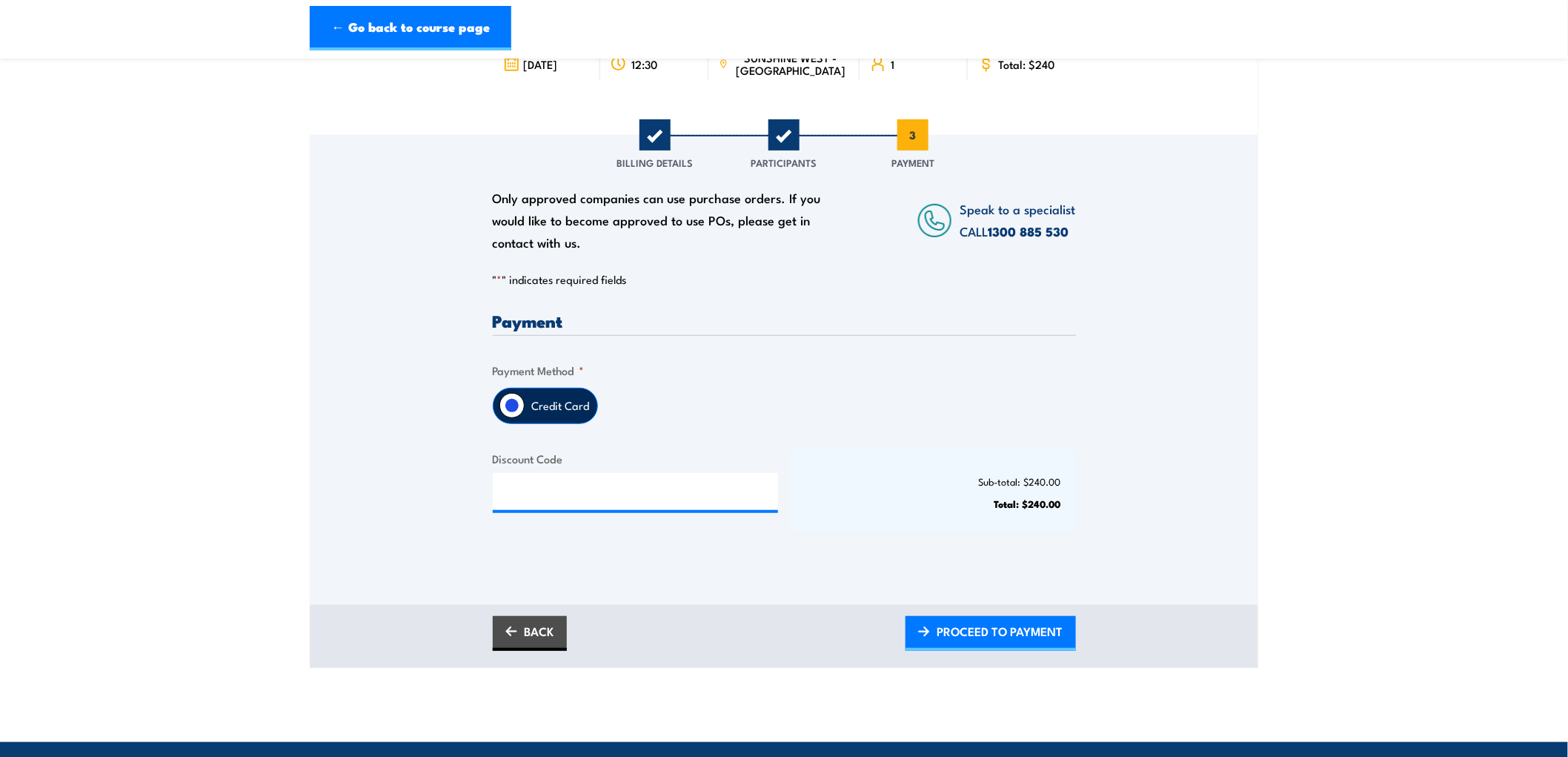
scroll to position [164, 0]
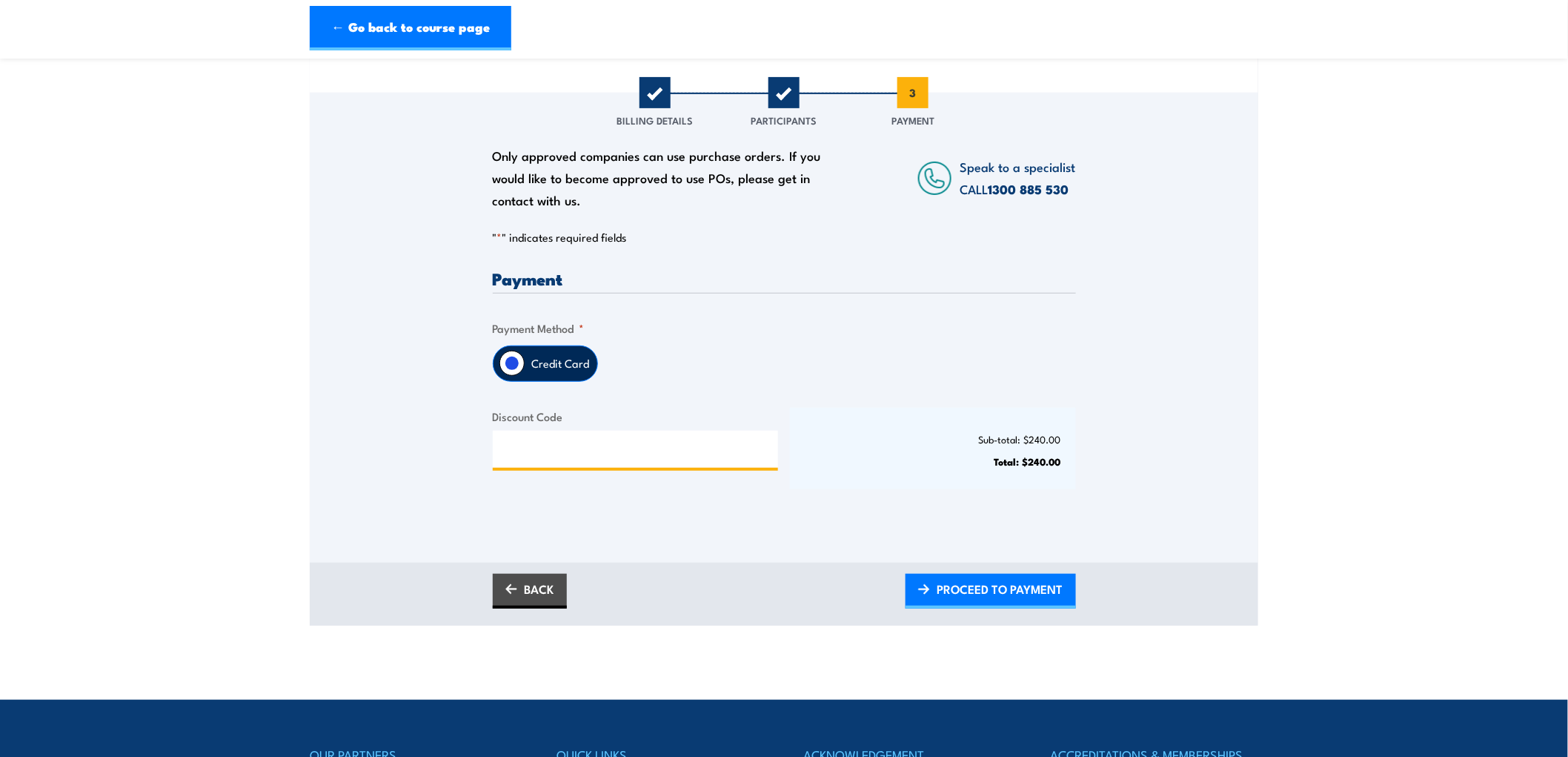
click at [544, 450] on input "Discount Code" at bounding box center [636, 449] width 286 height 37
click at [1005, 593] on span "PROCEED TO PAYMENT" at bounding box center [1001, 589] width 126 height 39
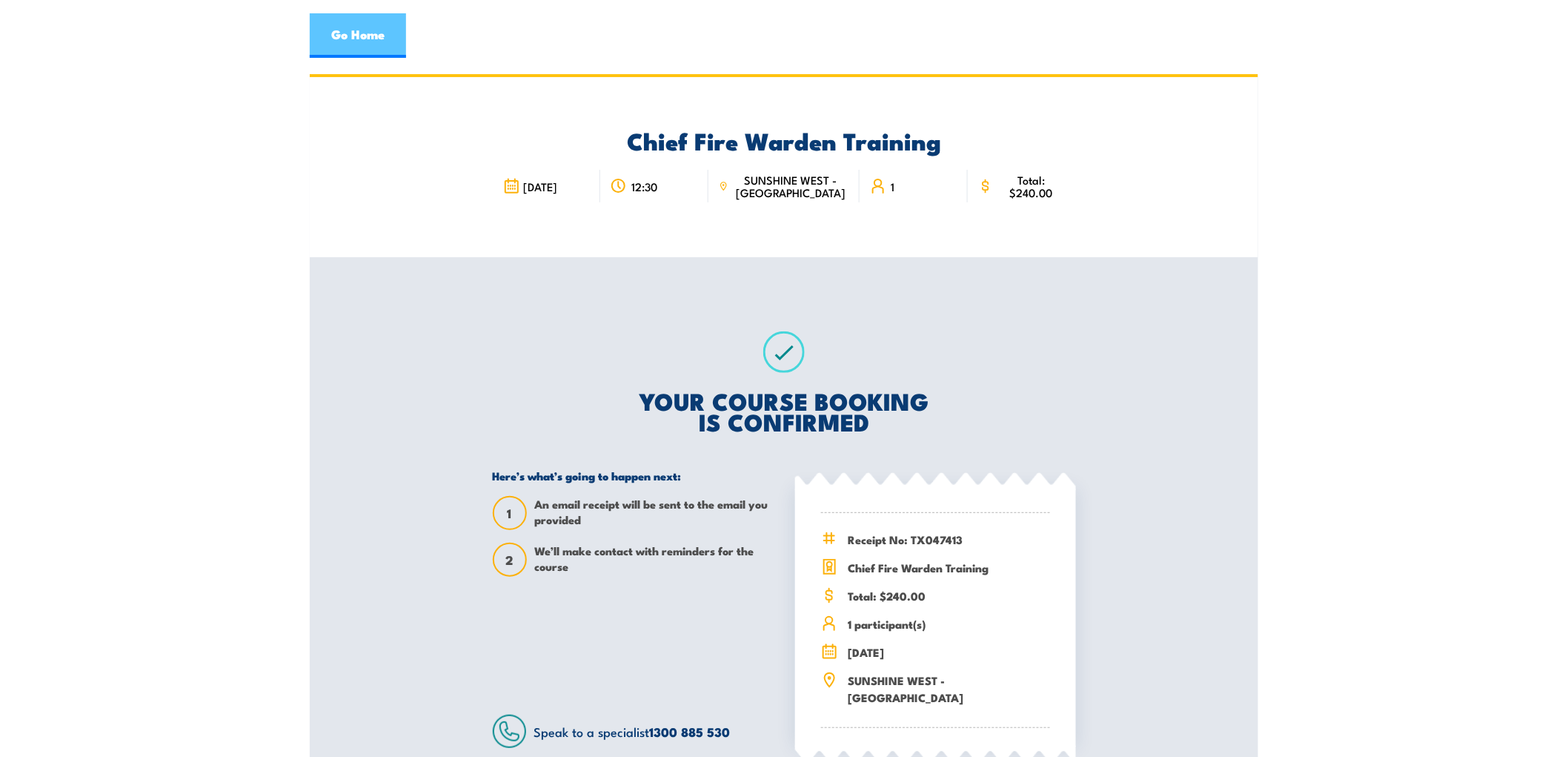
click at [364, 42] on link "Go Home" at bounding box center [358, 35] width 96 height 45
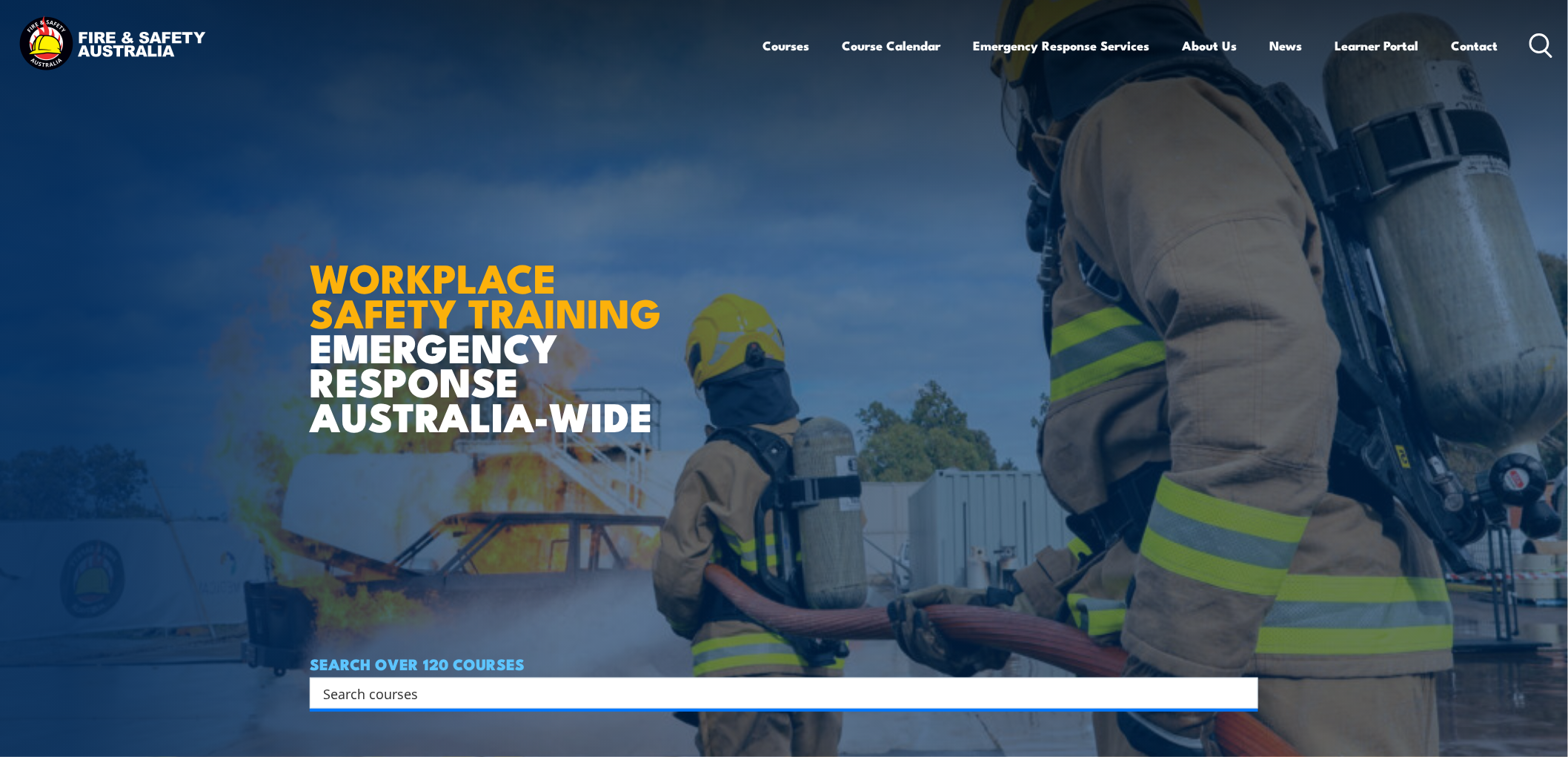
click at [442, 703] on input "Search input" at bounding box center [774, 693] width 902 height 22
type input "warden"
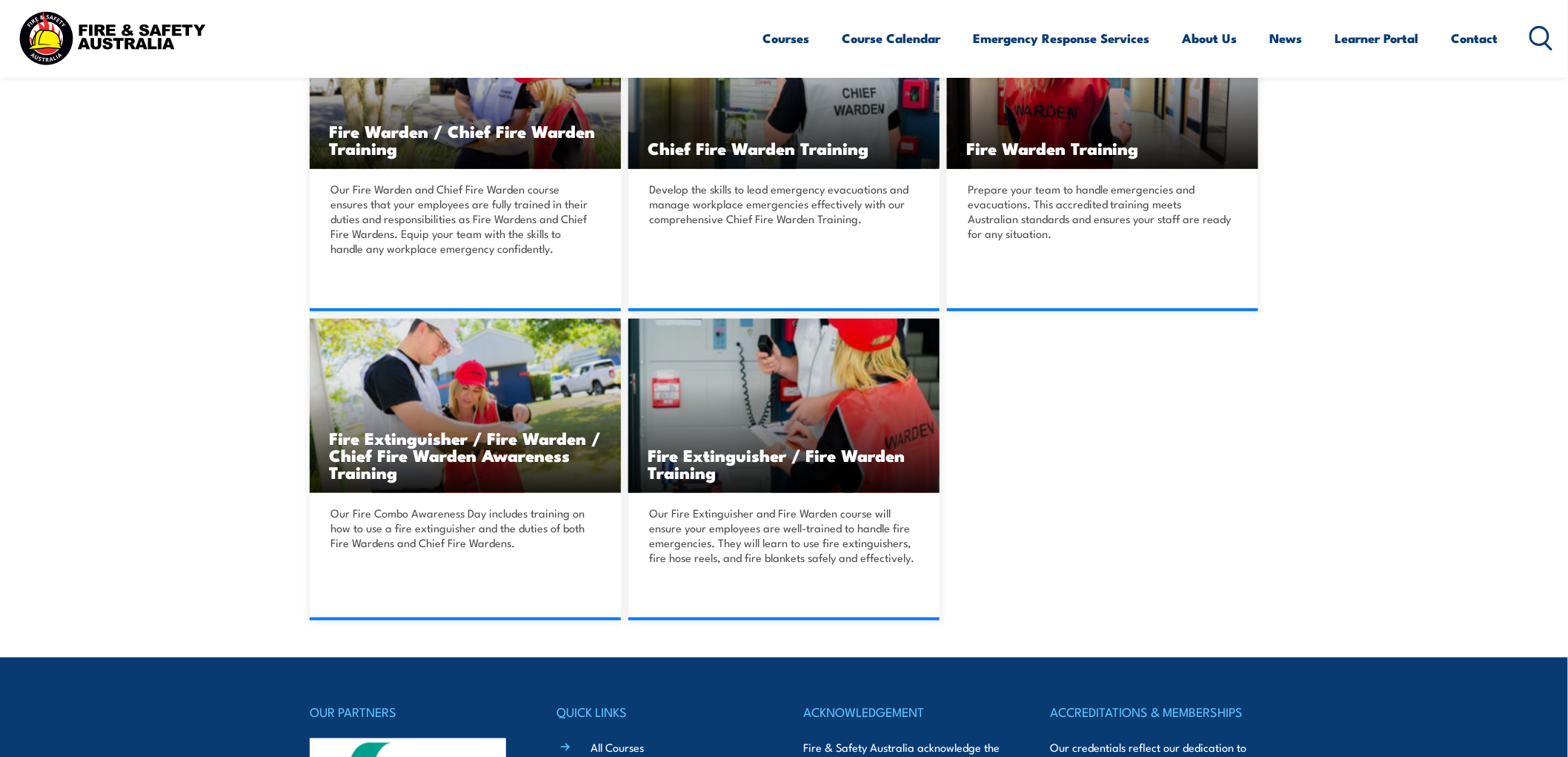
scroll to position [412, 0]
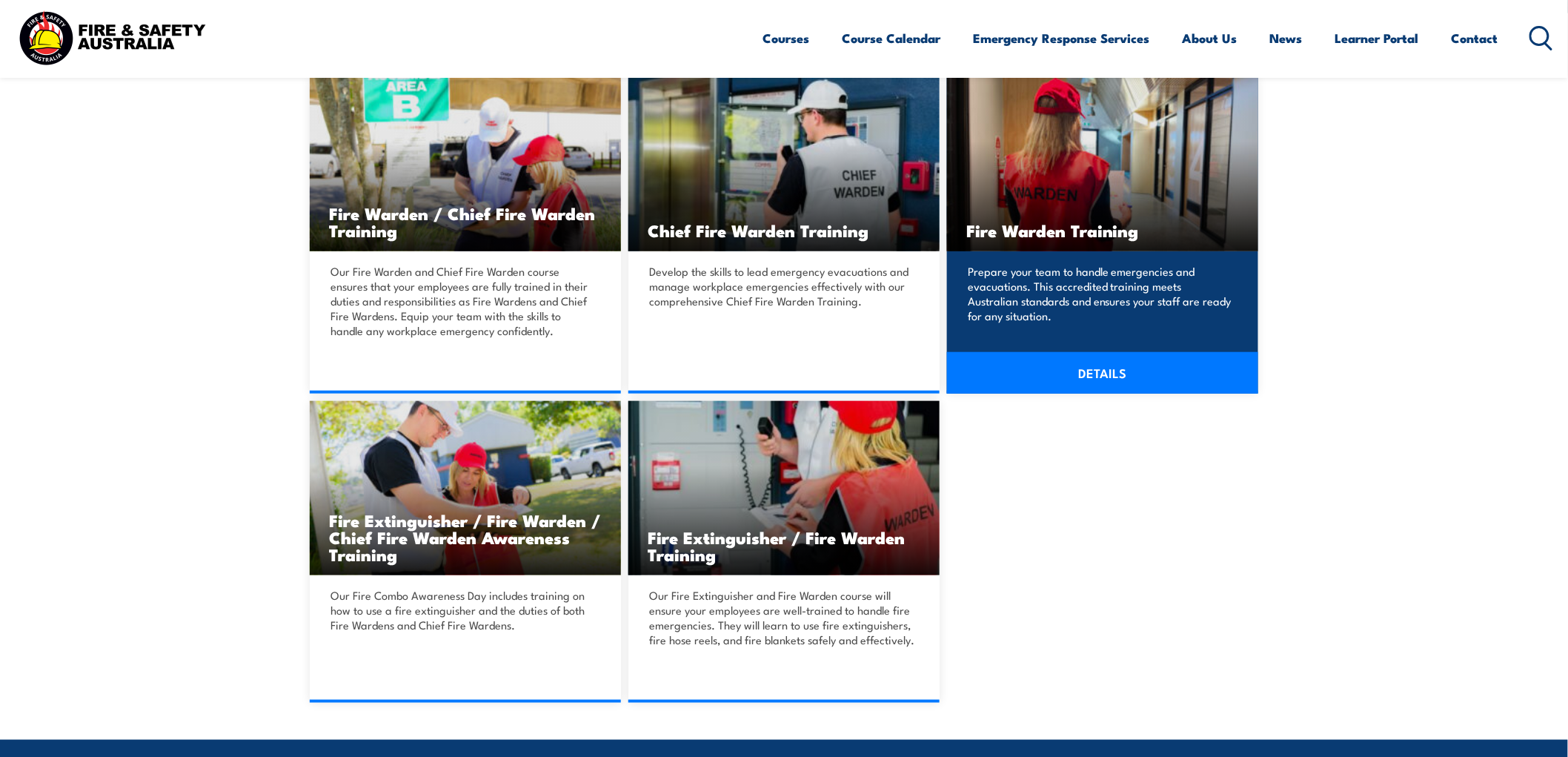
click at [1101, 369] on link "DETAILS" at bounding box center [1103, 372] width 312 height 42
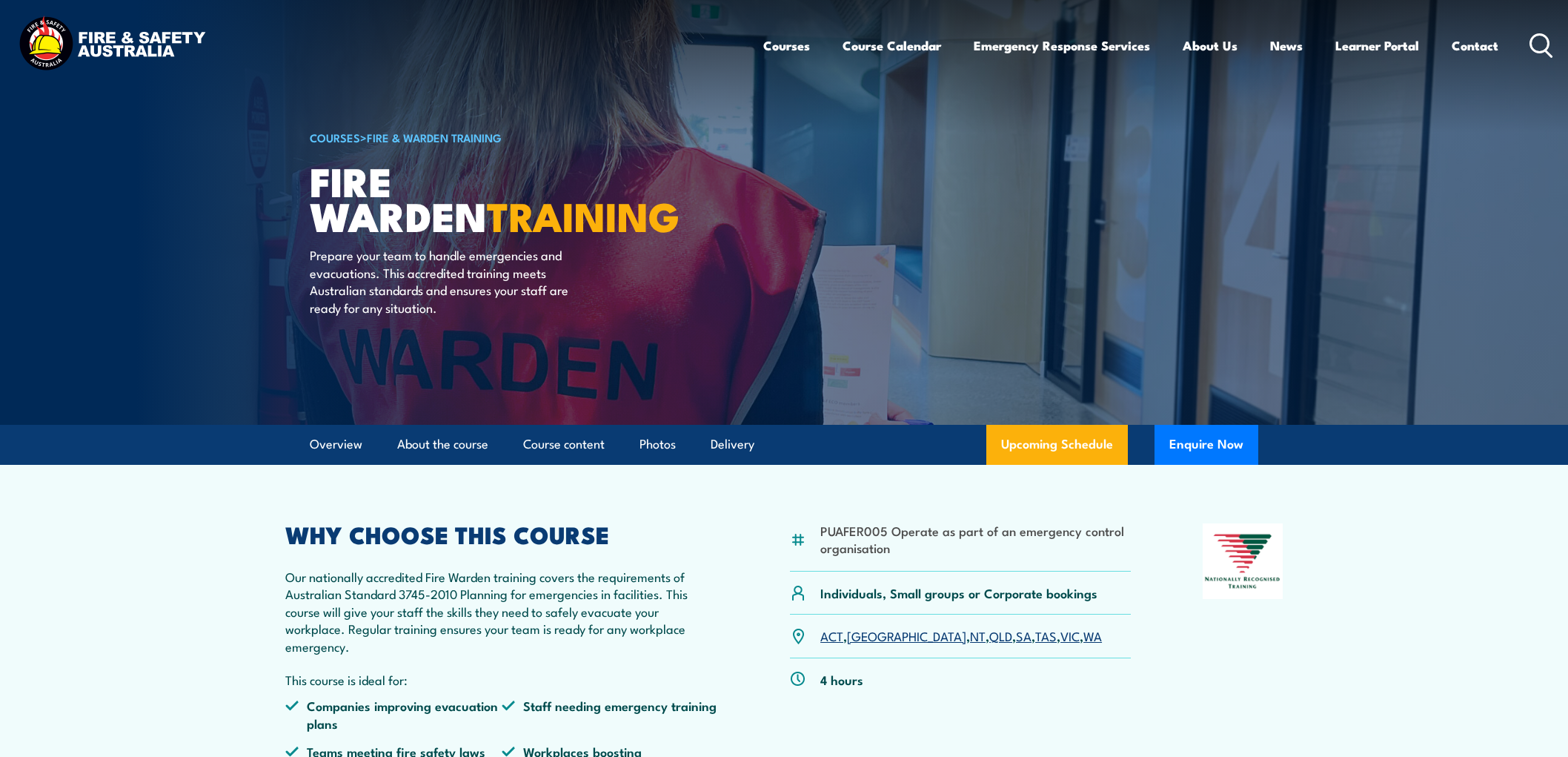
click at [1065, 448] on link "Upcoming Schedule" at bounding box center [1057, 445] width 142 height 40
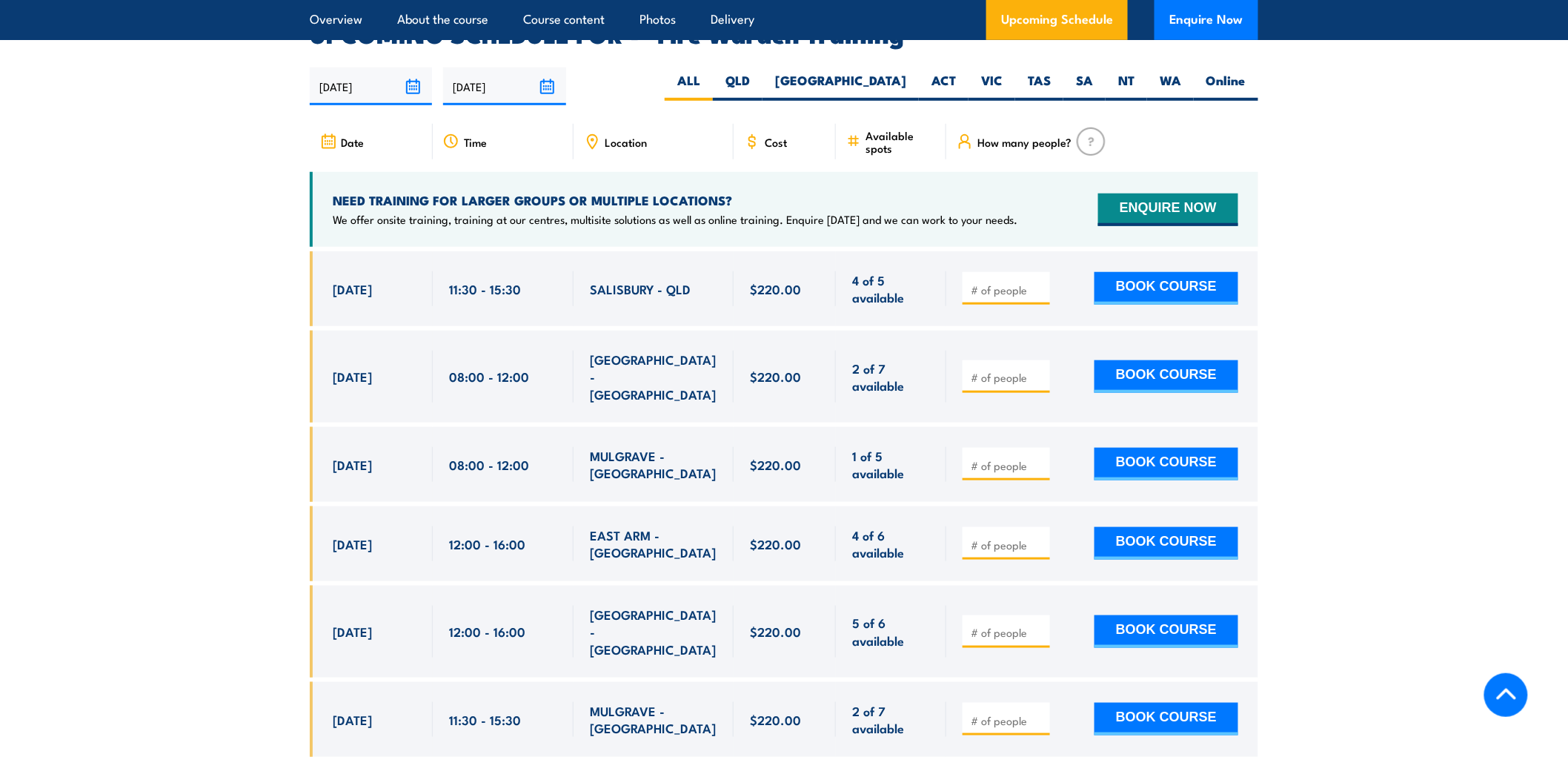
scroll to position [2757, 0]
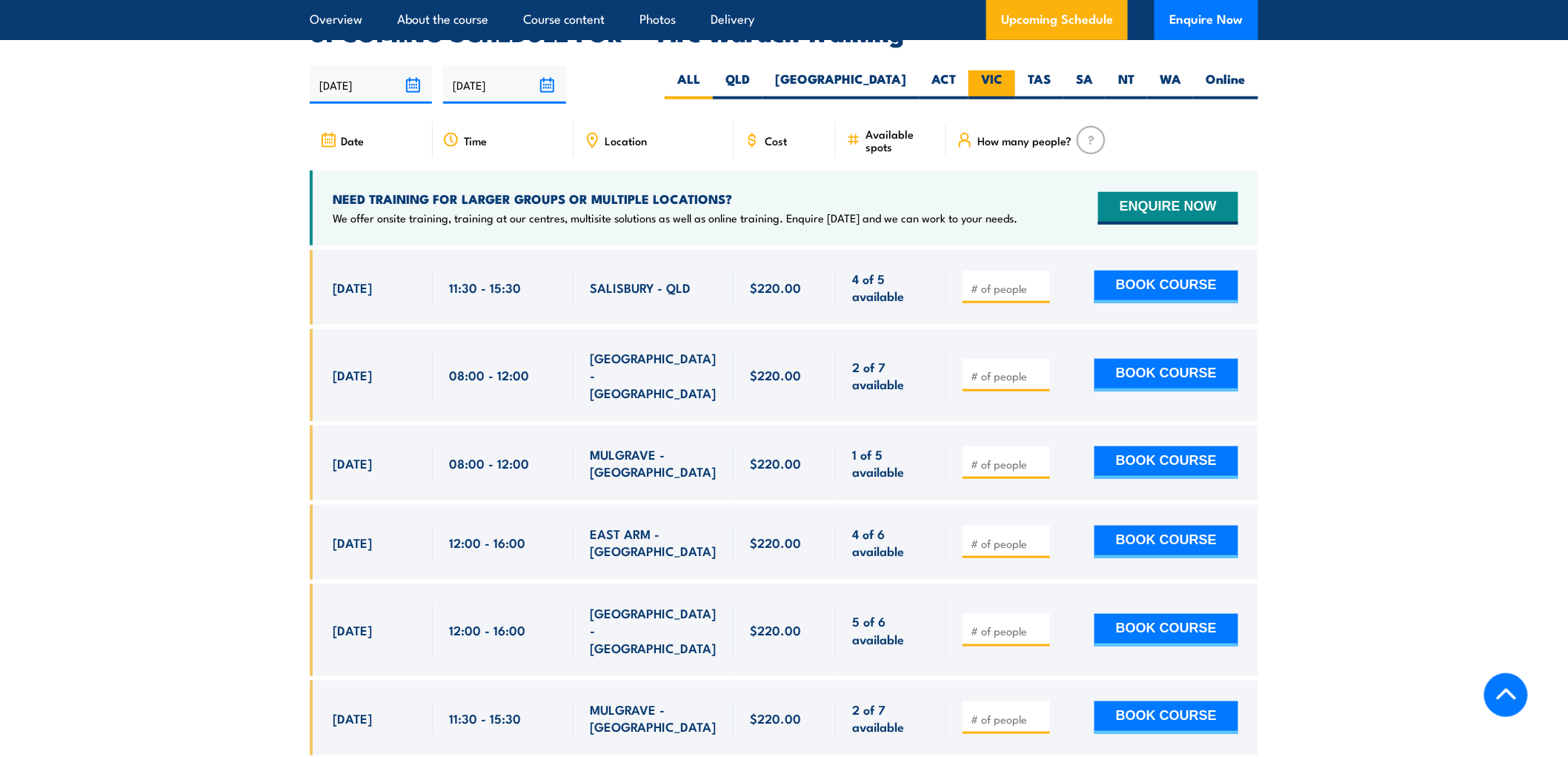
click at [989, 70] on label "VIC" at bounding box center [991, 84] width 46 height 29
click at [1002, 70] on input "VIC" at bounding box center [1007, 75] width 9 height 9
radio input "true"
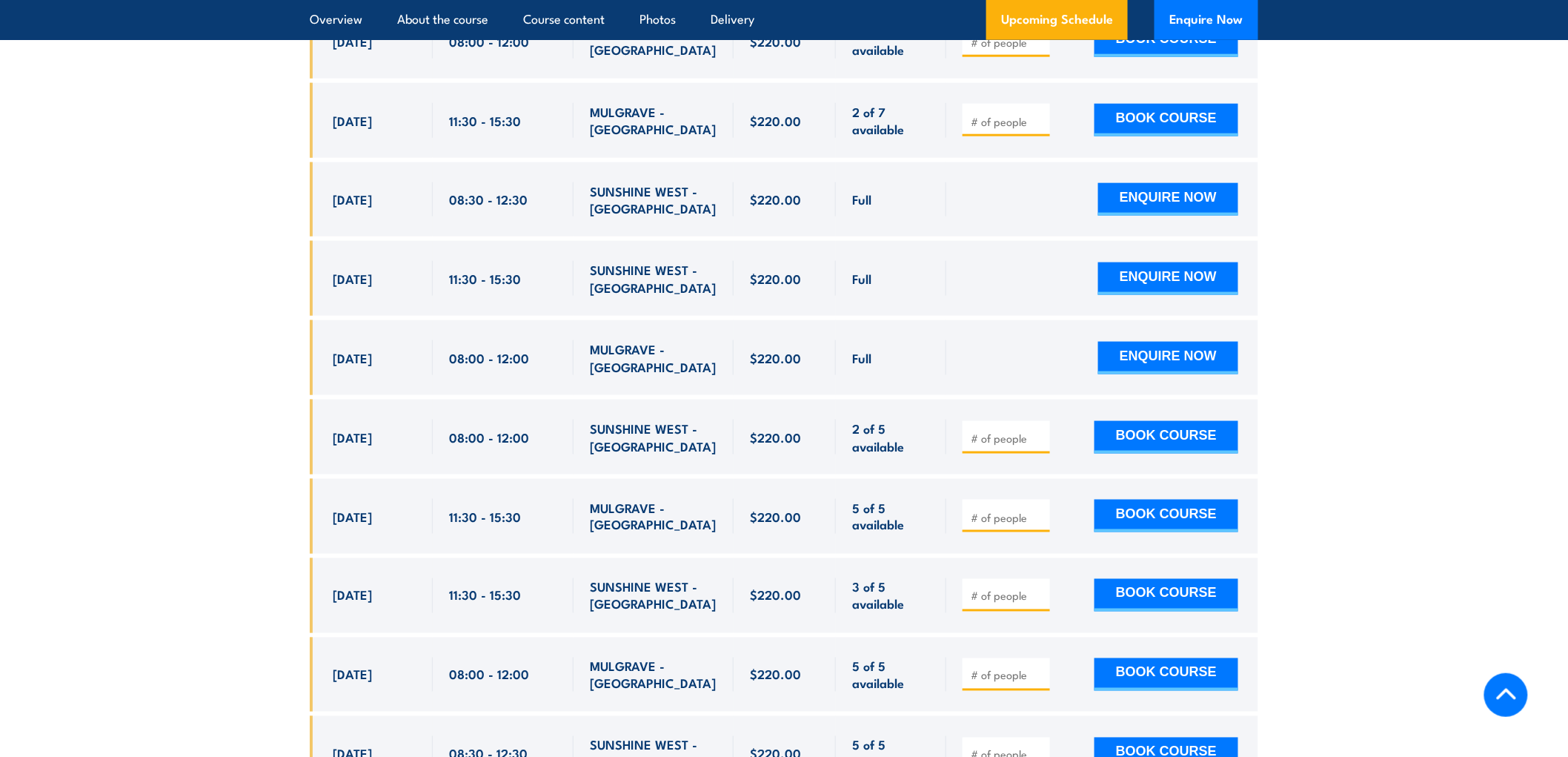
scroll to position [3004, 0]
click at [1002, 585] on span at bounding box center [1006, 594] width 77 height 17
click at [1004, 588] on input "number" at bounding box center [1008, 595] width 74 height 15
type input "1"
click at [1175, 578] on button "BOOK COURSE" at bounding box center [1166, 594] width 144 height 32
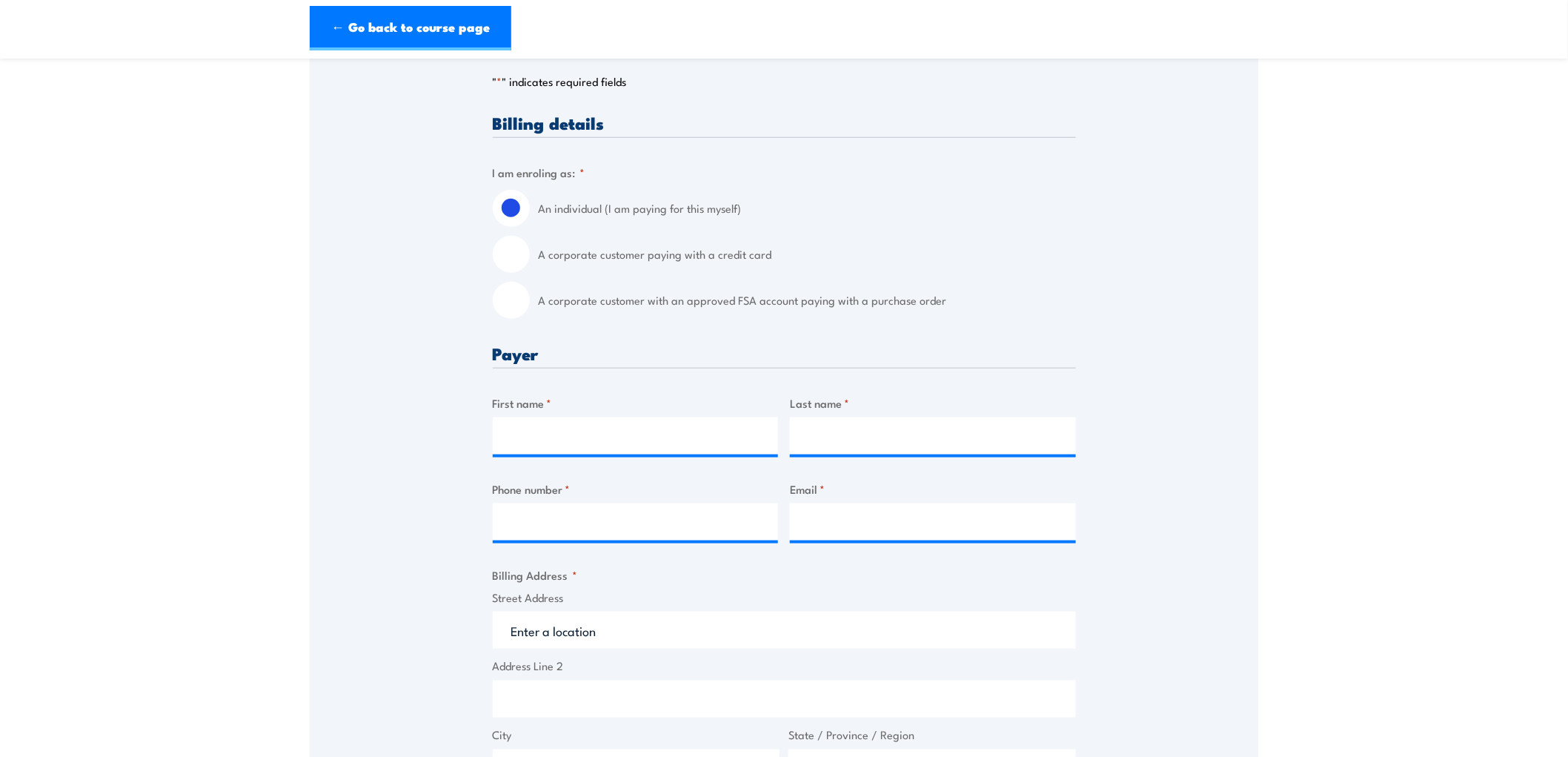
scroll to position [329, 0]
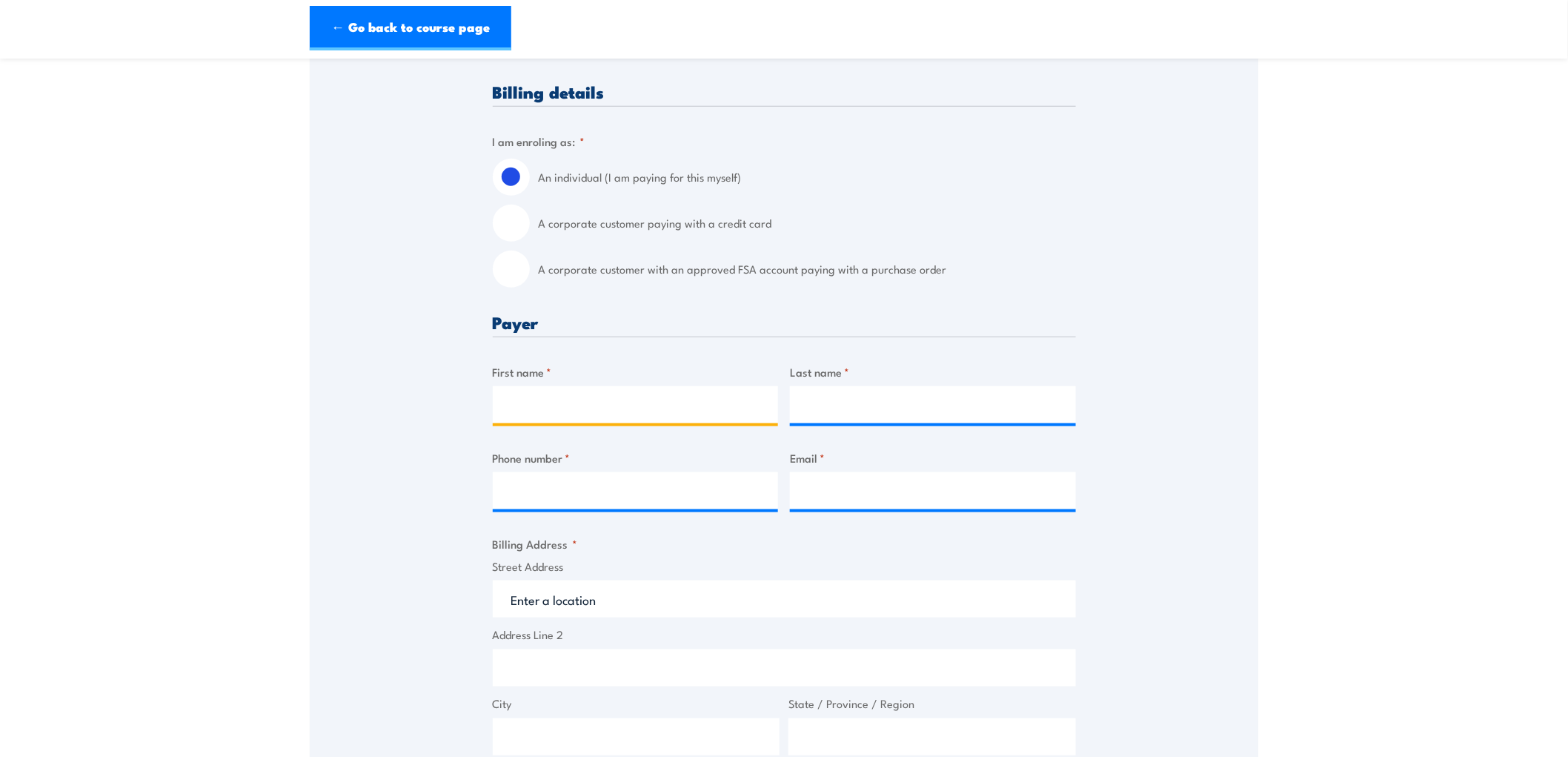
click at [535, 401] on input "First name *" at bounding box center [636, 404] width 286 height 37
type input "[PERSON_NAME]"
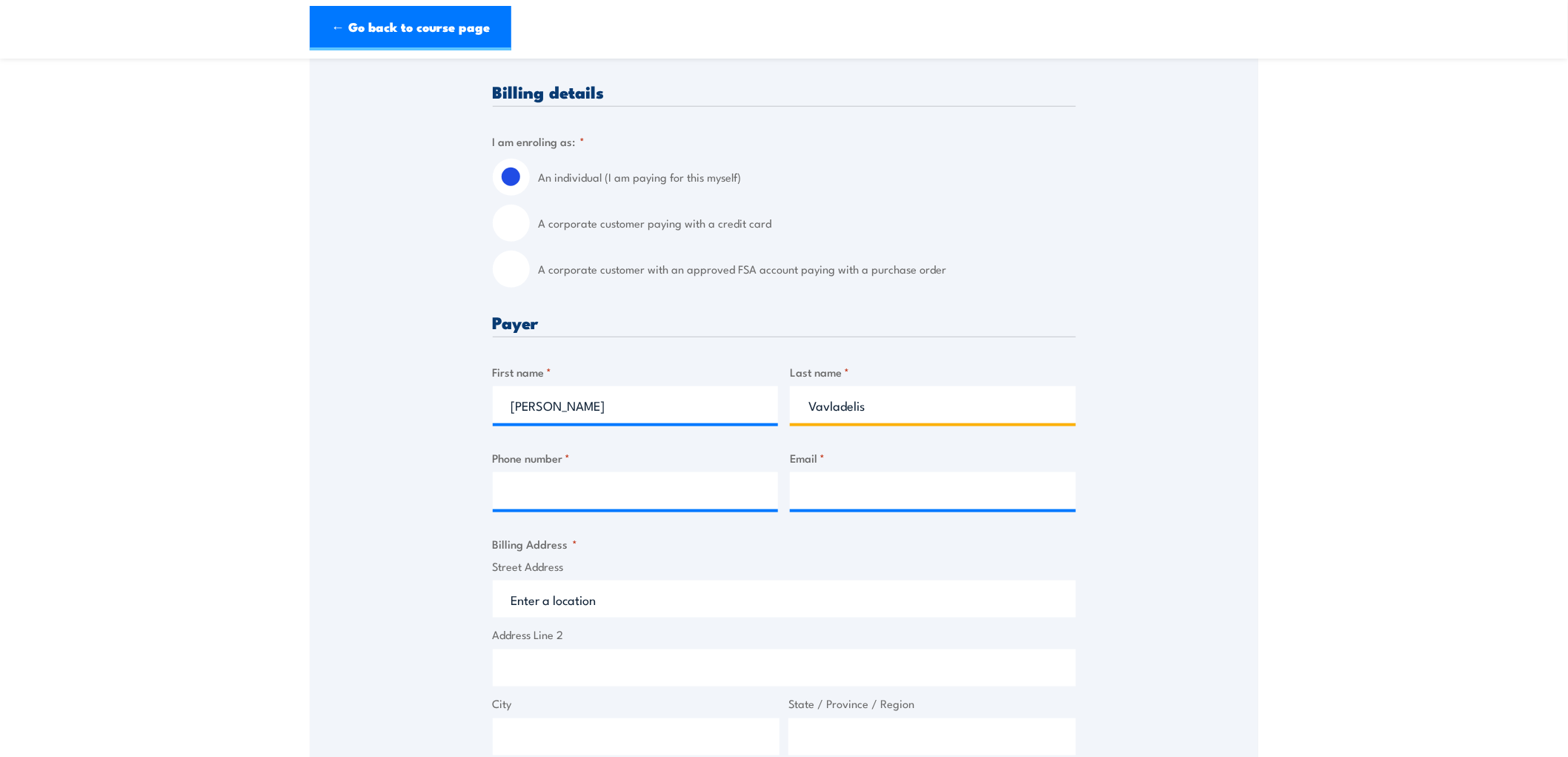
type input "Vavladelis"
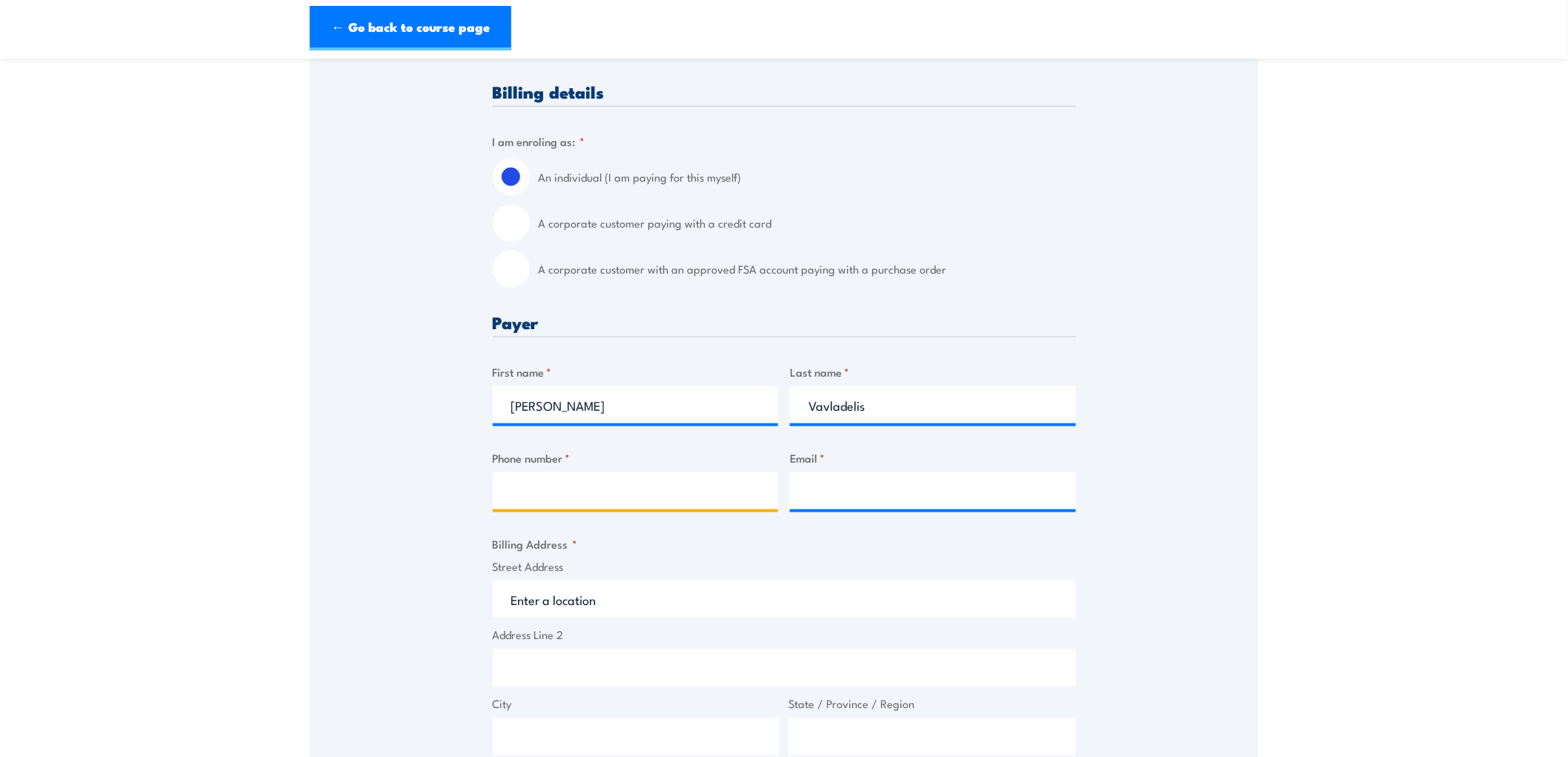
click at [518, 503] on input "Phone number *" at bounding box center [636, 490] width 286 height 37
type input "0408889800"
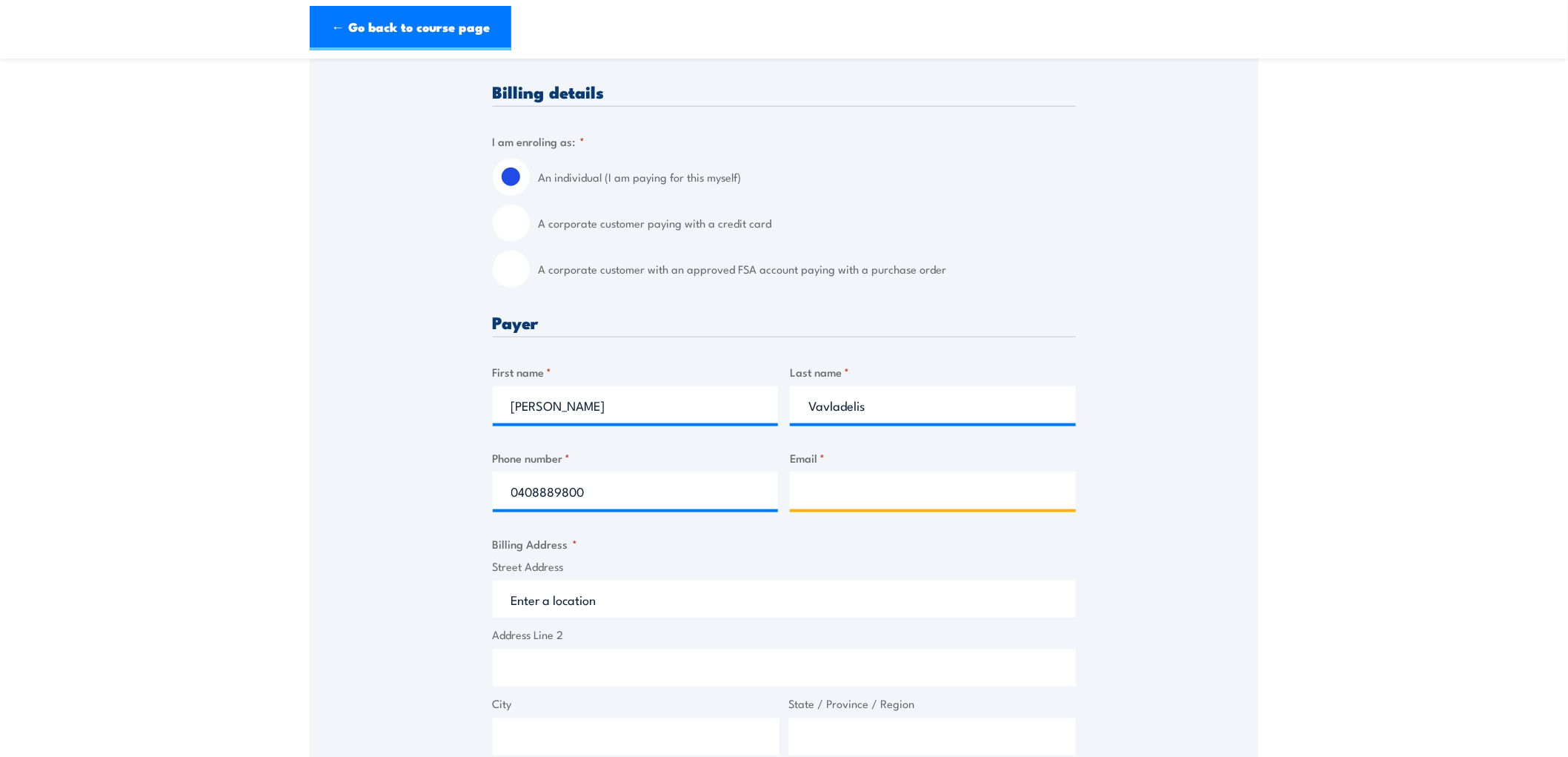
click at [861, 491] on input "Email *" at bounding box center [933, 490] width 286 height 37
paste input "cathy_vavladelis@linfox.com"
type input "cathy_vavladelis@linfox.com"
click at [602, 600] on input "Street Address" at bounding box center [784, 599] width 583 height 37
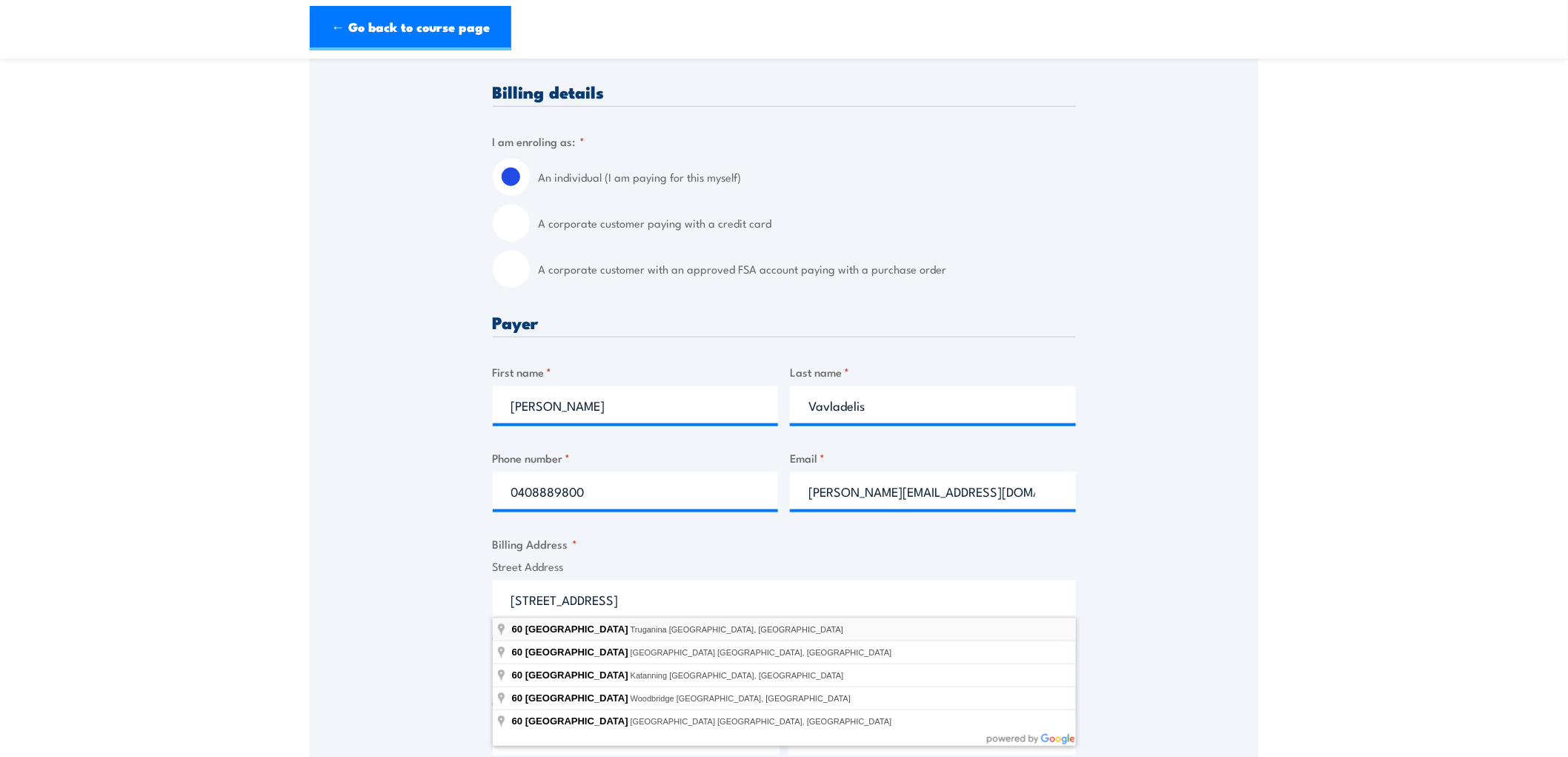
type input "60 Amherst Drive, Truganina VIC, Australia"
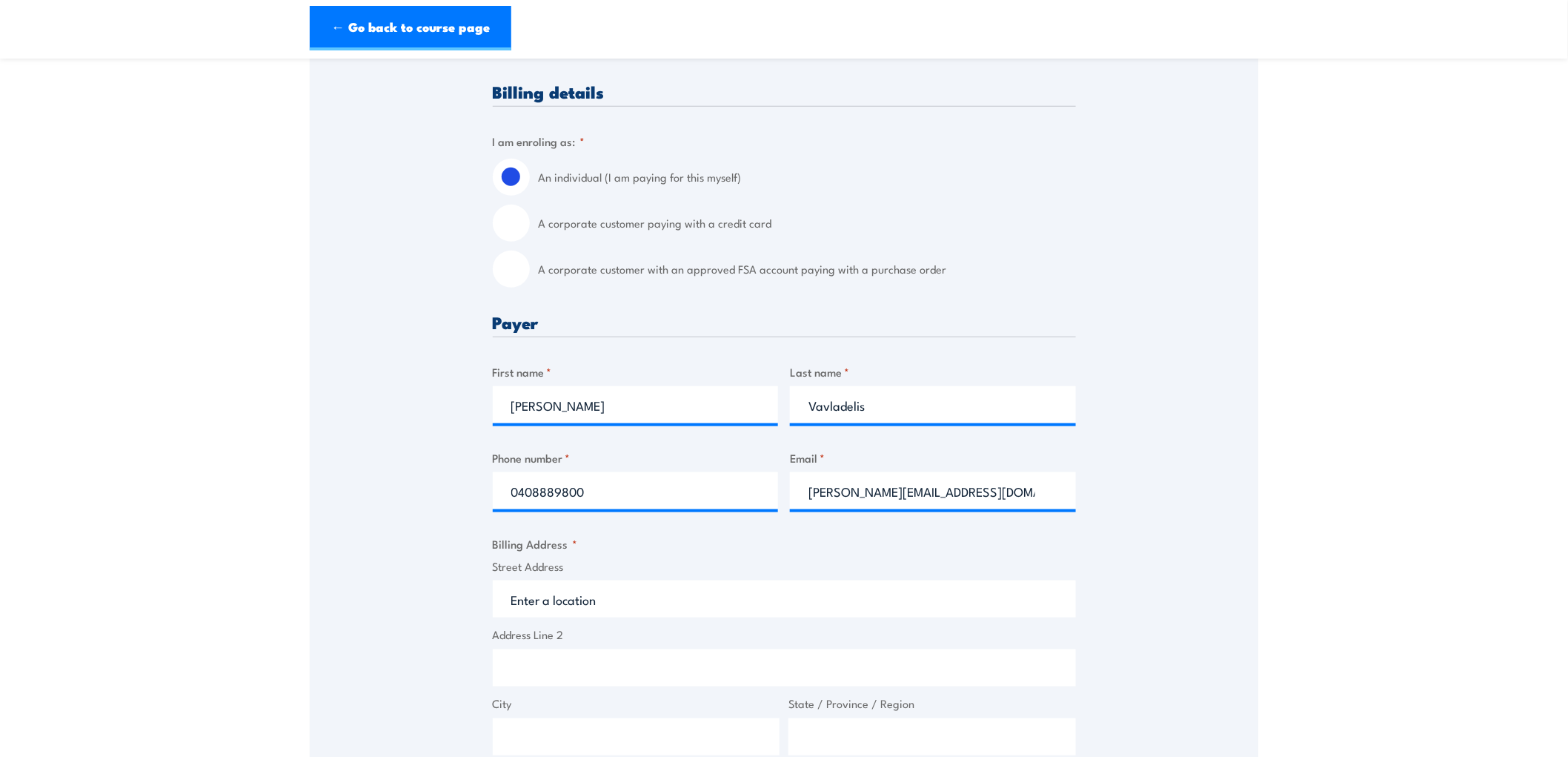
type input "60 Amherst Dr"
type input "Truganina"
type input "Victoria"
type input "3029"
select select "Australia"
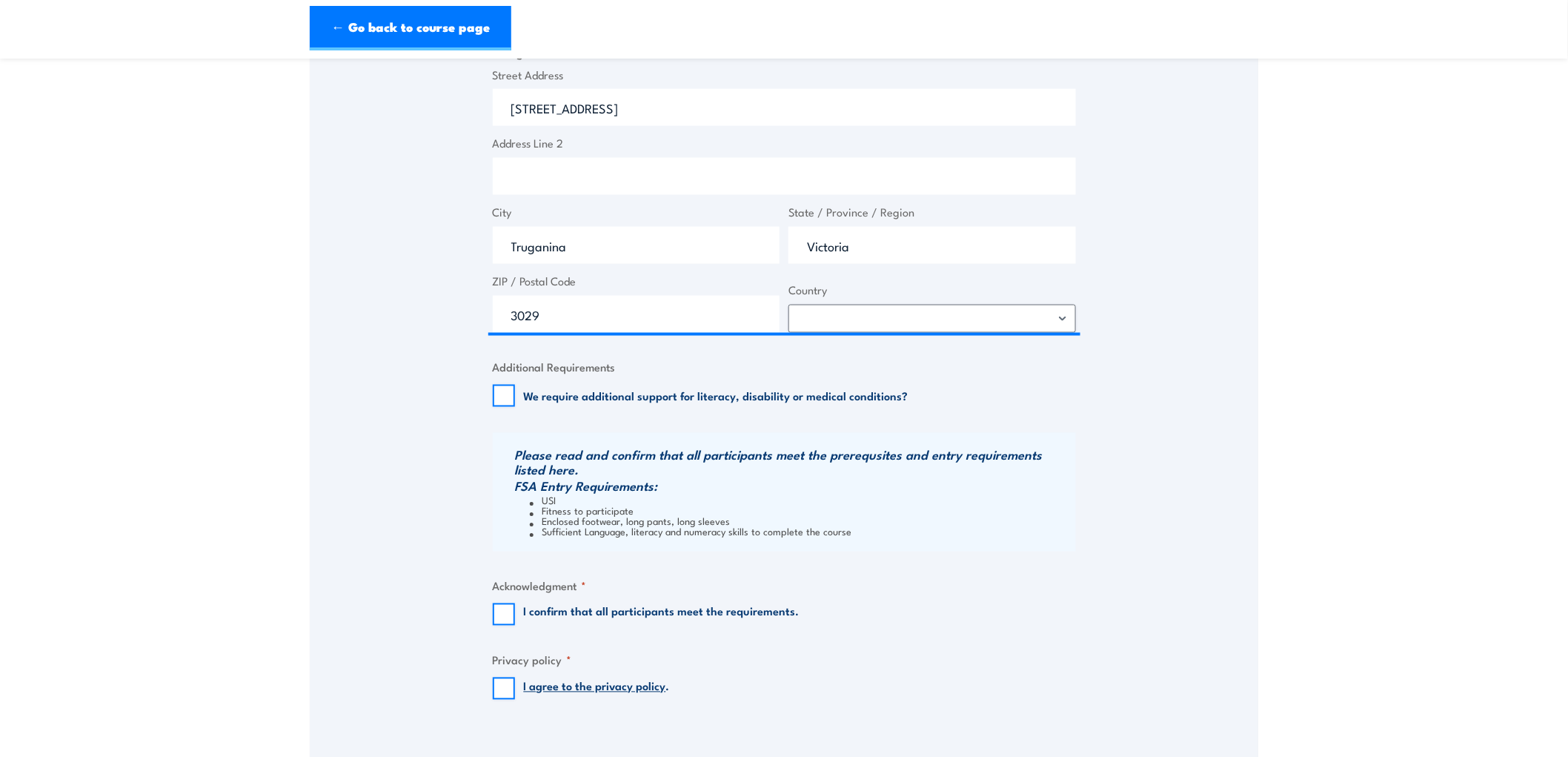
scroll to position [823, 0]
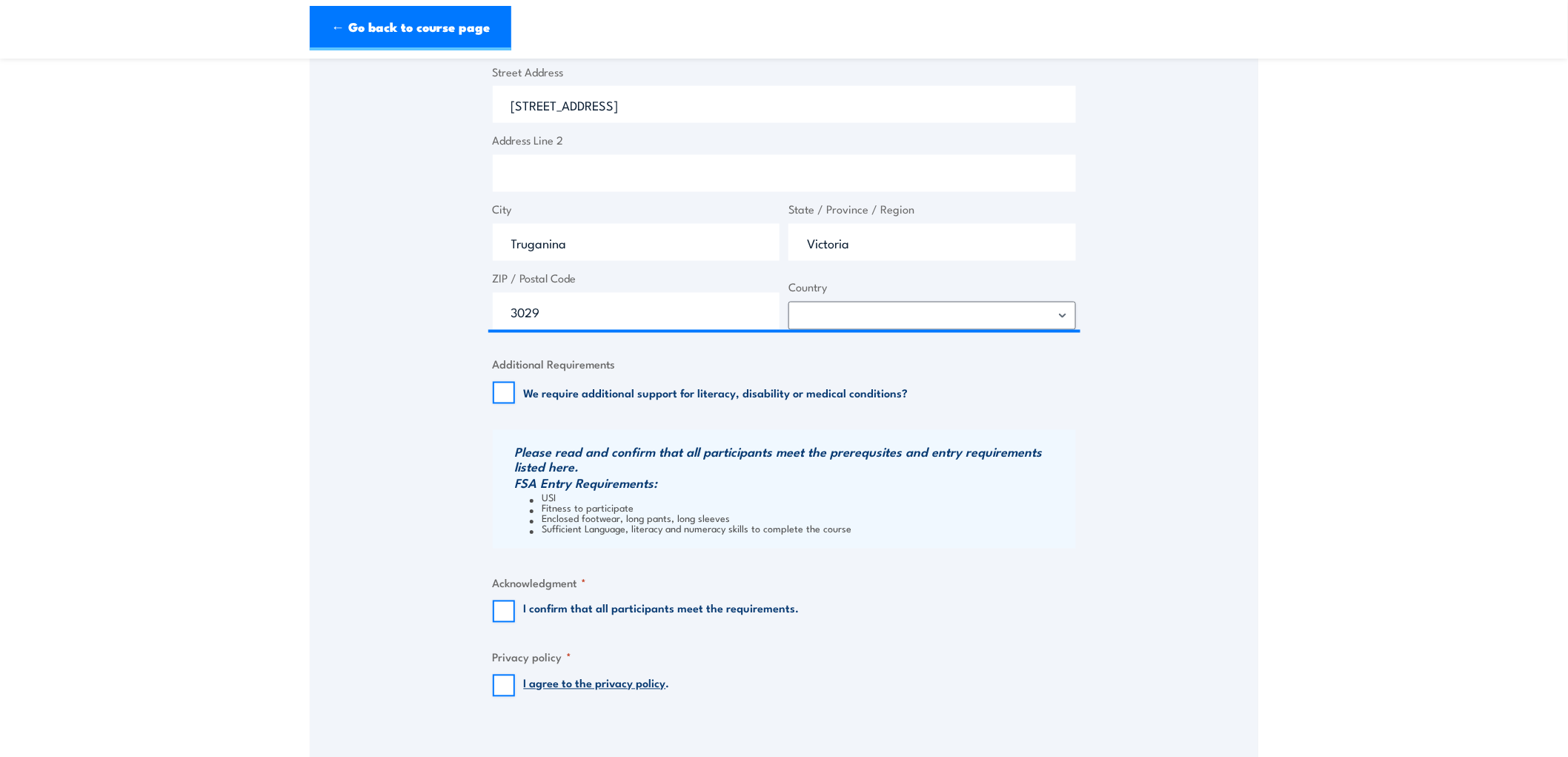
click at [505, 623] on div "Billing details I am enroling as: * An individual (I am paying for this myself)…" at bounding box center [784, 155] width 583 height 1134
click at [497, 607] on input "I confirm that all participants meet the requirements." at bounding box center [504, 611] width 22 height 22
checkbox input "true"
click at [500, 686] on input "I agree to the privacy policy ." at bounding box center [504, 685] width 22 height 22
checkbox input "true"
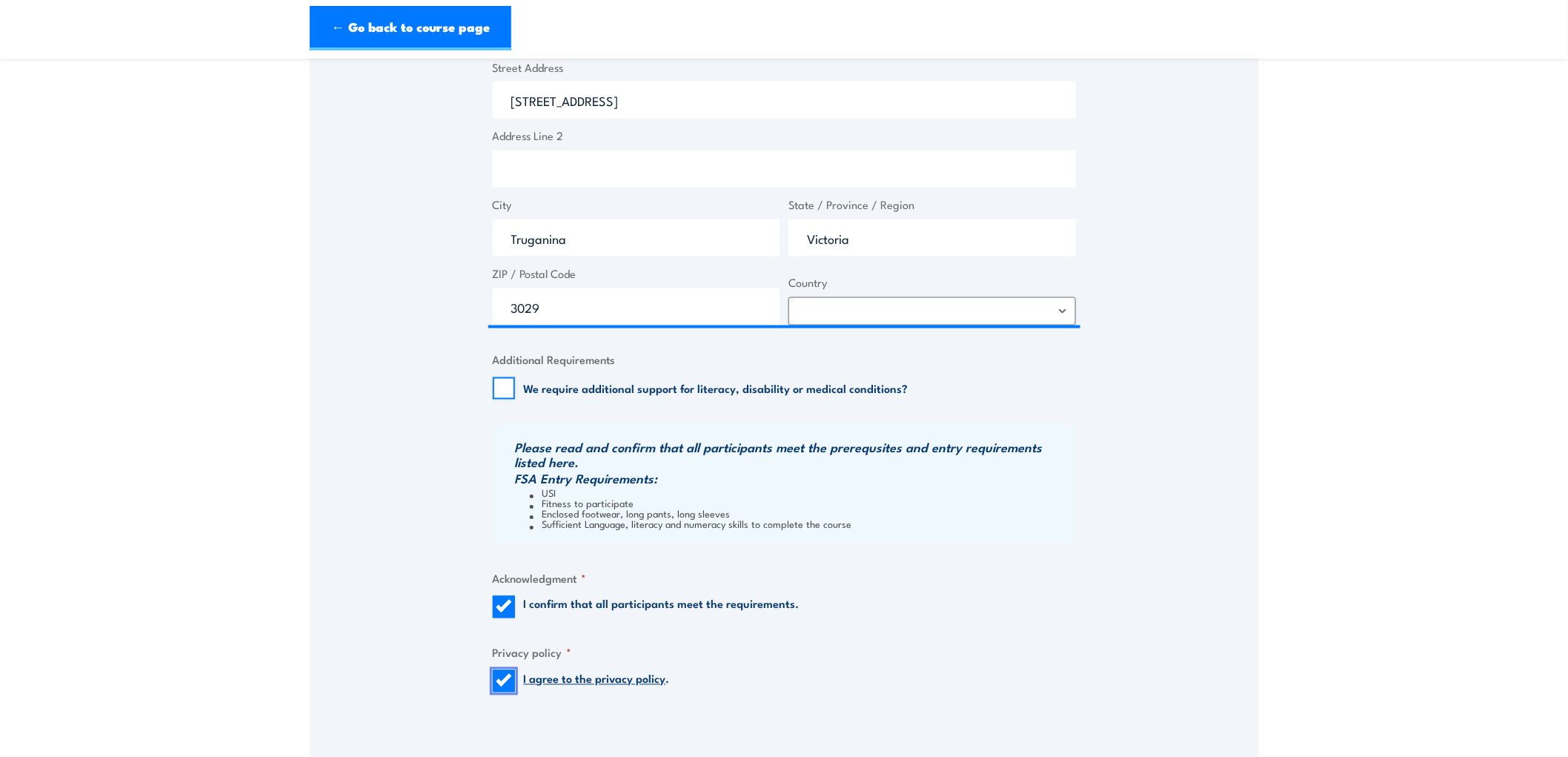
scroll to position [1153, 0]
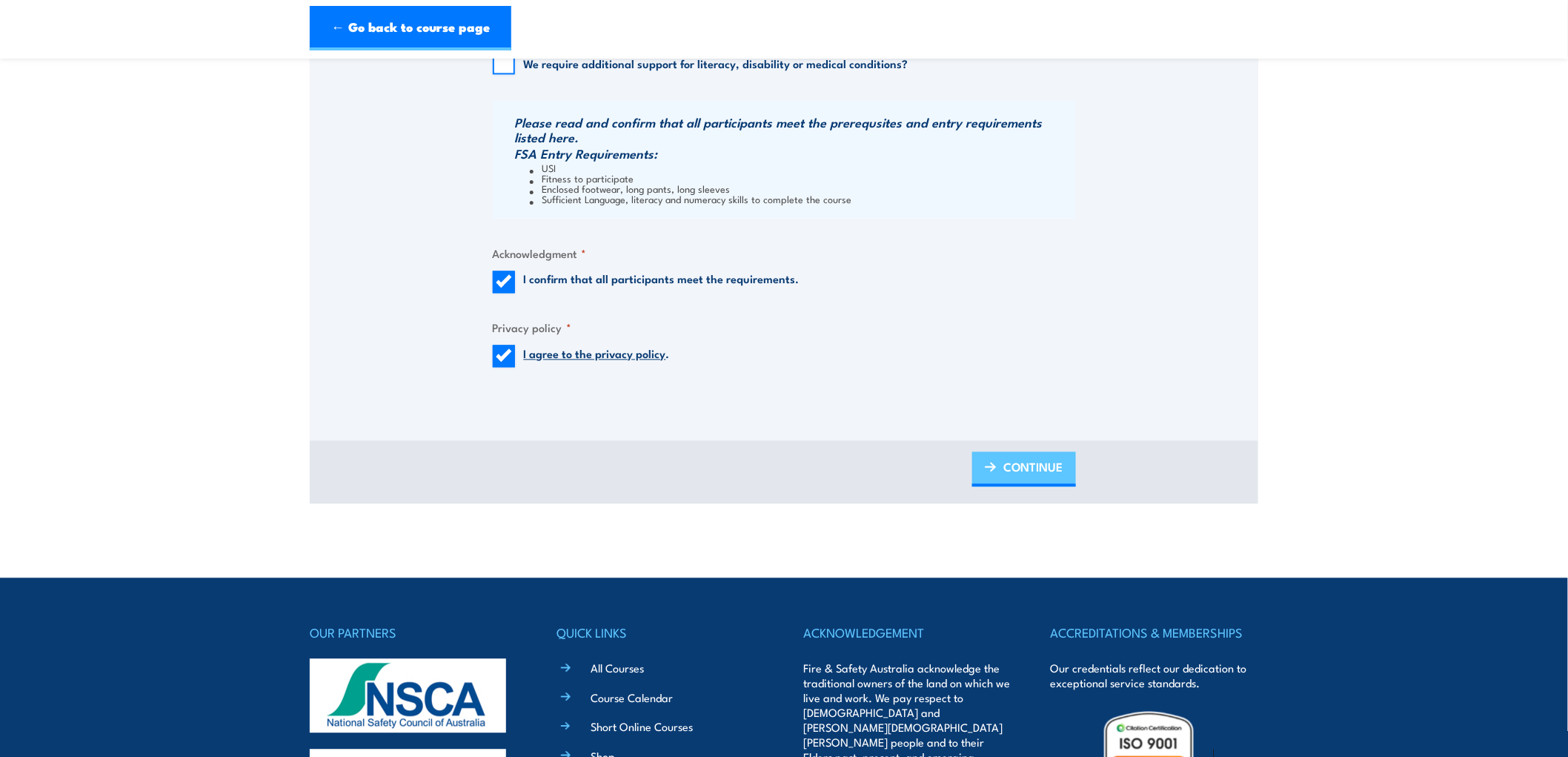
click at [1035, 460] on span "CONTINUE" at bounding box center [1033, 467] width 59 height 39
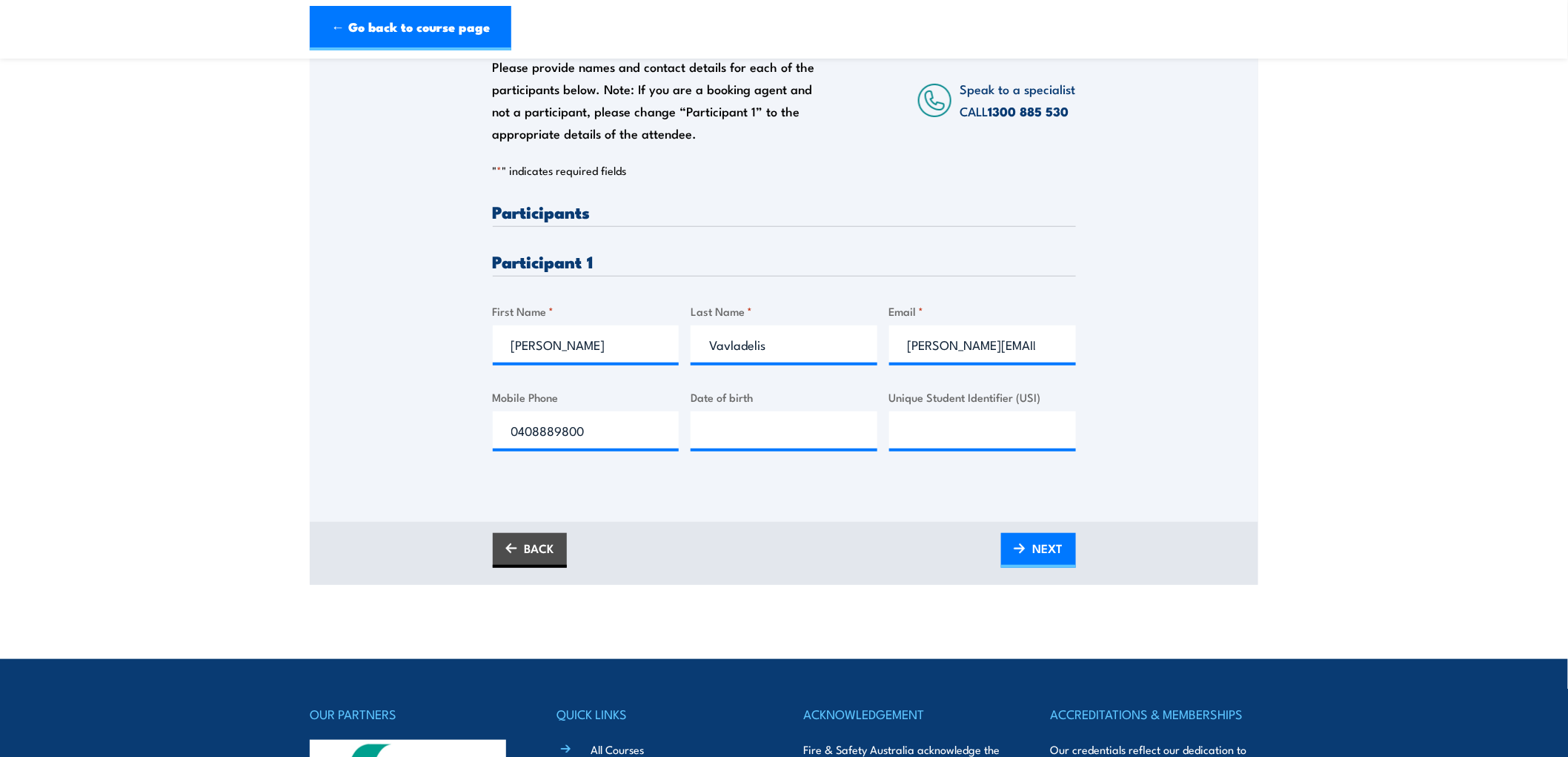
scroll to position [329, 0]
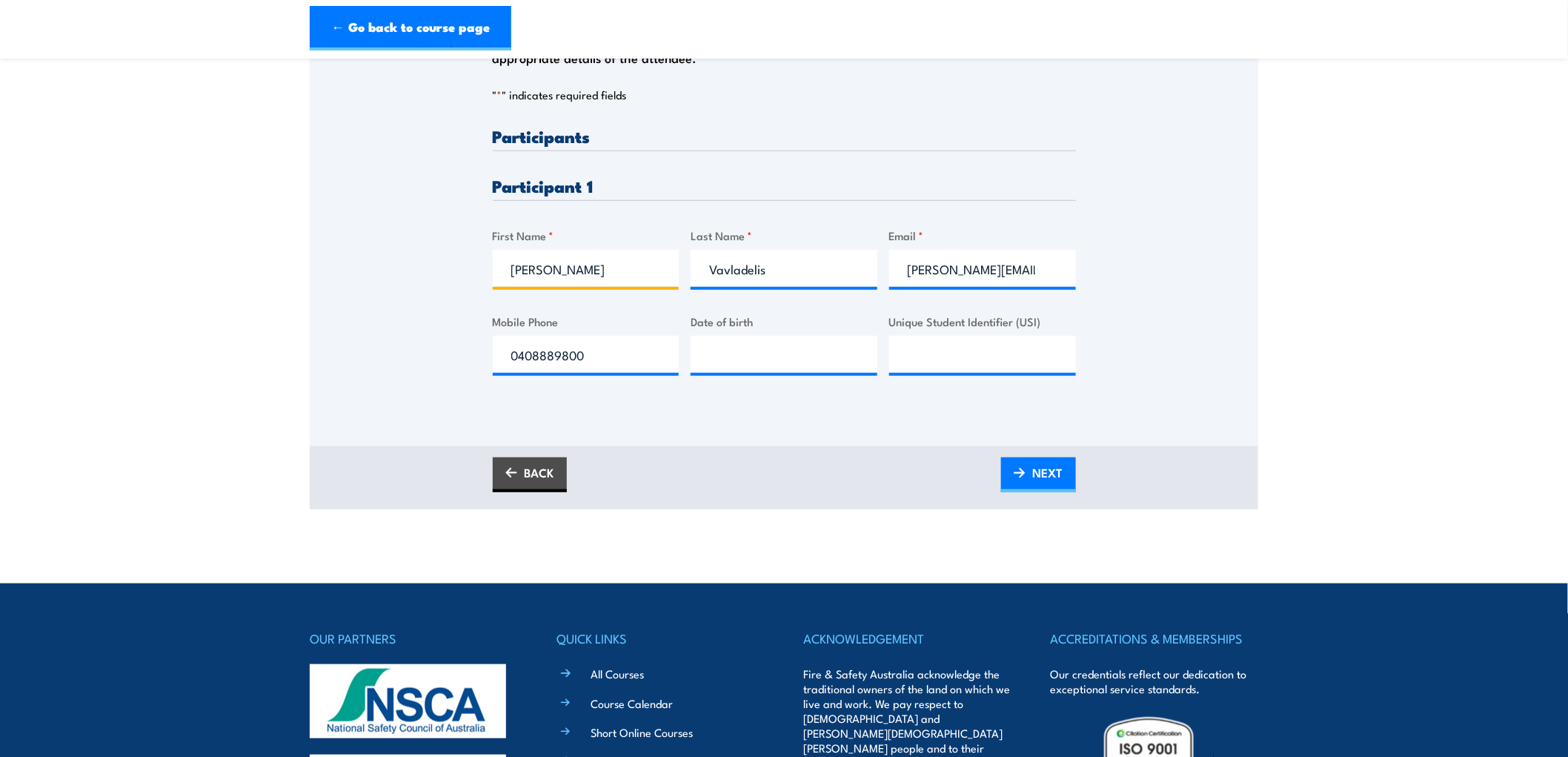
drag, startPoint x: 581, startPoint y: 269, endPoint x: 350, endPoint y: 279, distance: 231.2
click at [356, 278] on div "Please provide names and contact details for each of the participants below. No…" at bounding box center [784, 167] width 949 height 477
type input "Harry"
click at [796, 268] on input "Vavladelis" at bounding box center [784, 268] width 186 height 37
drag, startPoint x: 798, startPoint y: 270, endPoint x: 517, endPoint y: 271, distance: 281.0
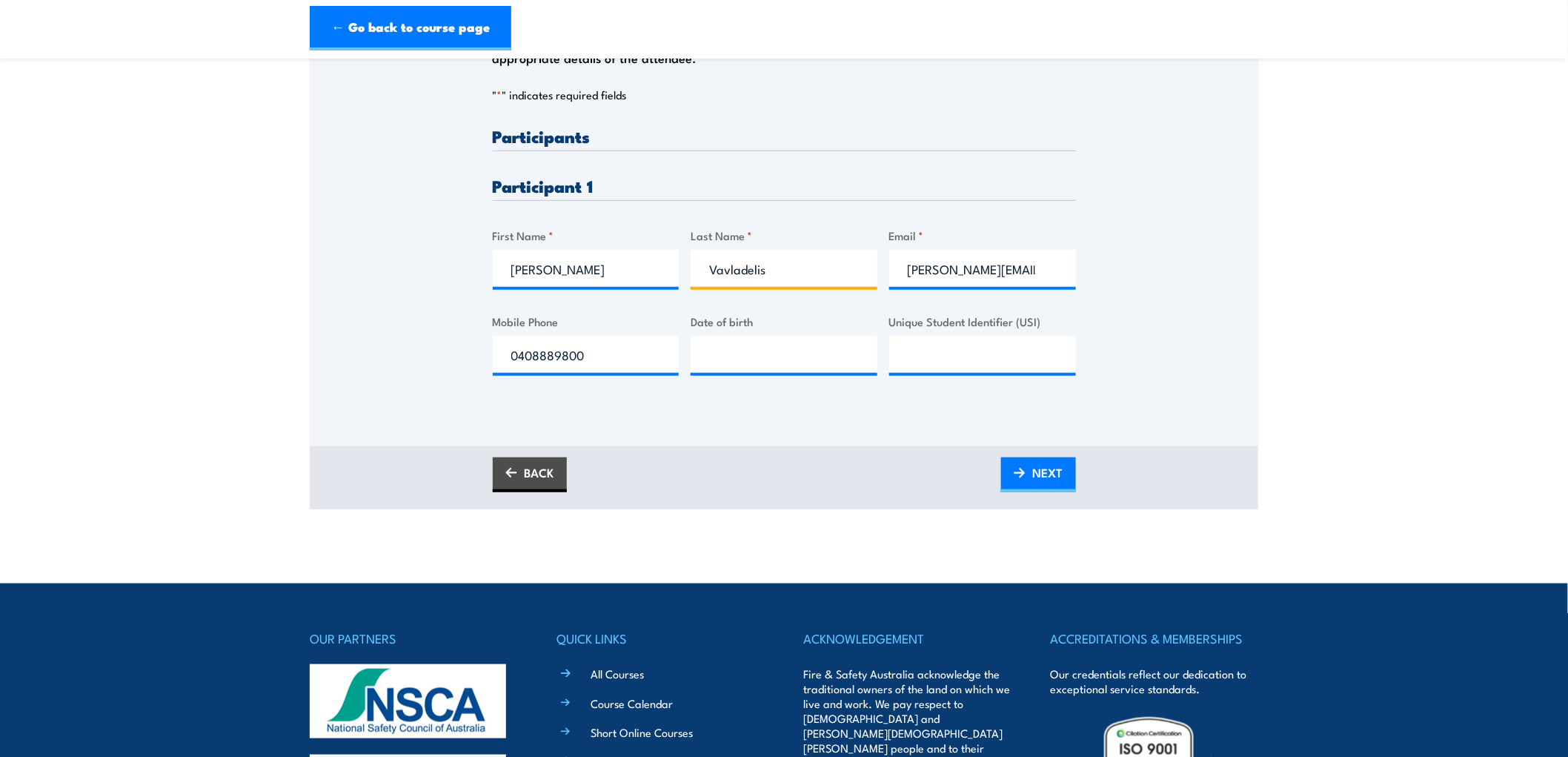
click at [510, 270] on div "Please provide names and contact details for each of the participants below. No…" at bounding box center [784, 263] width 583 height 271
type input "Hsar Phaw"
click at [901, 257] on input "cathy_vavladelis@linfox.com" at bounding box center [982, 268] width 186 height 37
click at [936, 270] on input "cathy_vavladelis@linfox.com" at bounding box center [982, 268] width 186 height 37
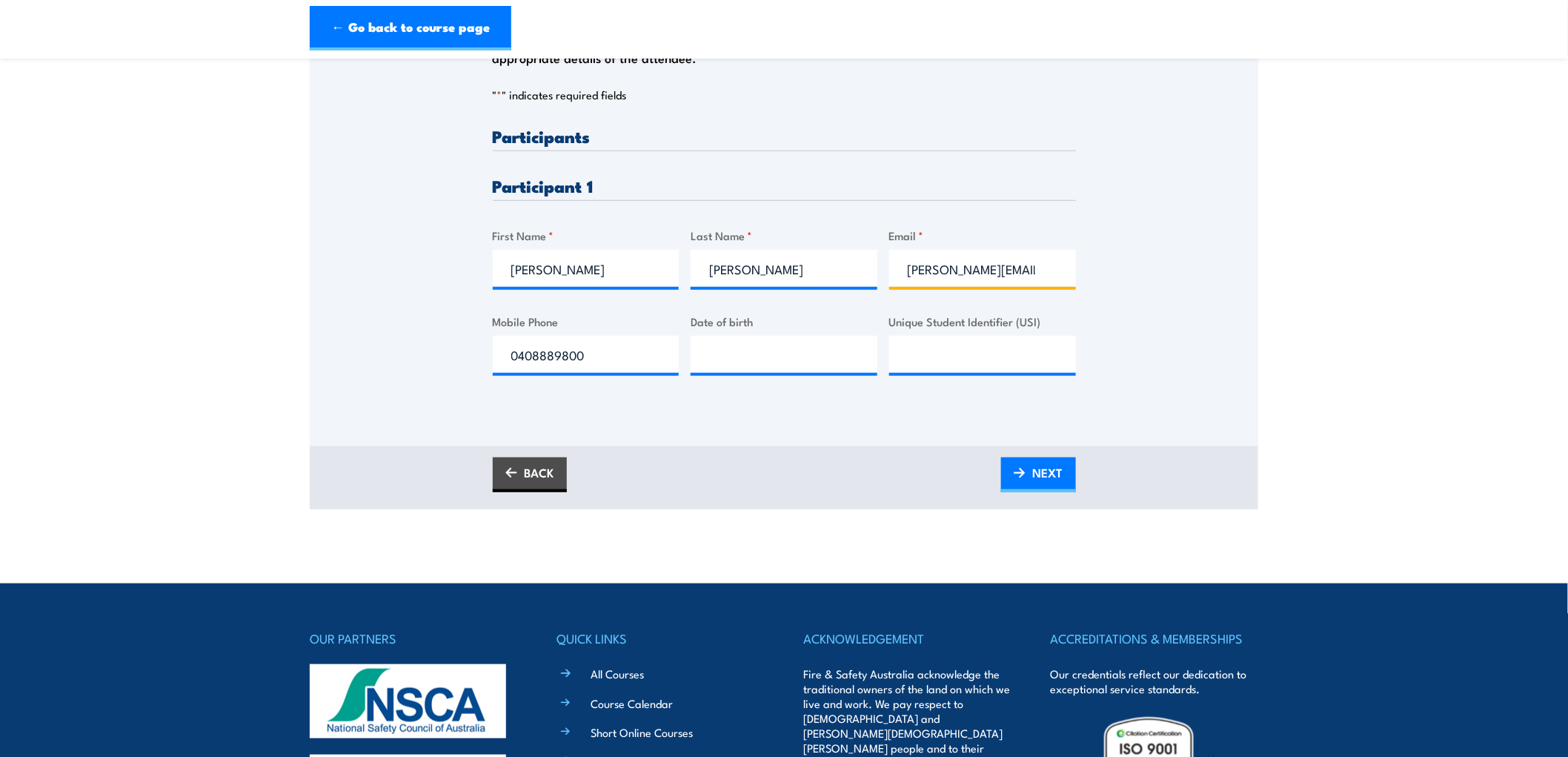
click at [936, 270] on input "cathy_vavladelis@linfox.com" at bounding box center [982, 268] width 186 height 37
drag, startPoint x: 507, startPoint y: 353, endPoint x: 284, endPoint y: 386, distance: 225.4
click at [275, 388] on section "Fire Warden Training 2 October 2025 11:30 1 CALL "" at bounding box center [784, 127] width 1568 height 764
click at [946, 277] on input "Email *" at bounding box center [982, 268] width 186 height 37
paste input "harryhsarphaw@gmail.com"
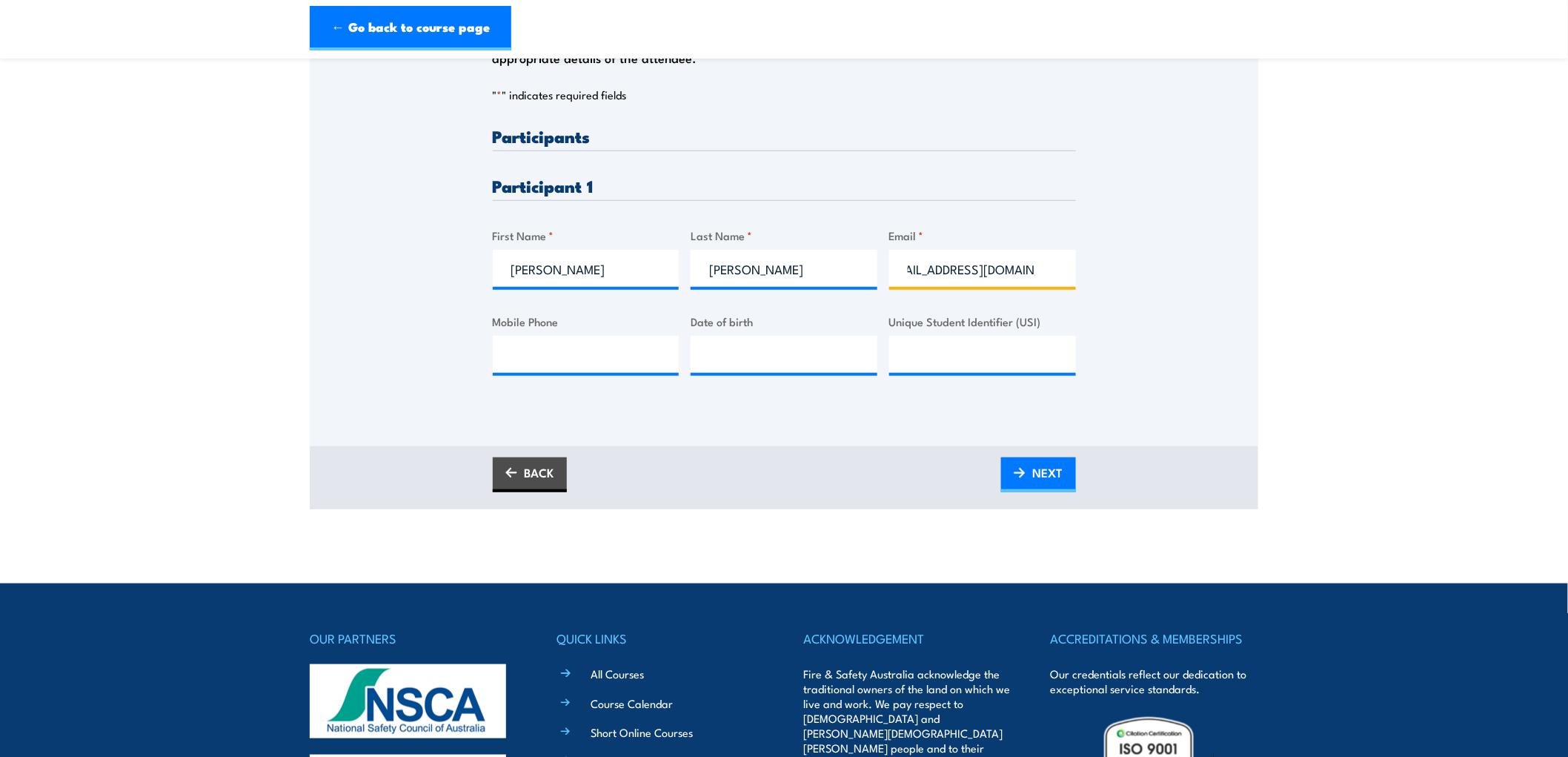
scroll to position [0, 0]
drag, startPoint x: 931, startPoint y: 264, endPoint x: 917, endPoint y: 271, distance: 15.7
click at [798, 261] on div "Please provide names and contact details for each of the participants below. No…" at bounding box center [784, 263] width 583 height 271
click at [982, 267] on input "harryhsarphaw@gmail.com" at bounding box center [982, 268] width 186 height 37
type input "harryhsarphaw@gmail.com"
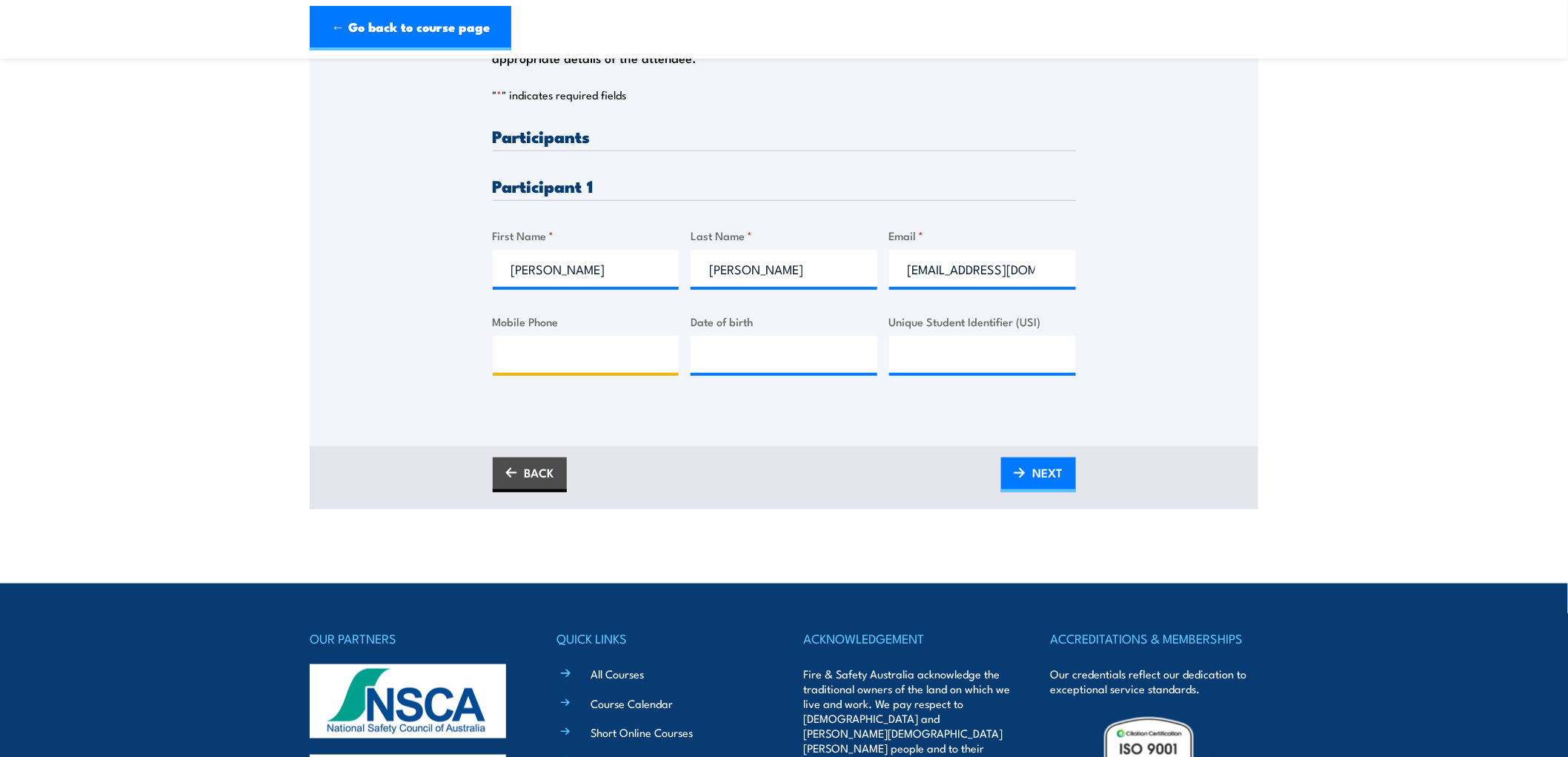
click at [568, 359] on input "Mobile Phone" at bounding box center [585, 354] width 186 height 37
click at [555, 367] on input "Mobile Phone" at bounding box center [585, 354] width 186 height 37
paste input "0404001041"
type input "0404001041"
click at [731, 353] on input "__/__/____" at bounding box center [784, 354] width 186 height 37
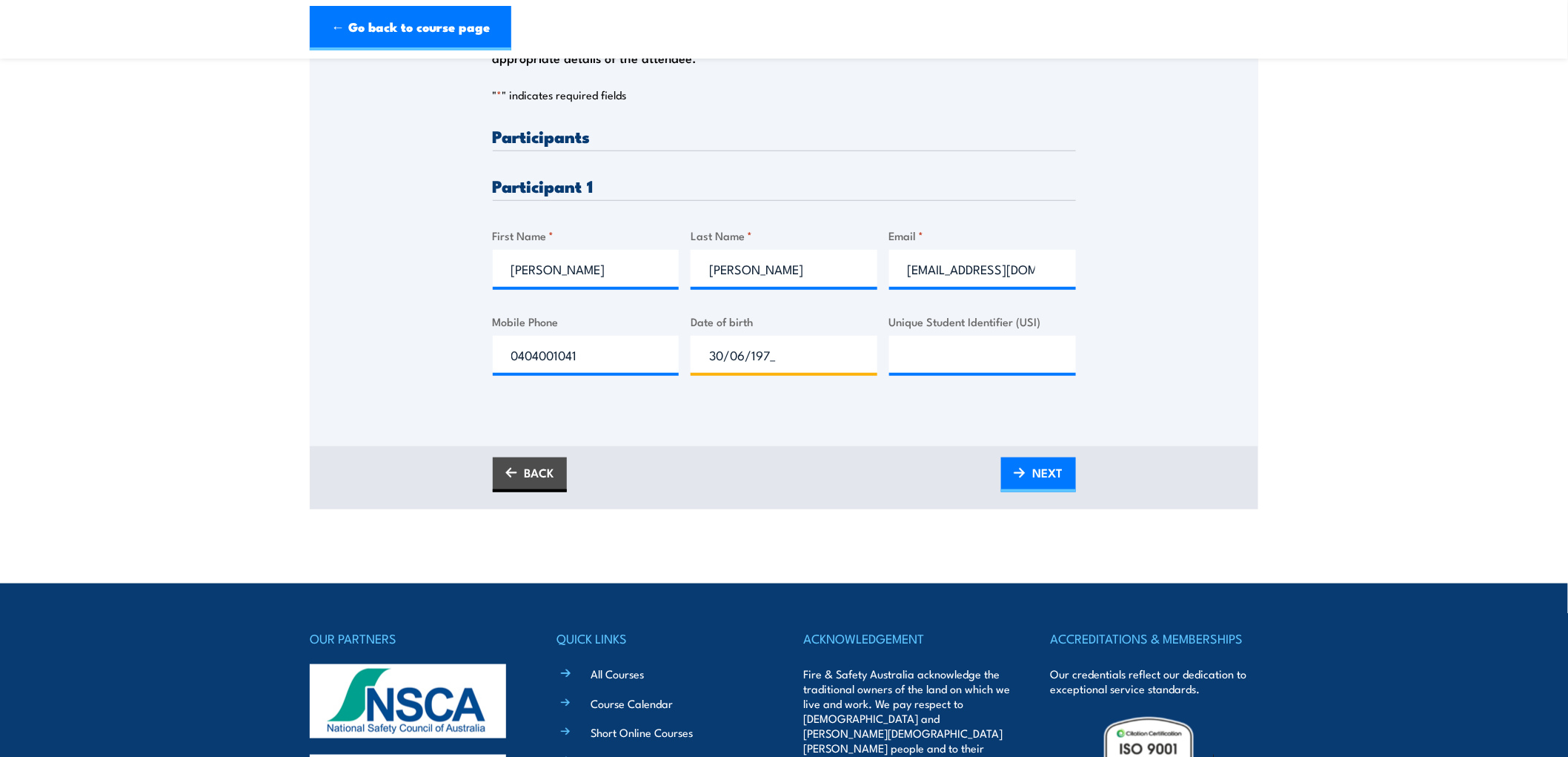
type input "30/06/1979"
click at [1028, 470] on link "NEXT" at bounding box center [1039, 475] width 75 height 35
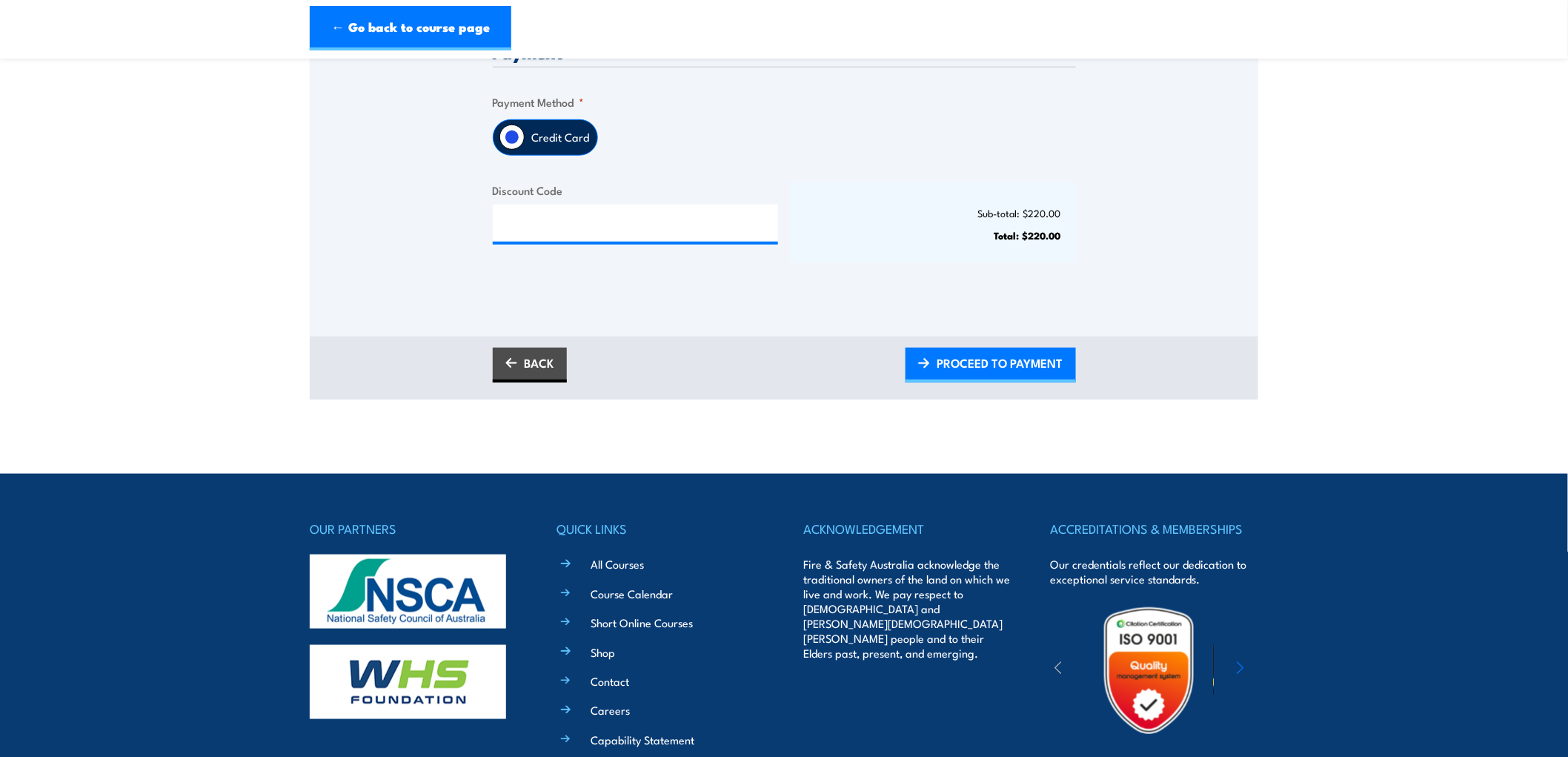
scroll to position [412, 0]
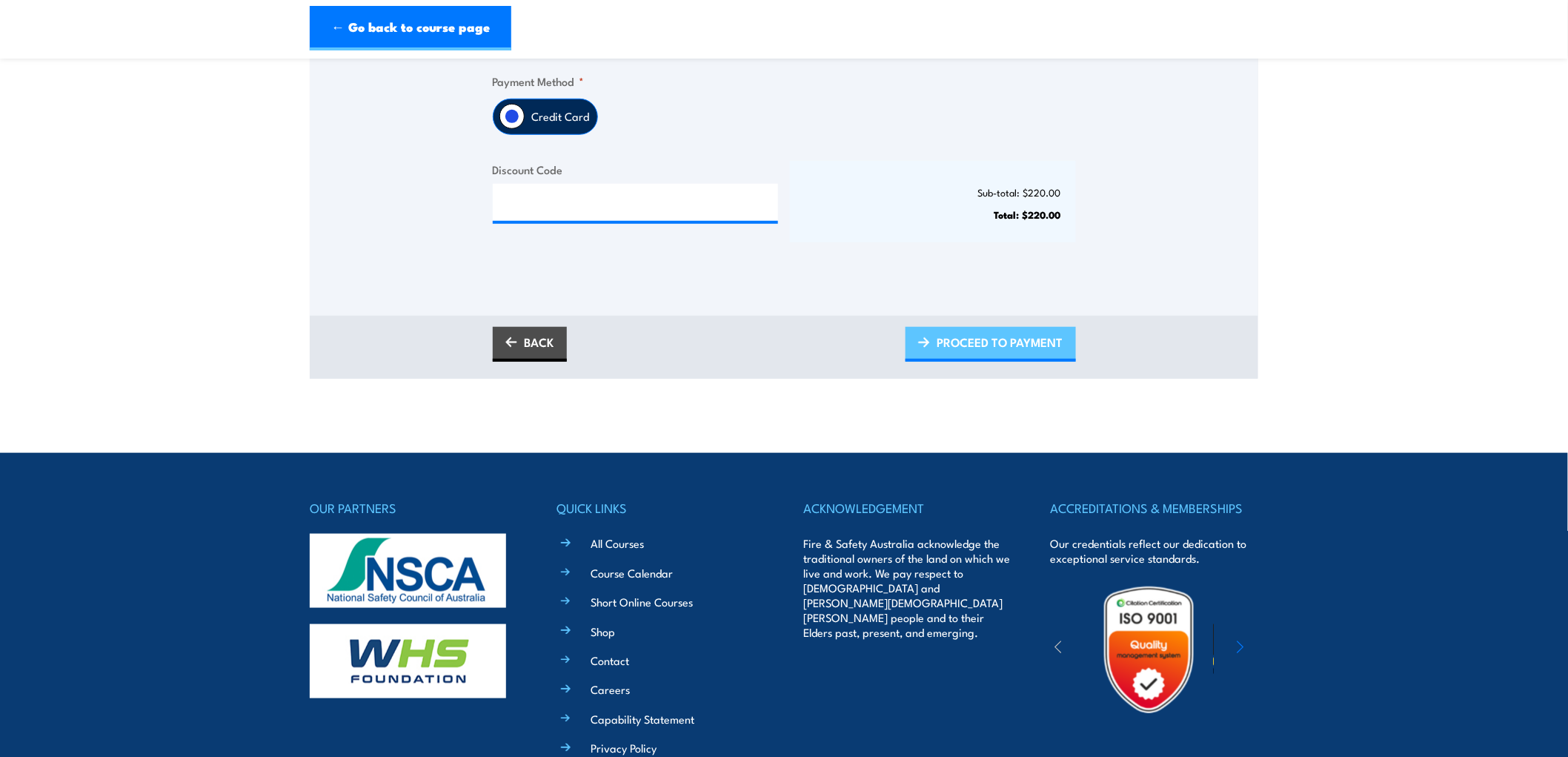
click at [998, 349] on span "PROCEED TO PAYMENT" at bounding box center [1001, 342] width 126 height 39
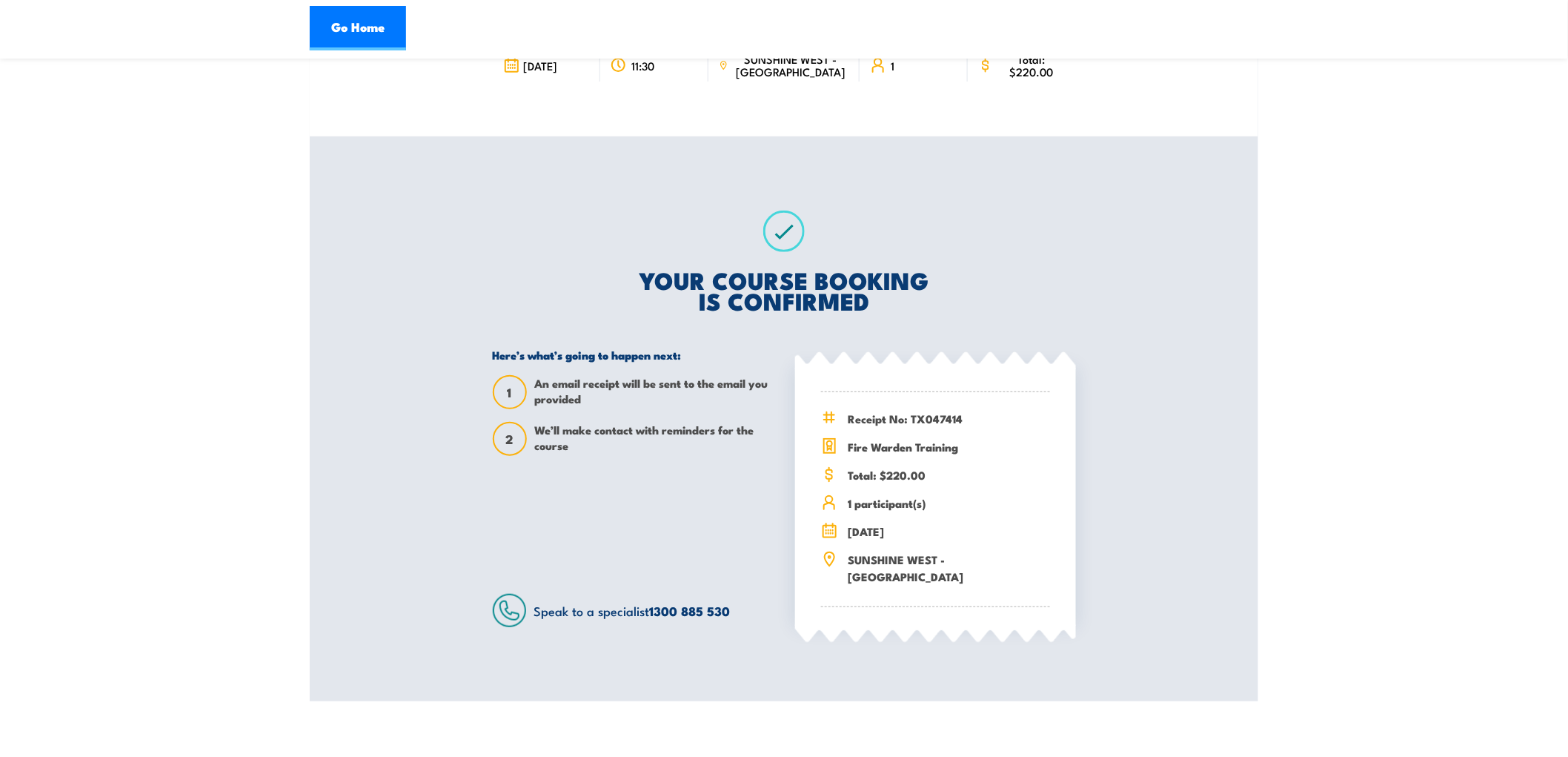
scroll to position [83, 0]
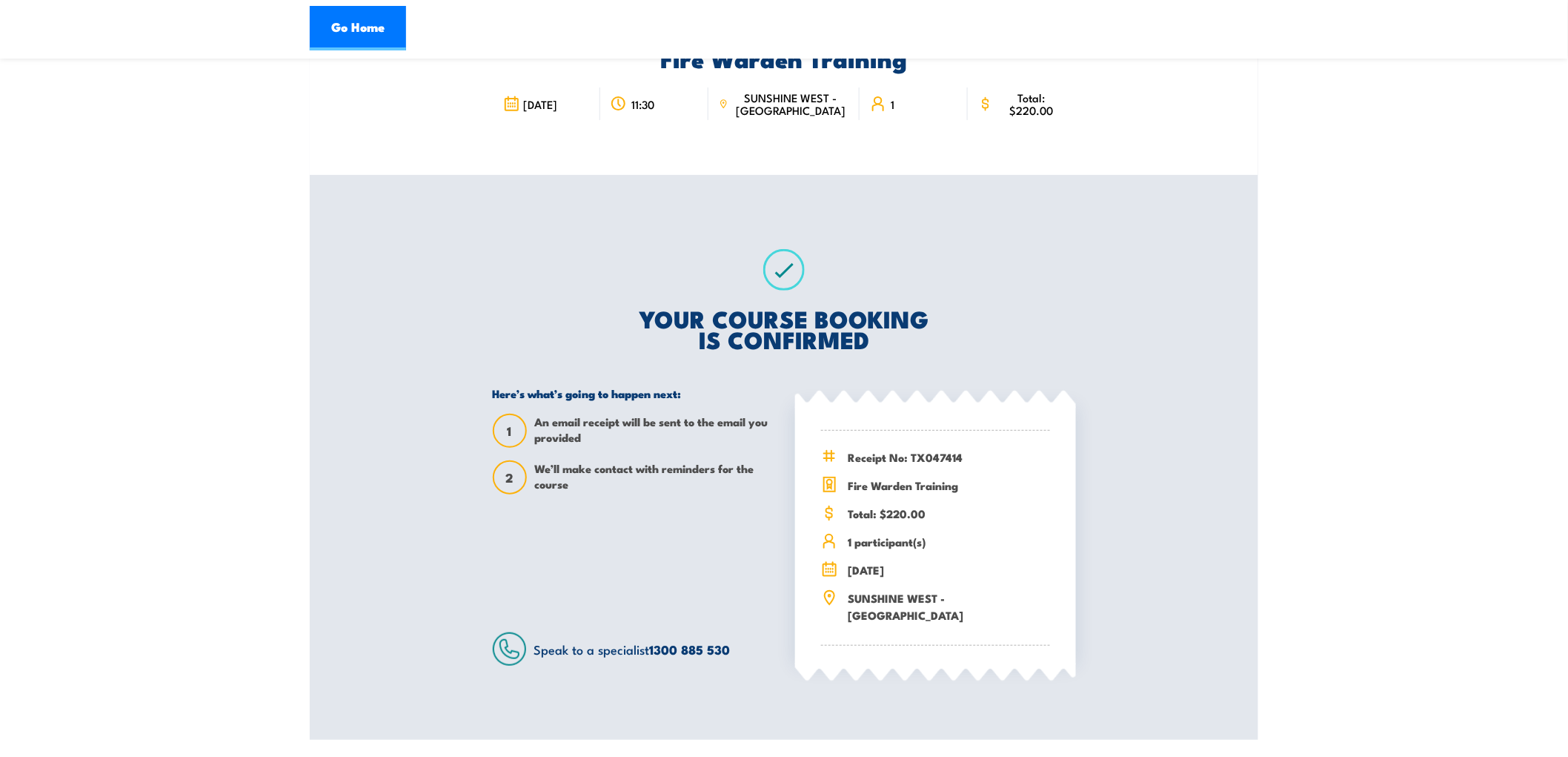
click at [1266, 616] on section "Fire Warden Training [DATE] 11:30 1 1 2" at bounding box center [784, 366] width 1568 height 748
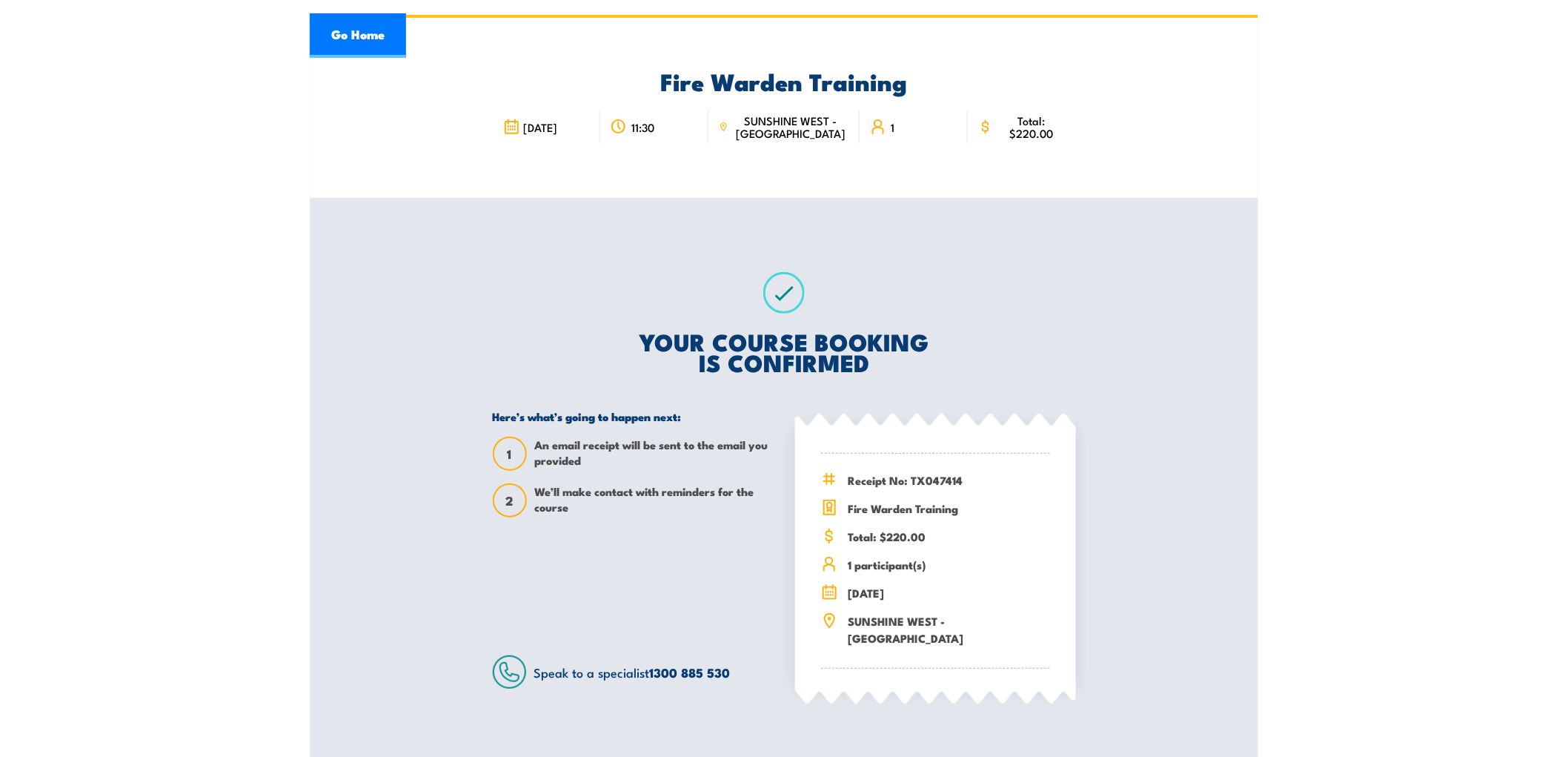
scroll to position [0, 0]
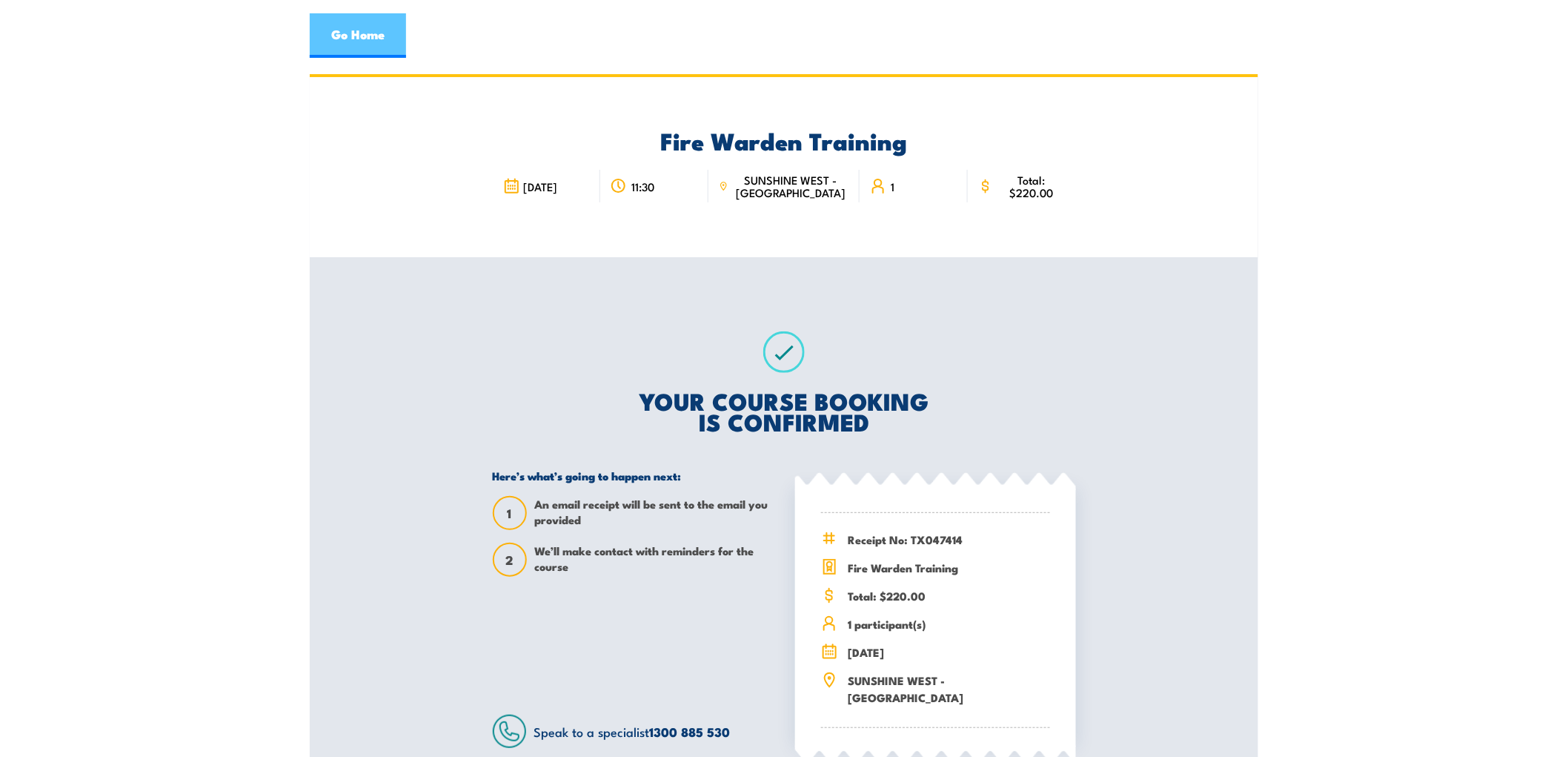
click at [386, 31] on link "Go Home" at bounding box center [358, 35] width 96 height 45
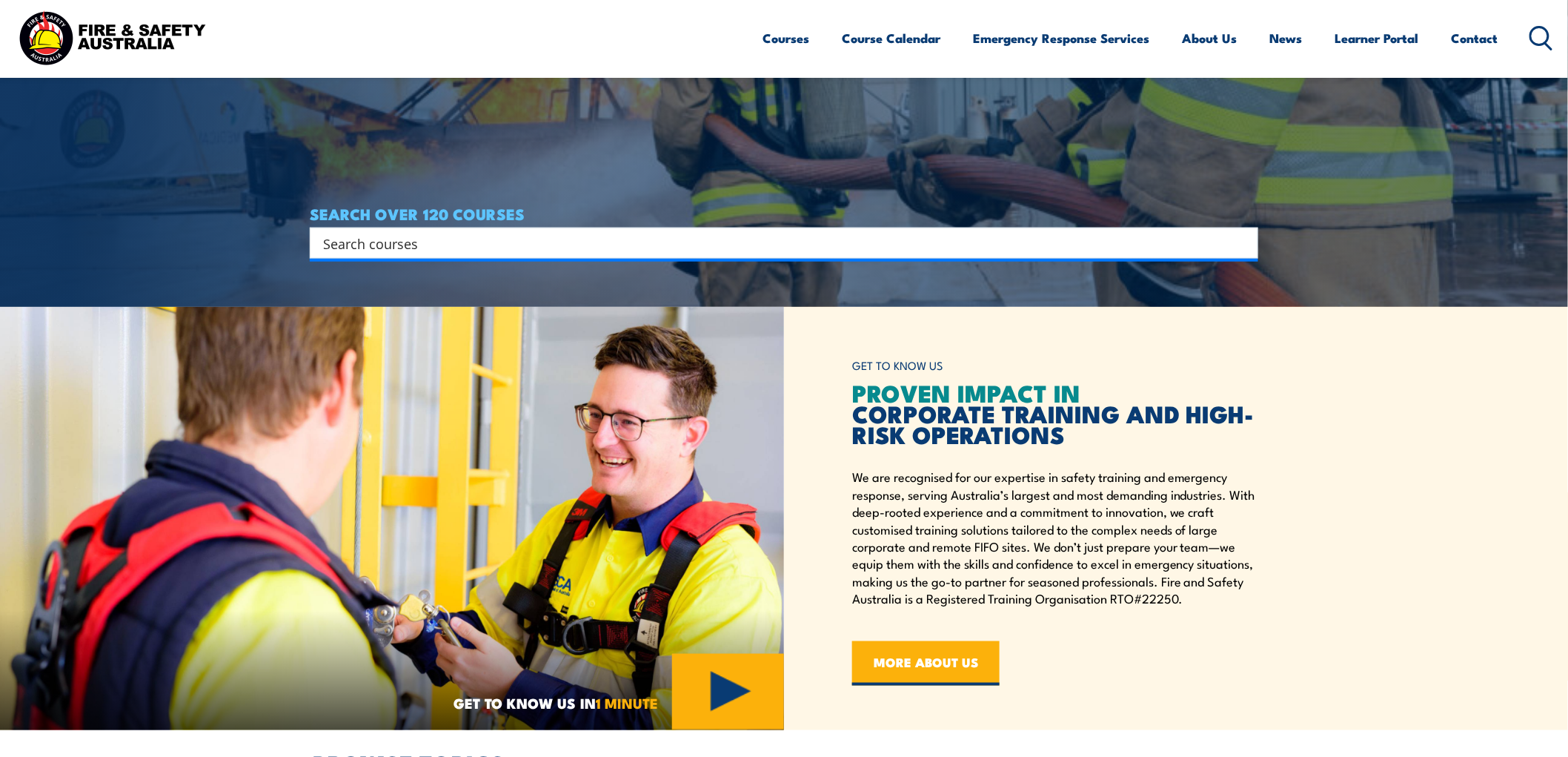
scroll to position [412, 0]
